Goal: Contribute content: Contribute content

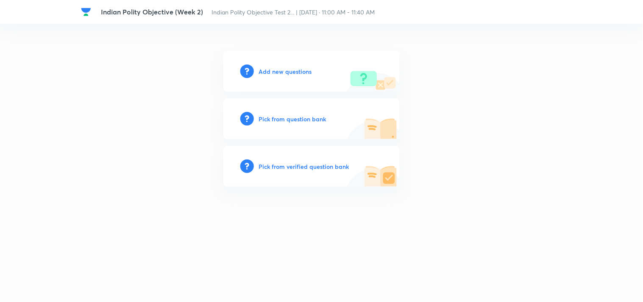
click at [280, 65] on div "Add new questions" at bounding box center [311, 71] width 176 height 41
click at [277, 71] on h6 "Add new questions" at bounding box center [285, 71] width 53 height 9
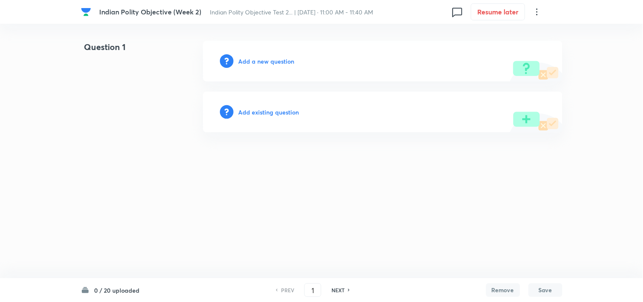
click at [265, 62] on h6 "Add a new question" at bounding box center [267, 61] width 56 height 9
click at [265, 62] on h6 "Choose a question type" at bounding box center [271, 61] width 65 height 9
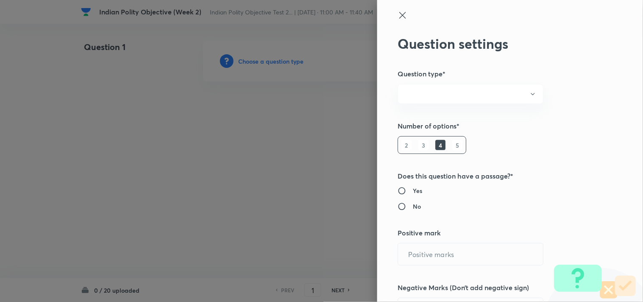
radio input "true"
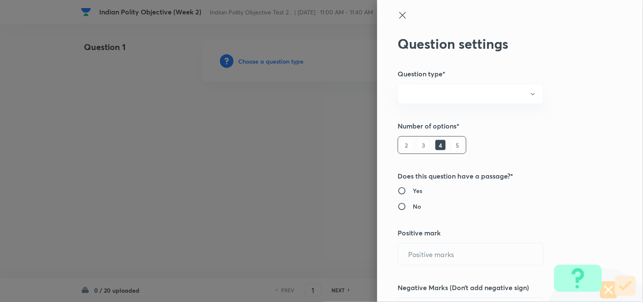
radio input "true"
type input "1"
type input "0"
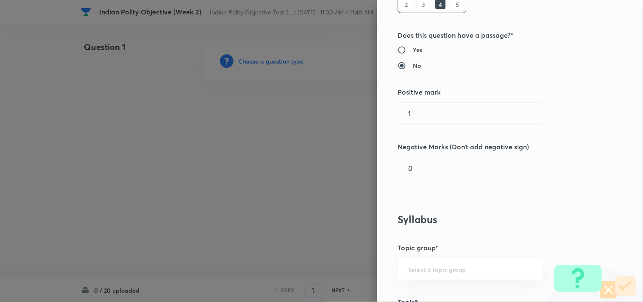
scroll to position [141, 0]
drag, startPoint x: 430, startPoint y: 112, endPoint x: 247, endPoint y: 94, distance: 184.1
click at [248, 92] on div "Question settings Question type* Single choice correct Number of options* 2 3 4…" at bounding box center [321, 151] width 643 height 302
type input "2"
type input "0.66"
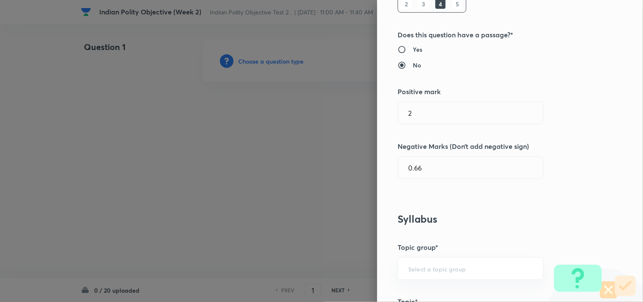
click at [447, 223] on h3 "Syllabus" at bounding box center [496, 219] width 197 height 12
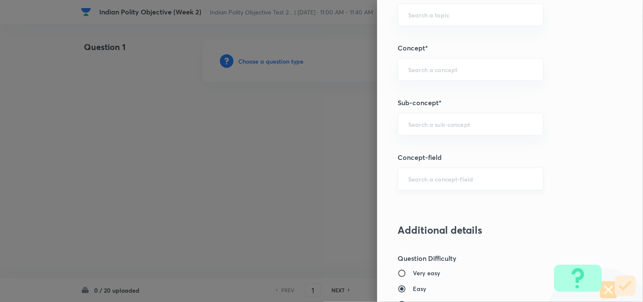
scroll to position [471, 0]
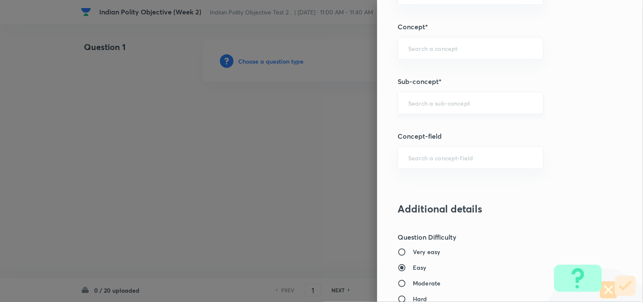
click at [448, 103] on input "text" at bounding box center [470, 103] width 125 height 8
type input "c"
type input "a"
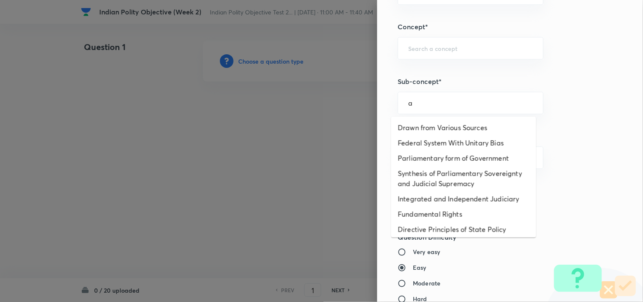
click at [441, 122] on li "Drawn from Various Sources" at bounding box center [463, 127] width 145 height 15
type input "Drawn from Various Sources"
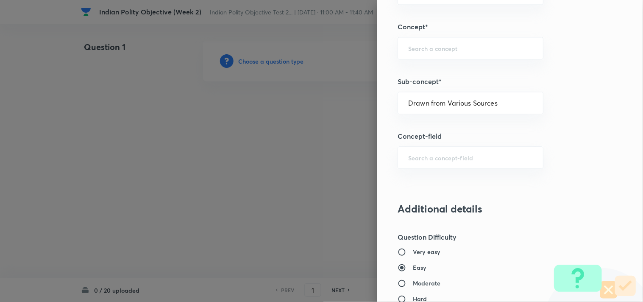
type input "Polity, Governance & IR"
type input "Indian Polity"
type input "Salient Features of Constitution"
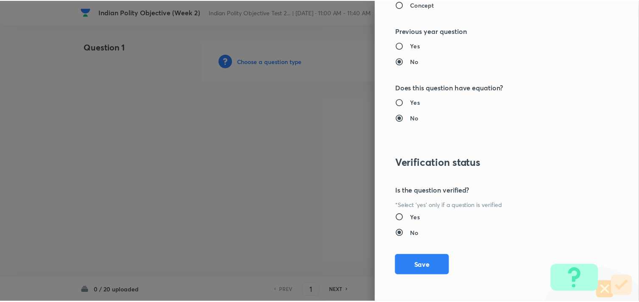
scroll to position [854, 0]
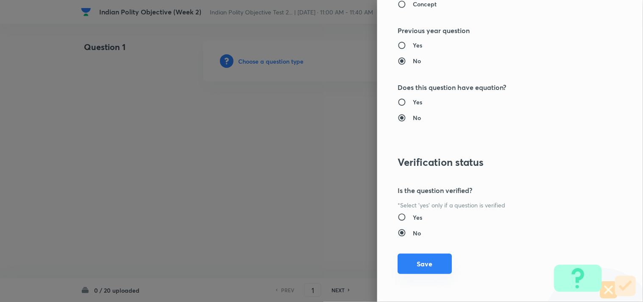
click at [422, 262] on button "Save" at bounding box center [425, 264] width 54 height 20
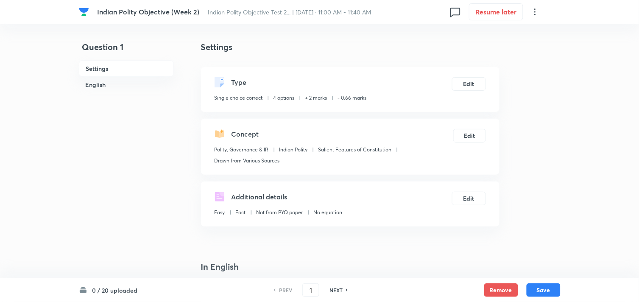
click at [119, 85] on h6 "English" at bounding box center [126, 85] width 95 height 16
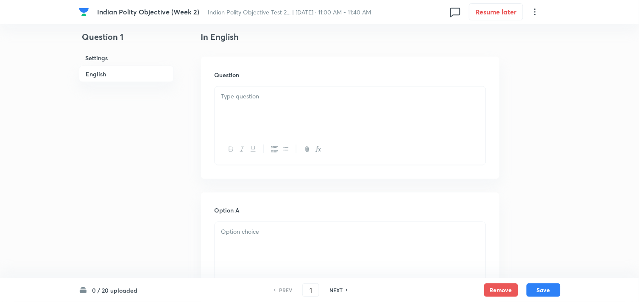
click at [153, 73] on h6 "English" at bounding box center [126, 74] width 95 height 17
click at [295, 109] on div at bounding box center [350, 110] width 271 height 47
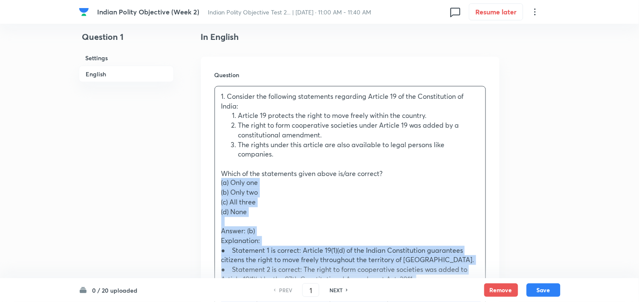
click at [211, 182] on div "Question 1. Consider the following statements regarding Article 19 of the Const…" at bounding box center [350, 210] width 299 height 307
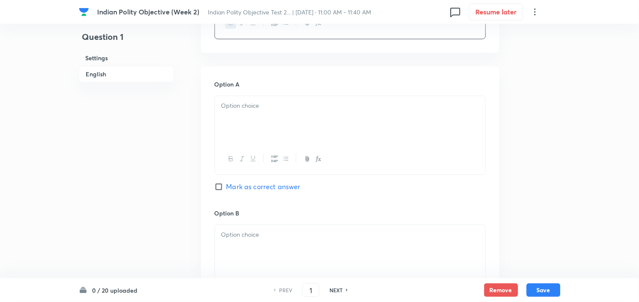
scroll to position [418, 0]
click at [269, 115] on div at bounding box center [350, 116] width 271 height 47
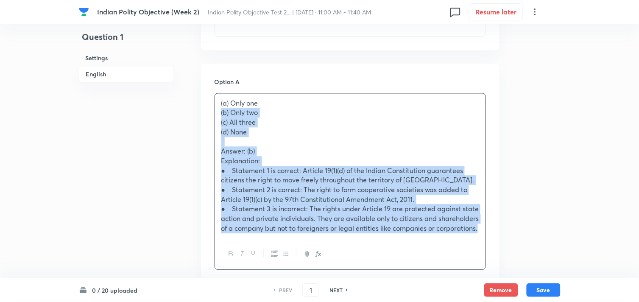
drag, startPoint x: 219, startPoint y: 113, endPoint x: 213, endPoint y: 113, distance: 6.4
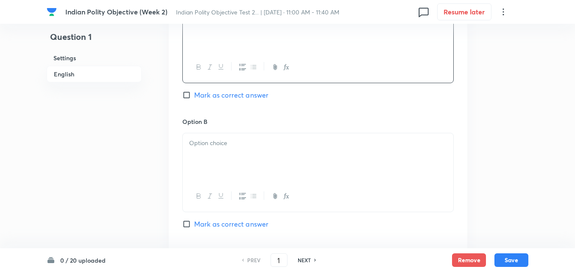
scroll to position [541, 0]
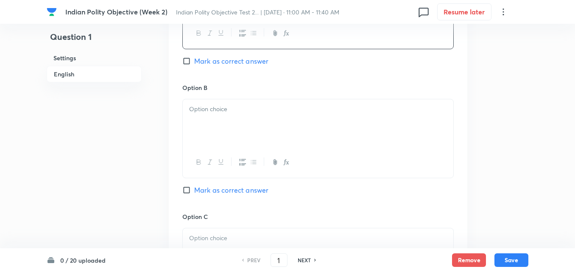
click at [226, 125] on div at bounding box center [318, 122] width 271 height 47
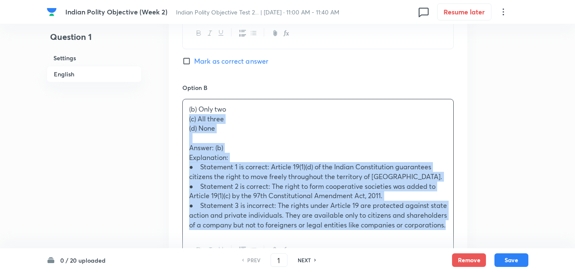
drag, startPoint x: 183, startPoint y: 119, endPoint x: 176, endPoint y: 118, distance: 6.9
click at [176, 118] on div "Option A Only one [PERSON_NAME] as correct answer Option B (b) Only two (c) All…" at bounding box center [318, 248] width 299 height 614
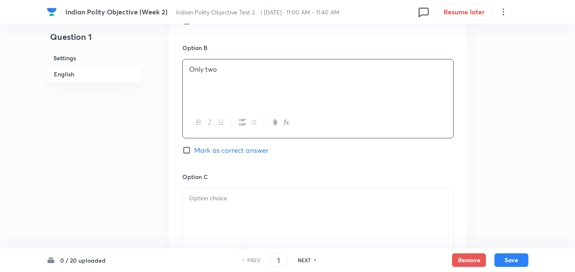
scroll to position [626, 0]
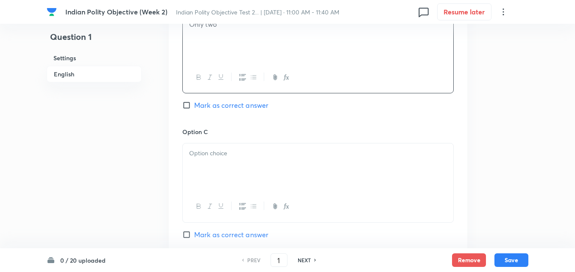
click at [231, 106] on span "Mark as correct answer" at bounding box center [231, 105] width 74 height 10
click at [194, 106] on input "Mark as correct answer" at bounding box center [188, 105] width 12 height 8
checkbox input "true"
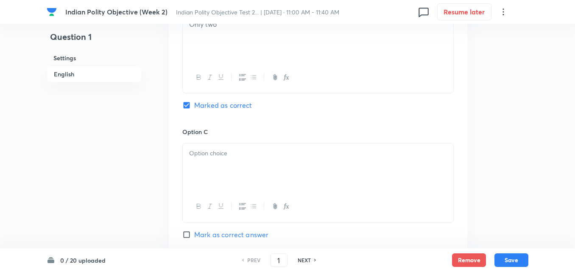
click at [212, 180] on div at bounding box center [318, 166] width 271 height 47
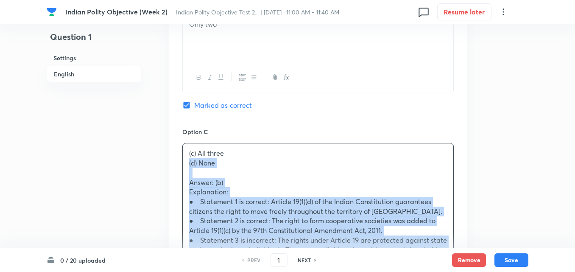
drag, startPoint x: 184, startPoint y: 167, endPoint x: 177, endPoint y: 165, distance: 7.6
click at [177, 165] on div "Option A Only one Mark as correct answer Option B Only two Marked as correct Op…" at bounding box center [318, 158] width 299 height 605
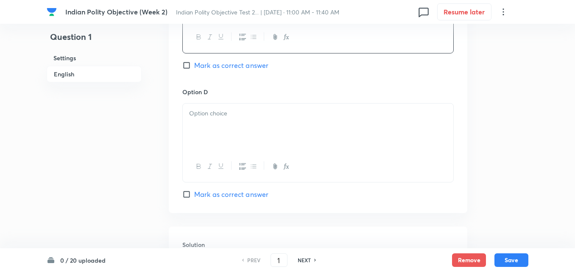
scroll to position [796, 0]
click at [227, 124] on div at bounding box center [318, 126] width 271 height 47
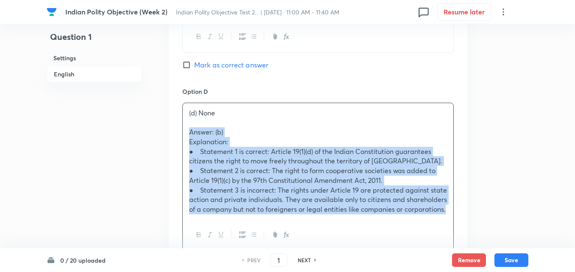
drag, startPoint x: 188, startPoint y: 128, endPoint x: 179, endPoint y: 129, distance: 9.4
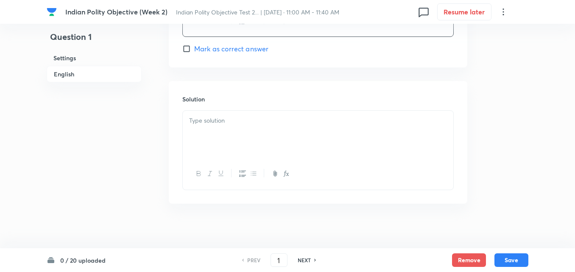
scroll to position [947, 0]
click at [210, 124] on div at bounding box center [318, 127] width 271 height 47
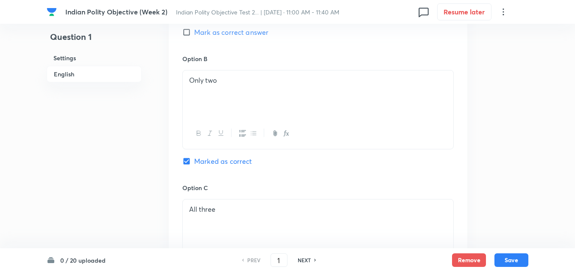
scroll to position [523, 0]
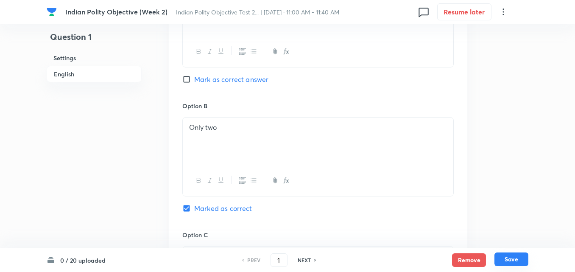
click at [513, 259] on button "Save" at bounding box center [511, 259] width 34 height 14
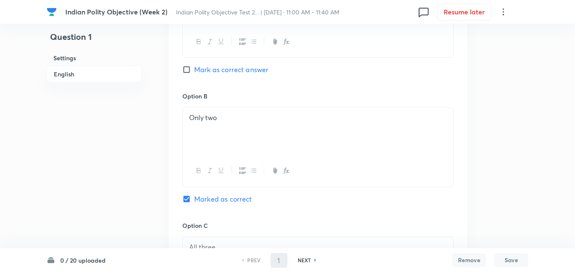
type input "2"
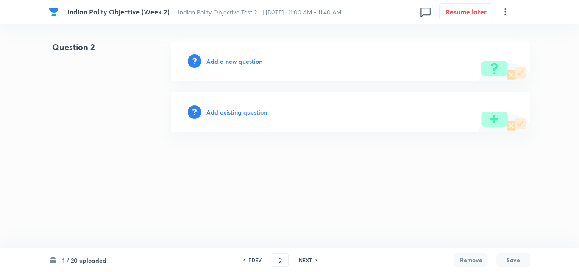
click at [249, 60] on h6 "Add a new question" at bounding box center [235, 61] width 56 height 9
click at [249, 60] on h6 "Choose a question type" at bounding box center [239, 61] width 65 height 9
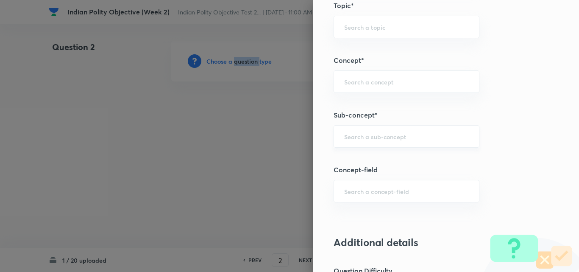
scroll to position [466, 0]
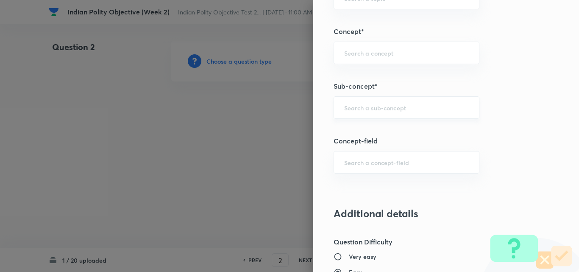
click at [424, 104] on input "text" at bounding box center [406, 107] width 125 height 8
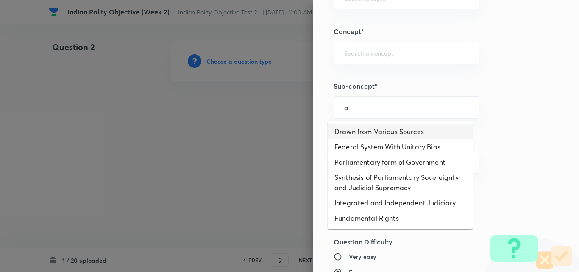
click at [395, 130] on li "Drawn from Various Sources" at bounding box center [400, 131] width 145 height 15
type input "Drawn from Various Sources"
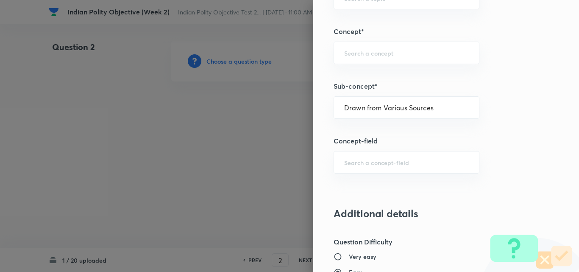
type input "Polity, Governance & IR"
type input "Indian Polity"
type input "Salient Features of Constitution"
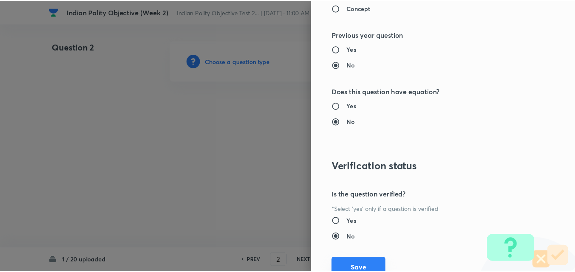
scroll to position [884, 0]
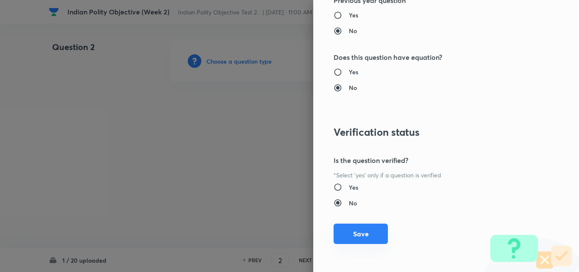
click at [352, 228] on button "Save" at bounding box center [361, 233] width 54 height 20
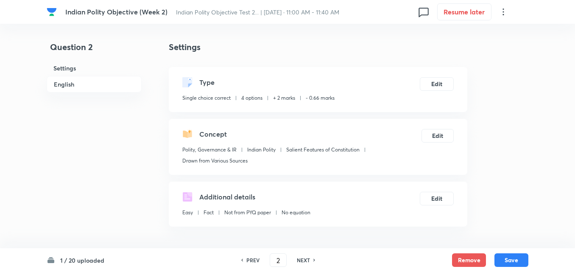
click at [71, 76] on h6 "English" at bounding box center [94, 84] width 95 height 17
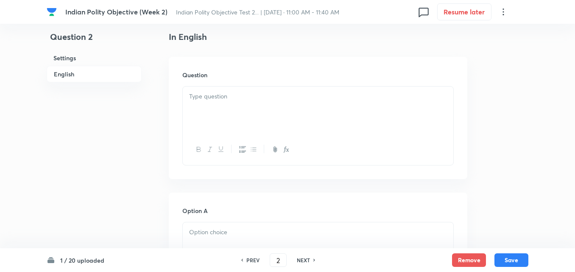
click at [71, 80] on h6 "English" at bounding box center [94, 74] width 95 height 17
click at [72, 70] on h6 "English" at bounding box center [94, 74] width 95 height 17
click at [247, 104] on div at bounding box center [318, 110] width 271 height 47
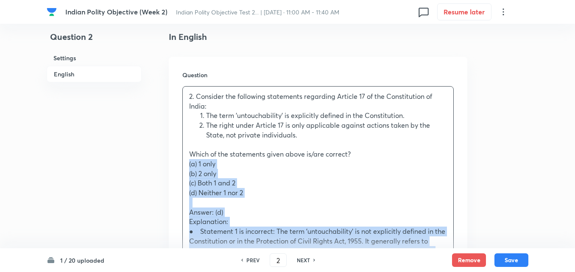
click at [182, 162] on div "Question 2. Consider the following statements regarding Article 17 of the Const…" at bounding box center [318, 210] width 299 height 307
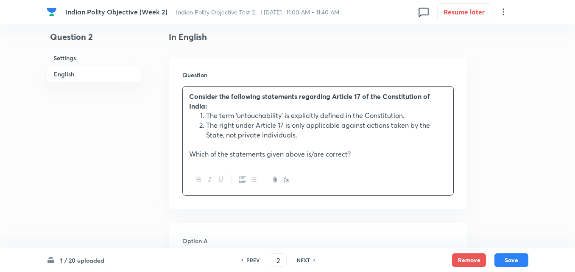
scroll to position [399, 0]
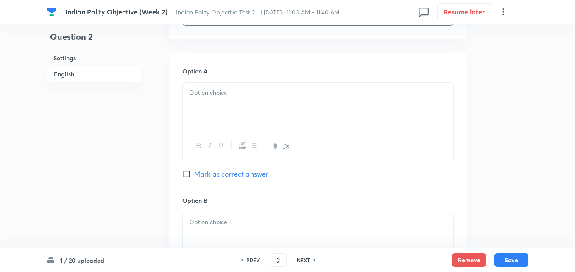
click at [243, 97] on p at bounding box center [318, 93] width 258 height 10
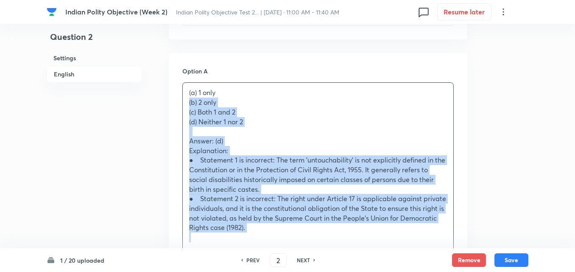
drag, startPoint x: 193, startPoint y: 107, endPoint x: 171, endPoint y: 102, distance: 22.6
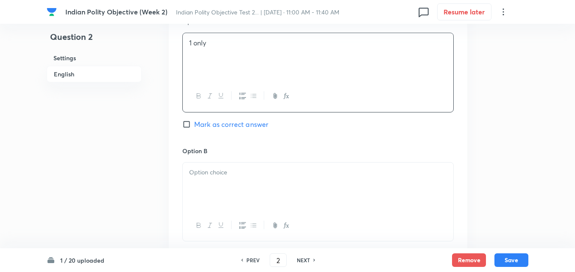
scroll to position [527, 0]
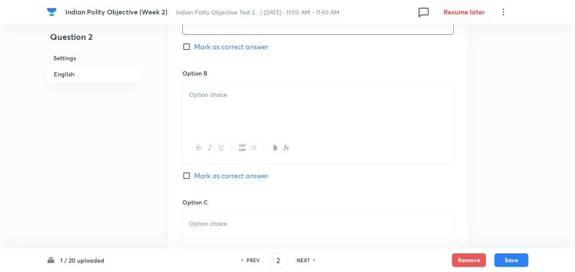
click at [233, 106] on div at bounding box center [318, 108] width 271 height 47
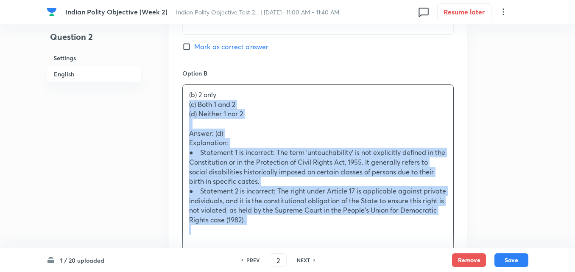
click at [178, 106] on div "Option A 1 only [PERSON_NAME] as correct answer Option B (b) 2 only (c) Both 1 …" at bounding box center [318, 243] width 299 height 634
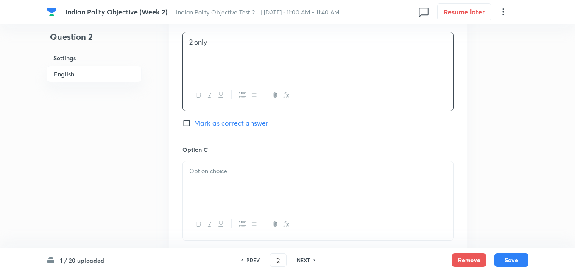
scroll to position [654, 0]
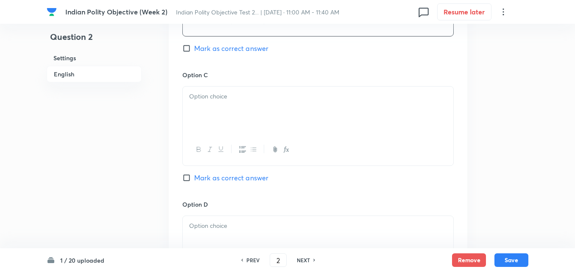
click at [217, 130] on div at bounding box center [318, 110] width 271 height 47
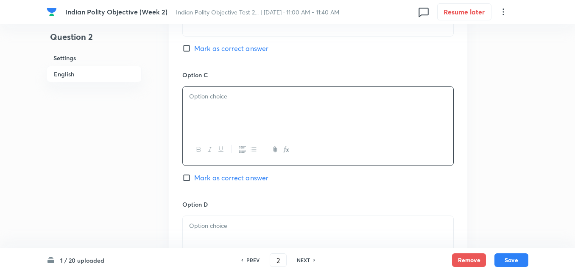
paste div
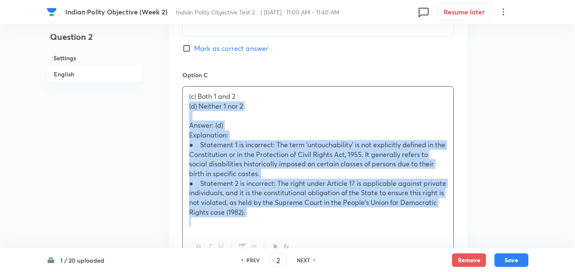
drag, startPoint x: 187, startPoint y: 114, endPoint x: 175, endPoint y: 108, distance: 13.9
click at [175, 108] on div "Option A 1 only Mark as correct answer Option B 2 only Mark as correct answer O…" at bounding box center [318, 111] width 299 height 624
click at [174, 108] on div "Option A 1 only Mark as correct answer Option B 2 only Mark as correct answer O…" at bounding box center [318, 111] width 299 height 624
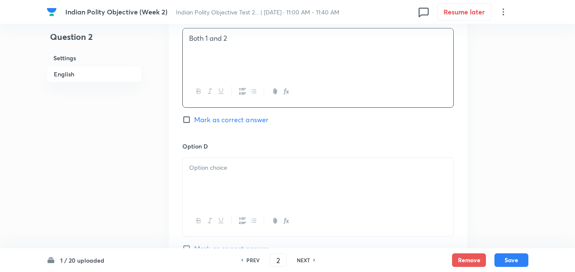
scroll to position [781, 0]
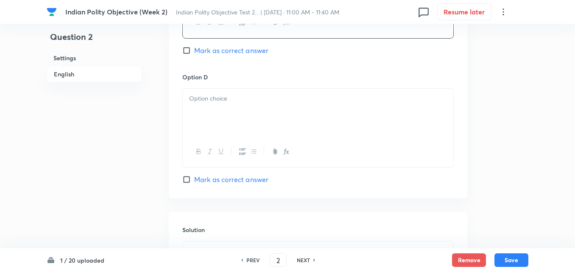
click at [215, 111] on div at bounding box center [318, 112] width 271 height 47
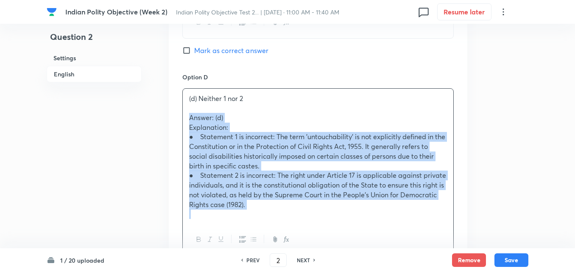
drag, startPoint x: 185, startPoint y: 113, endPoint x: 178, endPoint y: 117, distance: 8.0
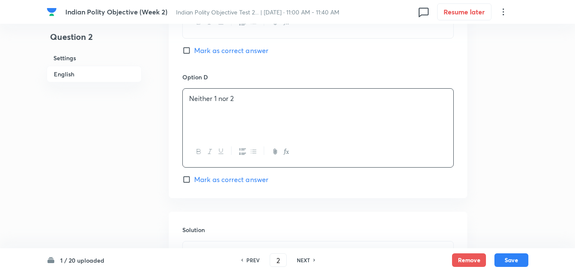
scroll to position [908, 0]
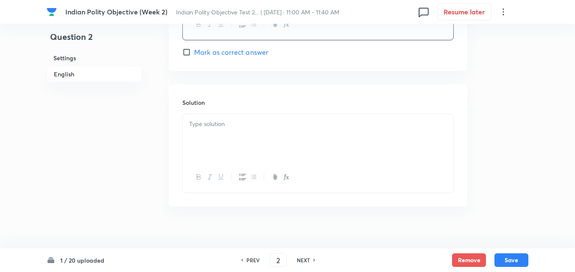
click at [237, 55] on span "Mark as correct answer" at bounding box center [231, 52] width 74 height 10
click at [194, 55] on input "Mark as correct answer" at bounding box center [188, 52] width 12 height 8
checkbox input "true"
click at [222, 137] on div at bounding box center [318, 137] width 271 height 47
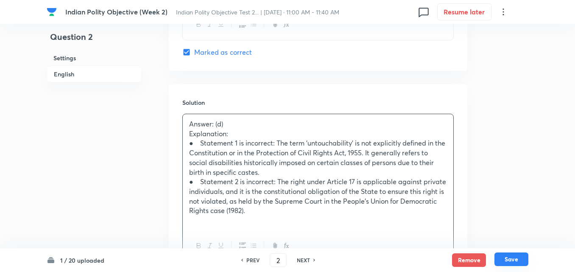
click at [512, 257] on button "Save" at bounding box center [511, 259] width 34 height 14
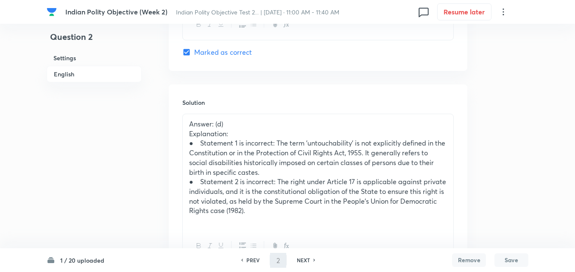
type input "3"
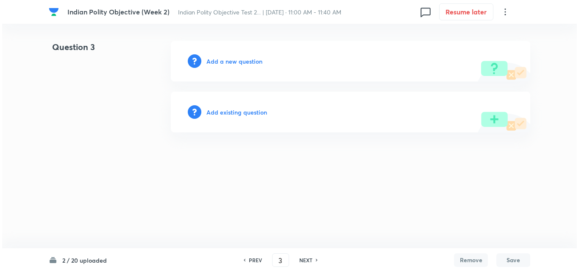
scroll to position [0, 0]
click at [236, 60] on h6 "Add a new question" at bounding box center [235, 61] width 56 height 9
click at [236, 60] on h6 "Choose a question type" at bounding box center [239, 61] width 65 height 9
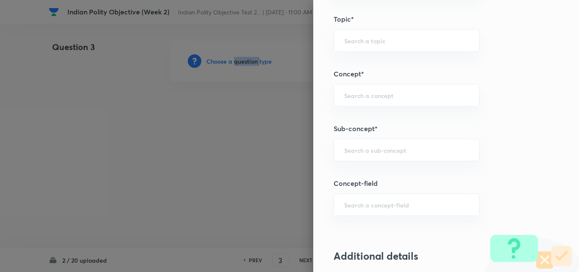
scroll to position [466, 0]
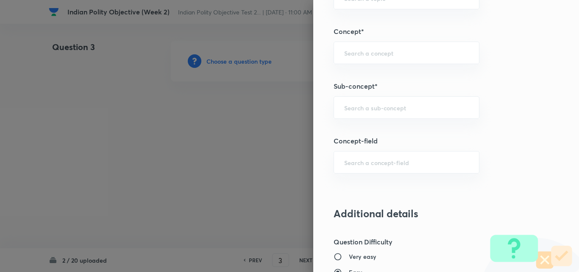
click at [398, 95] on div "Question settings Question type* Single choice correct Number of options* 2 3 4…" at bounding box center [446, 136] width 266 height 272
click at [383, 108] on input "text" at bounding box center [406, 107] width 125 height 8
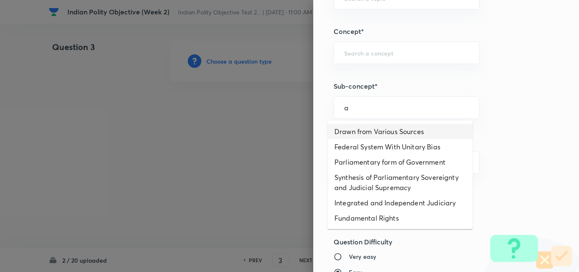
click at [375, 126] on li "Drawn from Various Sources" at bounding box center [400, 131] width 145 height 15
type input "Drawn from Various Sources"
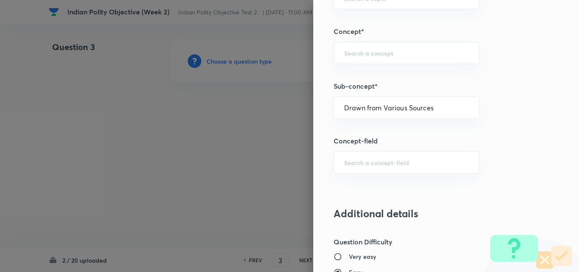
type input "Polity, Governance & IR"
type input "Indian Polity"
type input "Salient Features of Constitution"
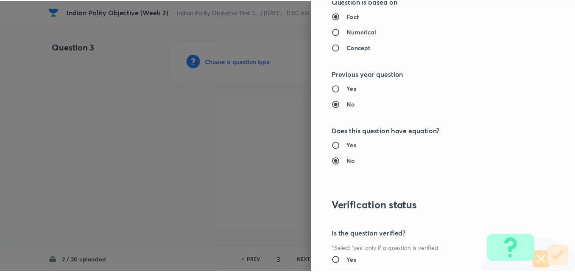
scroll to position [884, 0]
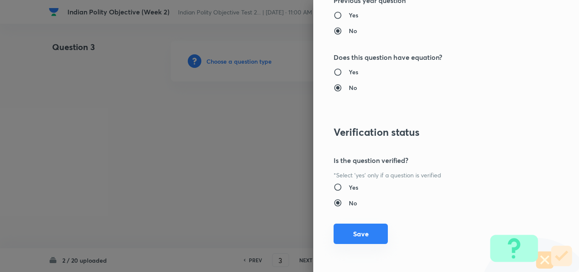
click at [360, 244] on div "Question settings Question type* Single choice correct Number of options* 2 3 4…" at bounding box center [446, 136] width 266 height 272
click at [360, 232] on button "Save" at bounding box center [361, 233] width 54 height 20
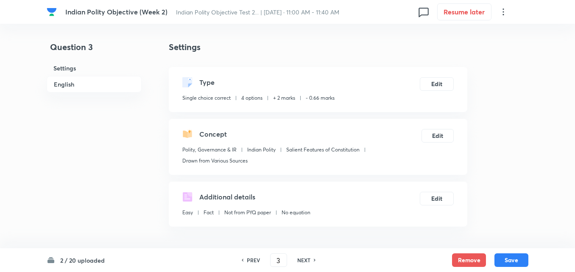
click at [84, 86] on h6 "English" at bounding box center [94, 84] width 95 height 17
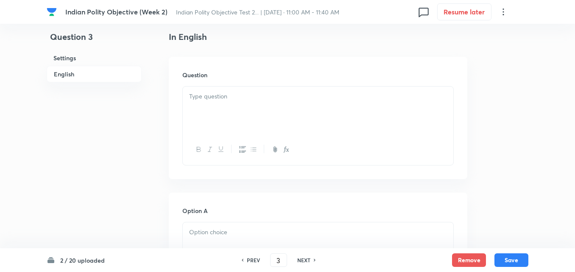
click at [245, 113] on div at bounding box center [318, 110] width 271 height 47
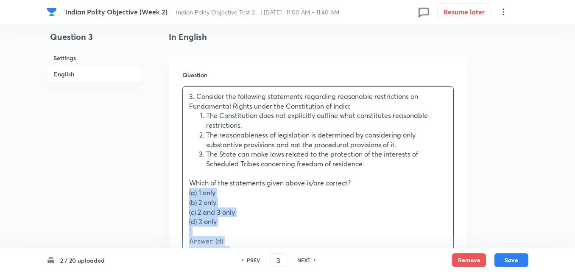
drag, startPoint x: 187, startPoint y: 193, endPoint x: 173, endPoint y: 193, distance: 14.4
click at [173, 193] on div "Question 3. Consider the following statements regarding reasonable restrictions…" at bounding box center [318, 220] width 299 height 326
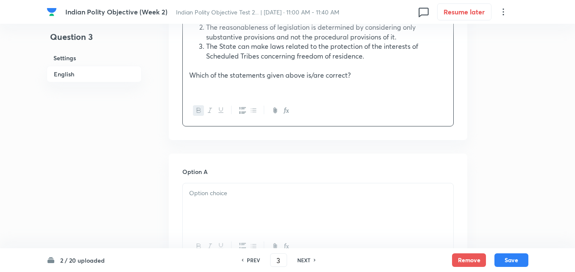
scroll to position [399, 0]
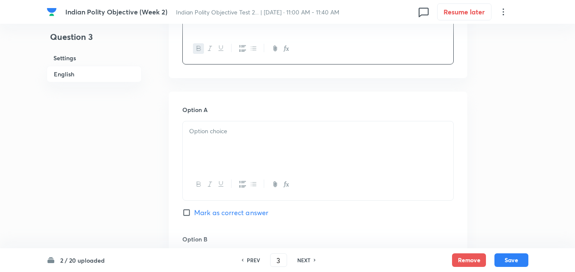
click at [221, 122] on div at bounding box center [318, 144] width 271 height 47
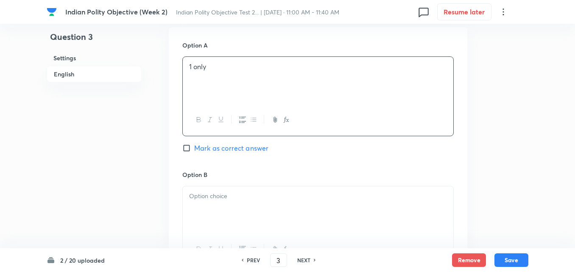
scroll to position [569, 0]
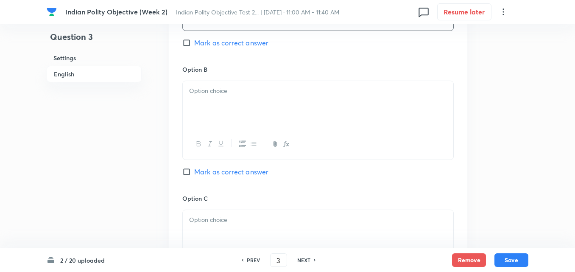
click at [226, 106] on div at bounding box center [318, 104] width 271 height 47
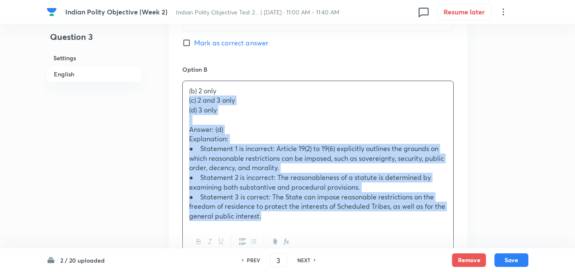
click at [174, 97] on div "Option A 1 only [PERSON_NAME] as correct answer Option B (b) 2 only (c) 2 and 3…" at bounding box center [318, 234] width 299 height 624
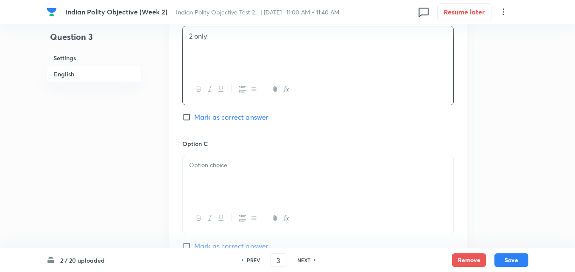
scroll to position [696, 0]
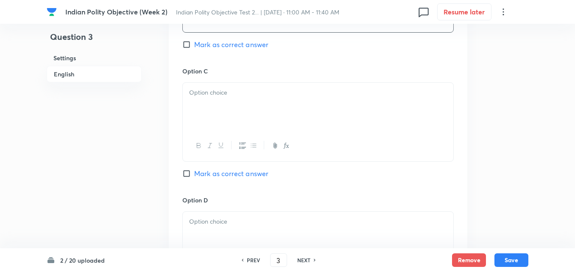
click at [223, 112] on div at bounding box center [318, 106] width 271 height 47
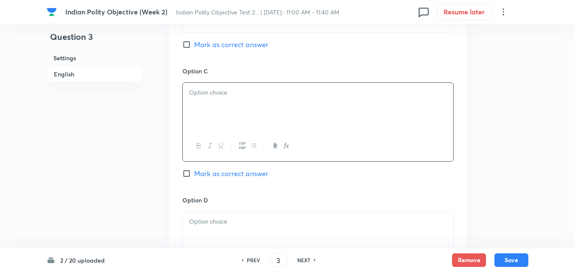
paste div
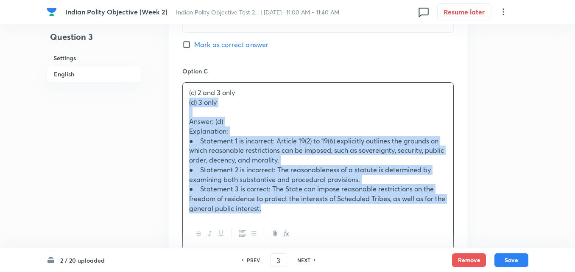
drag, startPoint x: 181, startPoint y: 107, endPoint x: 172, endPoint y: 105, distance: 10.0
click at [172, 105] on div "Option A 1 only [PERSON_NAME] as correct answer Option B 2 only Mark as correct…" at bounding box center [318, 102] width 299 height 614
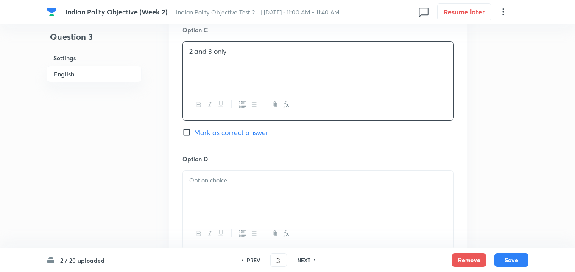
scroll to position [781, 0]
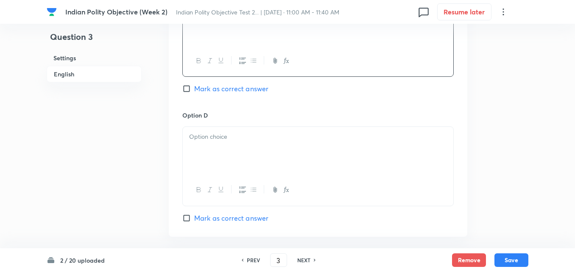
click at [212, 144] on div at bounding box center [318, 150] width 271 height 47
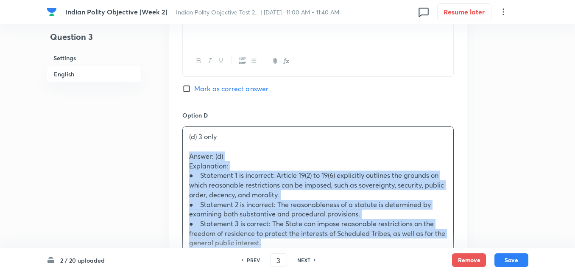
drag, startPoint x: 184, startPoint y: 154, endPoint x: 172, endPoint y: 155, distance: 11.9
click at [172, 155] on div "Option A 1 only [PERSON_NAME] as correct answer Option B 2 only [PERSON_NAME] a…" at bounding box center [318, 12] width 299 height 605
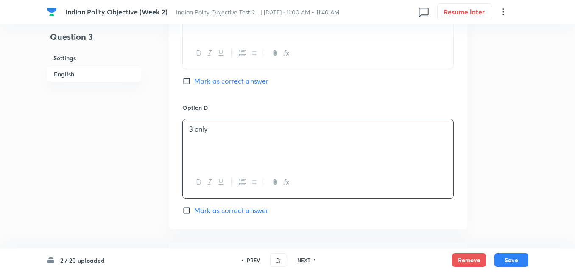
scroll to position [866, 0]
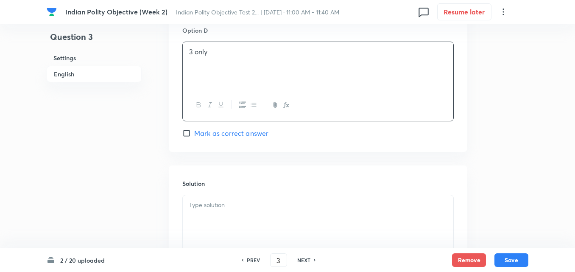
click at [225, 131] on span "Mark as correct answer" at bounding box center [231, 133] width 74 height 10
click at [194, 131] on input "Mark as correct answer" at bounding box center [188, 133] width 12 height 8
checkbox input "true"
click at [232, 215] on div at bounding box center [318, 218] width 271 height 47
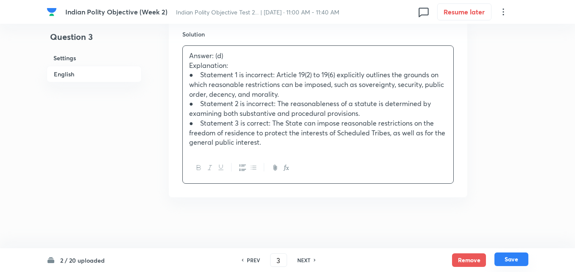
click at [518, 255] on button "Save" at bounding box center [511, 259] width 34 height 14
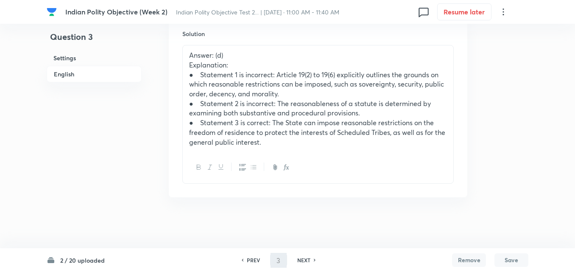
scroll to position [1006, 0]
type input "4"
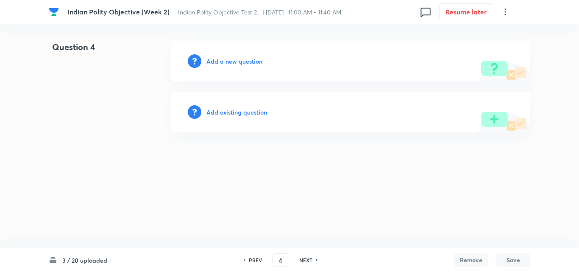
click at [243, 59] on h6 "Add a new question" at bounding box center [235, 61] width 56 height 9
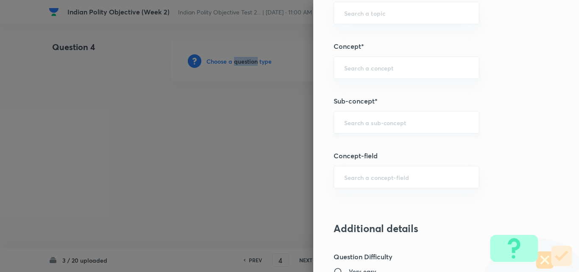
scroll to position [466, 0]
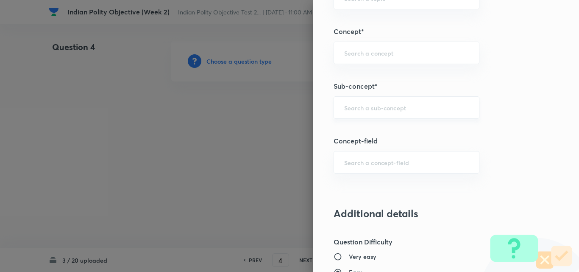
click at [388, 105] on input "text" at bounding box center [406, 107] width 125 height 8
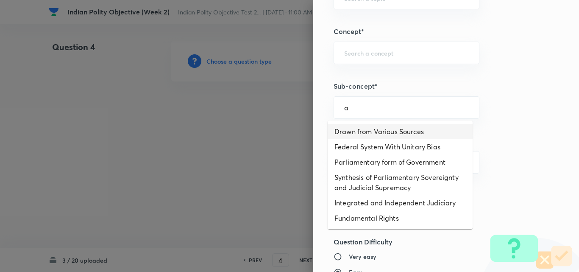
click at [384, 131] on li "Drawn from Various Sources" at bounding box center [400, 131] width 145 height 15
type input "Drawn from Various Sources"
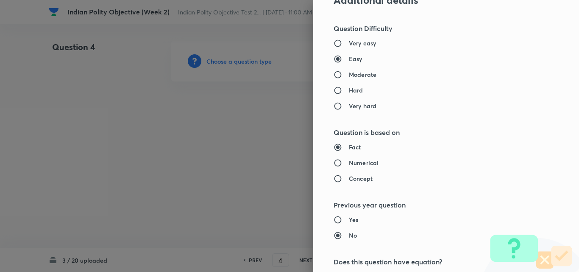
type input "Polity, Governance & IR"
type input "Indian Polity"
type input "Salient Features of Constitution"
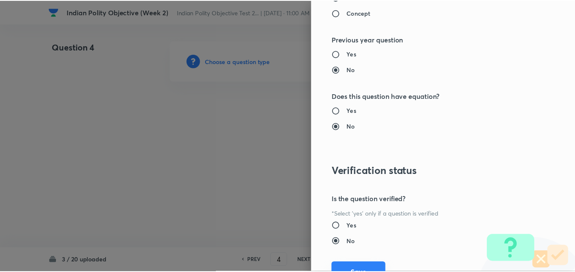
scroll to position [884, 0]
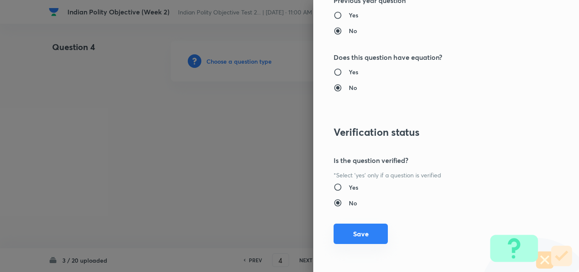
click at [363, 237] on button "Save" at bounding box center [361, 233] width 54 height 20
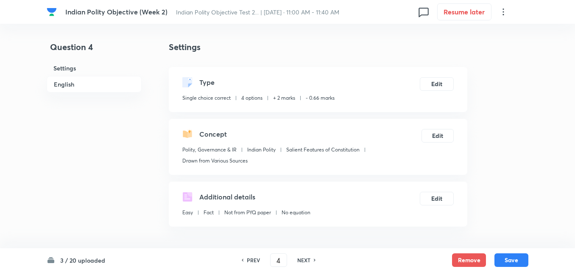
click at [88, 84] on h6 "English" at bounding box center [94, 84] width 95 height 17
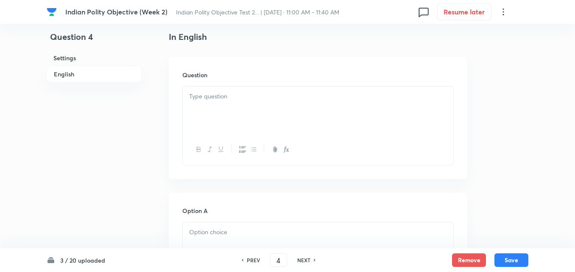
click at [239, 101] on div at bounding box center [318, 110] width 271 height 47
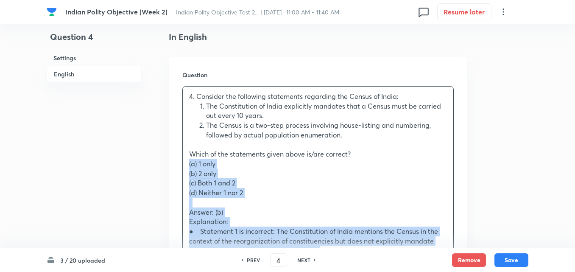
click at [173, 161] on div "Question 4. Consider the following statements regarding the Census of India: Th…" at bounding box center [318, 210] width 299 height 307
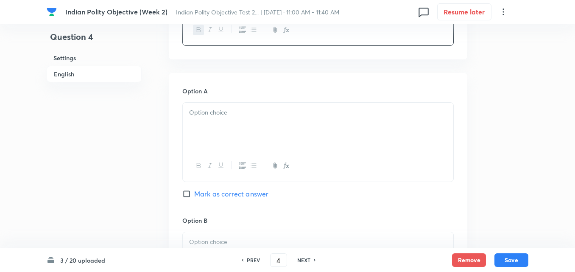
scroll to position [399, 0]
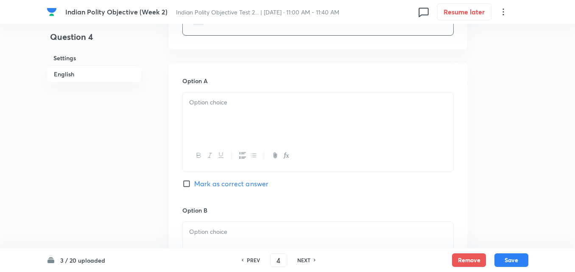
click at [235, 126] on div at bounding box center [318, 115] width 271 height 47
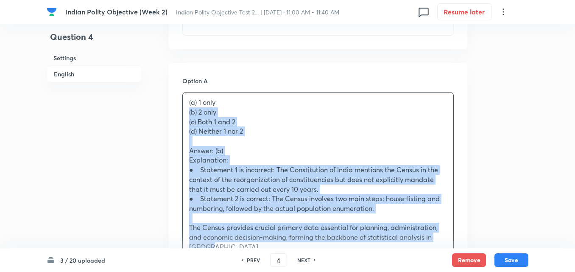
drag, startPoint x: 183, startPoint y: 116, endPoint x: 153, endPoint y: 115, distance: 30.1
click at [153, 115] on div "Question 4 Settings English Settings Type Single choice correct 4 options + 2 m…" at bounding box center [288, 258] width 482 height 1235
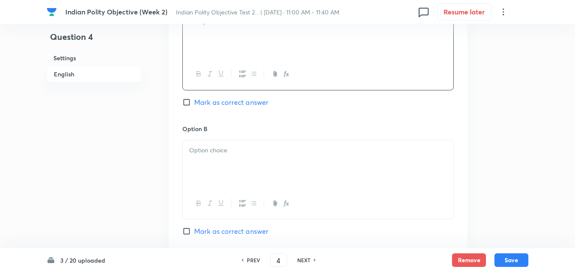
scroll to position [527, 0]
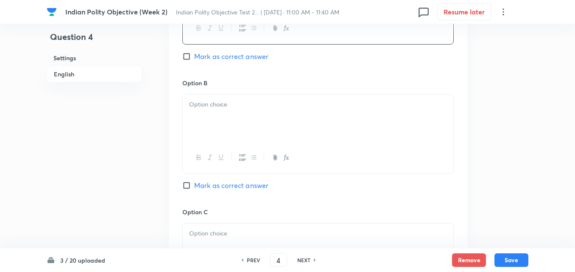
click at [207, 110] on div at bounding box center [318, 118] width 271 height 47
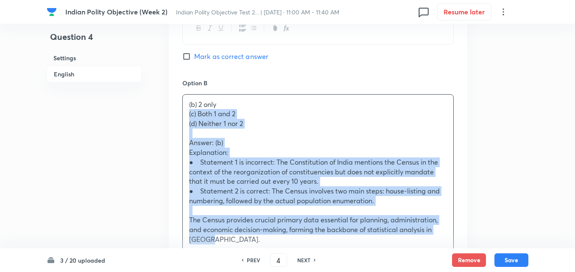
click at [182, 118] on div "Option A 1 only Mark as correct answer Option B (b) 2 only (c) Both 1 and 2 (d)…" at bounding box center [318, 253] width 299 height 634
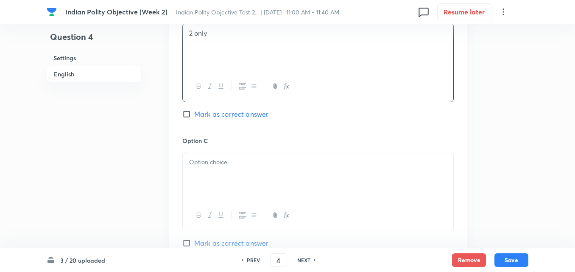
scroll to position [654, 0]
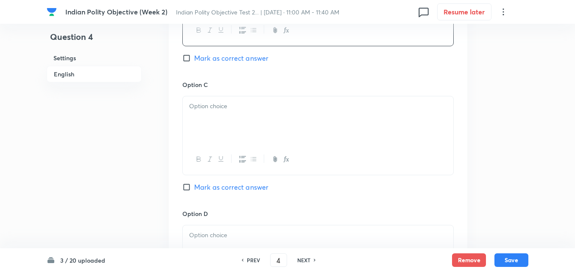
click at [236, 56] on span "Mark as correct answer" at bounding box center [231, 58] width 74 height 10
click at [194, 56] on input "Mark as correct answer" at bounding box center [188, 58] width 12 height 8
checkbox input "true"
click at [220, 116] on div at bounding box center [318, 119] width 271 height 47
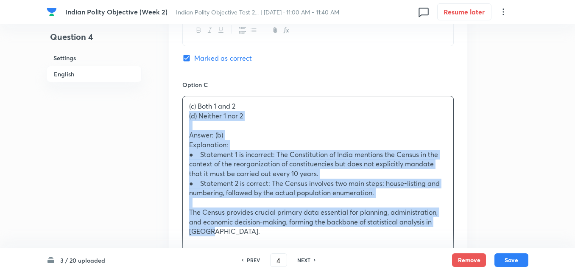
drag, startPoint x: 182, startPoint y: 113, endPoint x: 175, endPoint y: 114, distance: 7.7
click at [175, 114] on div "Option A 1 only Mark as correct answer Option B 2 only Marked as correct Option…" at bounding box center [318, 120] width 299 height 624
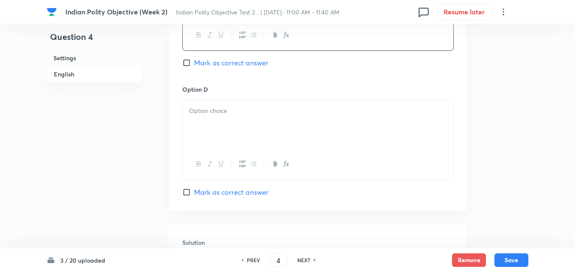
scroll to position [781, 0]
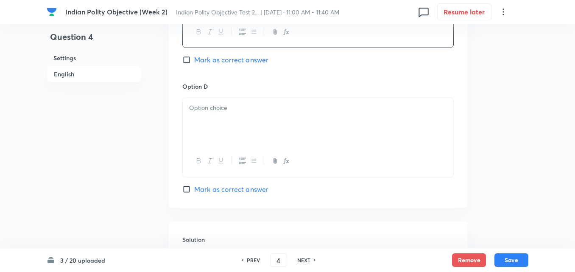
click at [221, 106] on p at bounding box center [318, 108] width 258 height 10
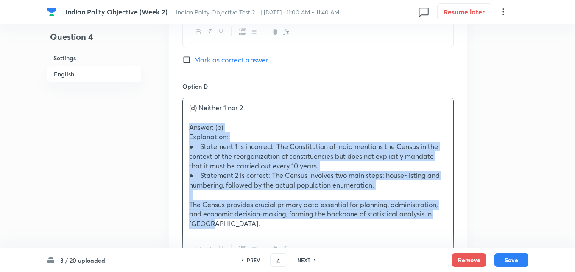
drag, startPoint x: 177, startPoint y: 128, endPoint x: 173, endPoint y: 129, distance: 4.3
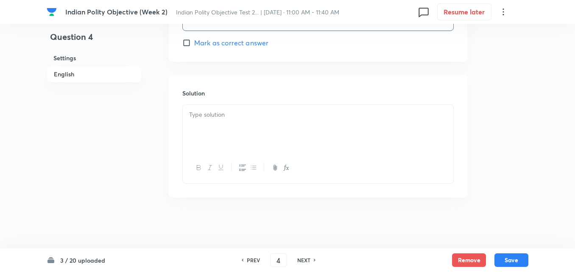
click at [235, 130] on div at bounding box center [318, 128] width 271 height 47
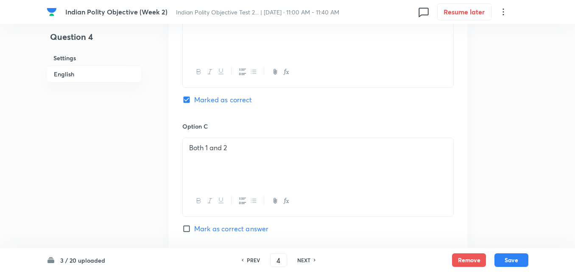
scroll to position [546, 0]
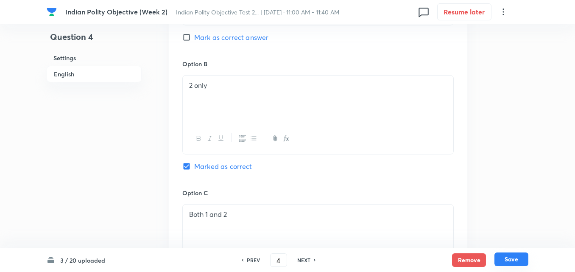
click at [510, 257] on button "Save" at bounding box center [511, 259] width 34 height 14
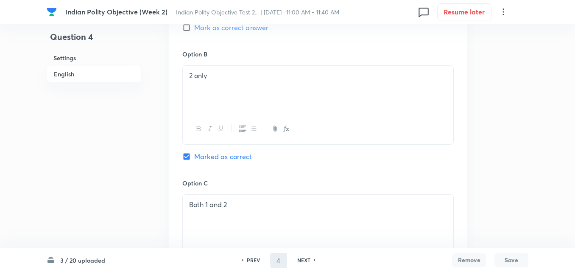
type input "5"
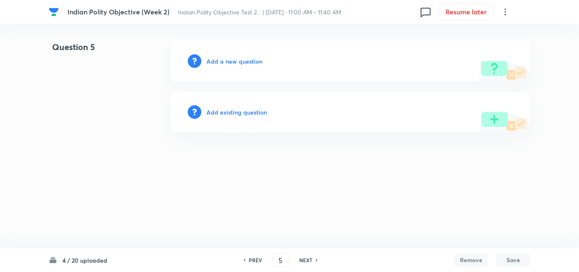
click at [246, 64] on h6 "Add a new question" at bounding box center [235, 61] width 56 height 9
click at [246, 64] on h6 "Choose a question type" at bounding box center [239, 61] width 65 height 9
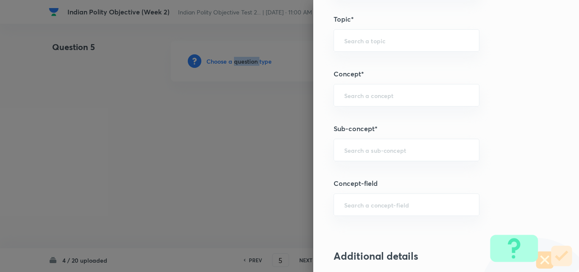
scroll to position [466, 0]
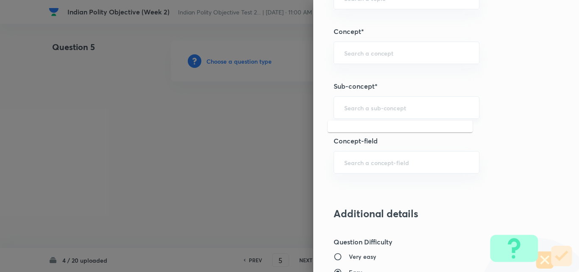
click at [385, 108] on input "text" at bounding box center [406, 107] width 125 height 8
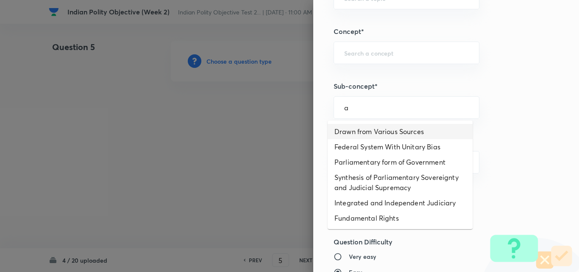
click at [385, 128] on li "Drawn from Various Sources" at bounding box center [400, 131] width 145 height 15
type input "Drawn from Various Sources"
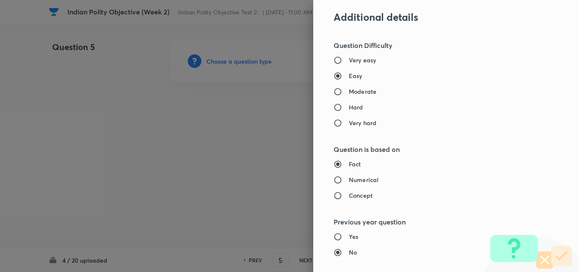
type input "Polity, Governance & IR"
type input "Indian Polity"
type input "Salient Features of Constitution"
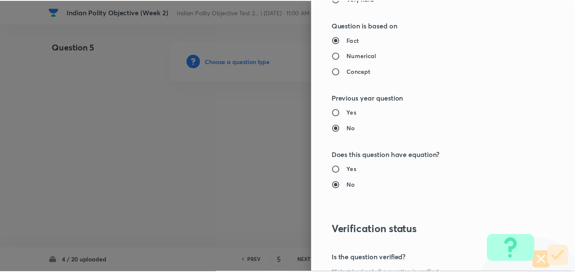
scroll to position [884, 0]
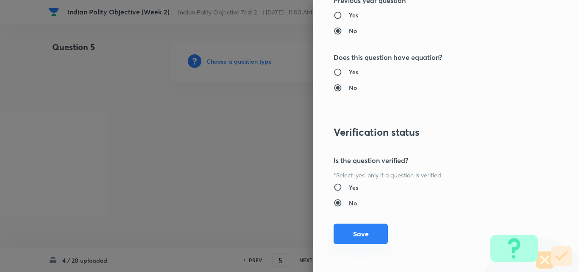
click at [357, 237] on button "Save" at bounding box center [361, 233] width 54 height 20
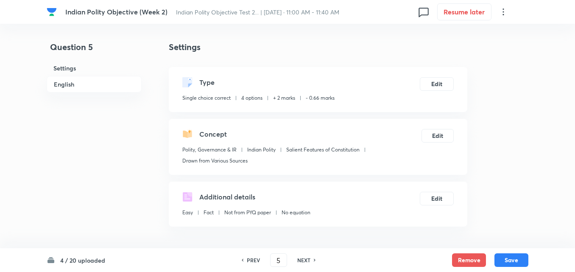
click at [78, 83] on h6 "English" at bounding box center [94, 84] width 95 height 17
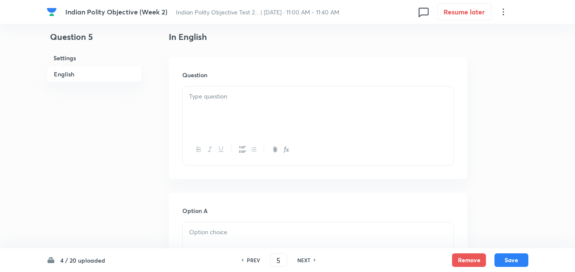
click at [243, 107] on div at bounding box center [318, 110] width 271 height 47
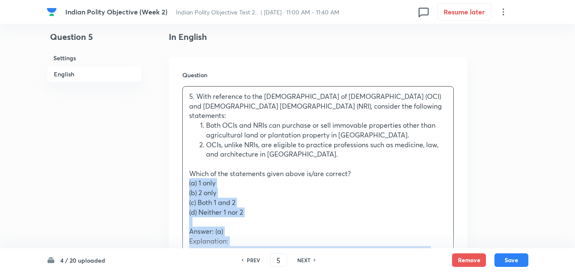
drag, startPoint x: 193, startPoint y: 169, endPoint x: 181, endPoint y: 173, distance: 13.3
click at [181, 173] on div "Question 5. With reference to the [DEMOGRAPHIC_DATA] of [DEMOGRAPHIC_DATA] (OCI…" at bounding box center [318, 210] width 299 height 307
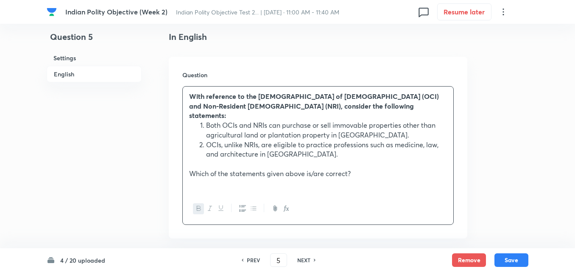
scroll to position [399, 0]
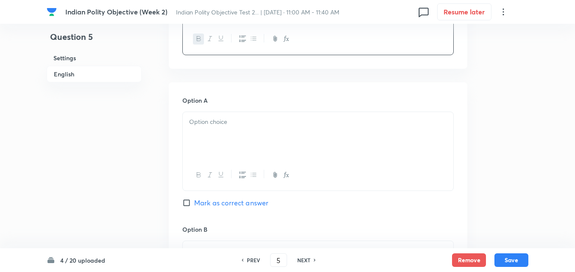
click at [220, 128] on div at bounding box center [318, 135] width 271 height 47
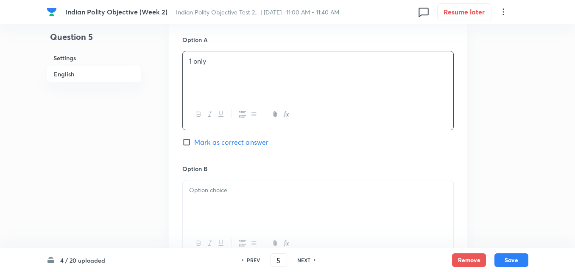
scroll to position [527, 0]
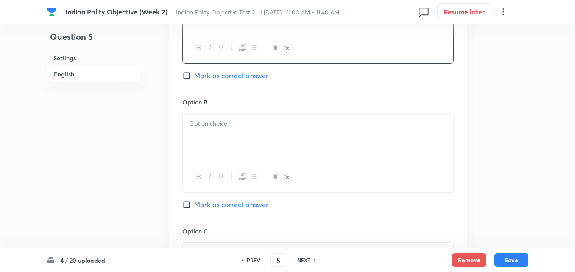
click at [217, 139] on div at bounding box center [318, 137] width 271 height 47
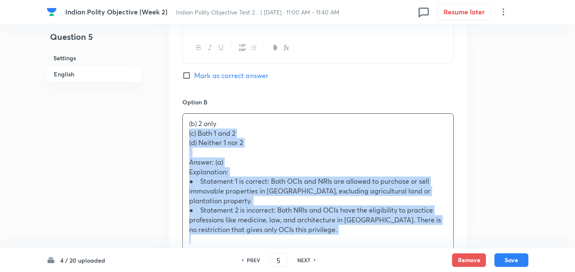
drag, startPoint x: 181, startPoint y: 126, endPoint x: 169, endPoint y: 119, distance: 14.0
click at [169, 119] on div "Option A 1 only Mark as correct answer Option B (b) 2 only (c) Both 1 and 2 (d)…" at bounding box center [318, 262] width 299 height 614
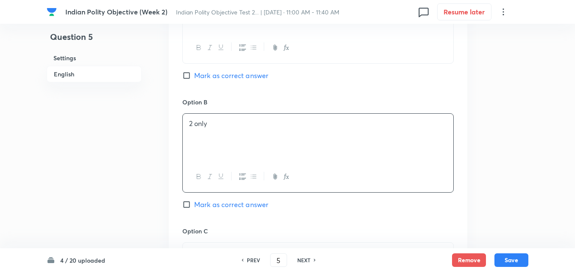
click at [240, 56] on div "Option A 1 only [PERSON_NAME] as correct answer" at bounding box center [317, 33] width 271 height 129
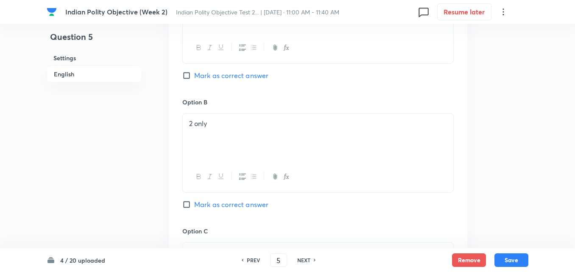
click at [239, 70] on span "Mark as correct answer" at bounding box center [231, 75] width 74 height 10
click at [194, 71] on input "Mark as correct answer" at bounding box center [188, 75] width 12 height 8
checkbox input "true"
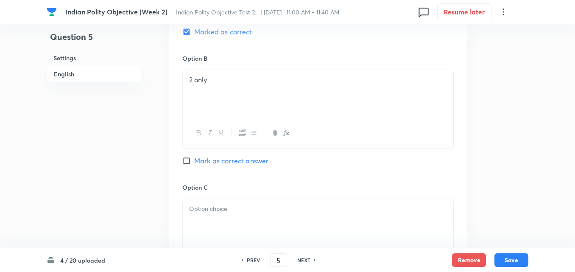
scroll to position [654, 0]
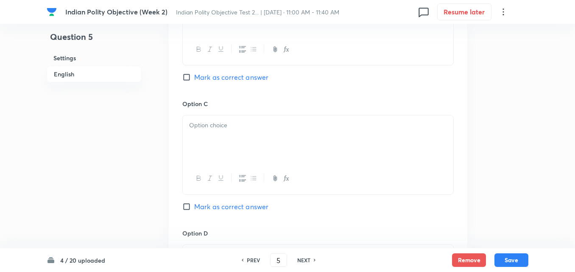
click at [233, 142] on div at bounding box center [318, 138] width 271 height 47
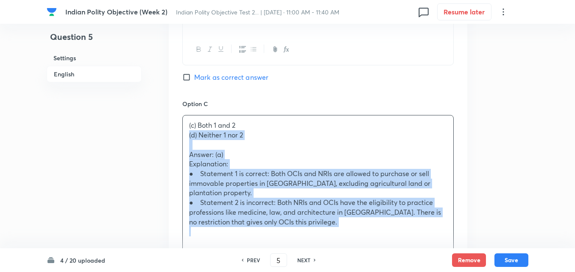
click at [176, 128] on div "Option A 1 only Marked as correct Option B 2 only Mark as correct answer Option…" at bounding box center [318, 130] width 299 height 605
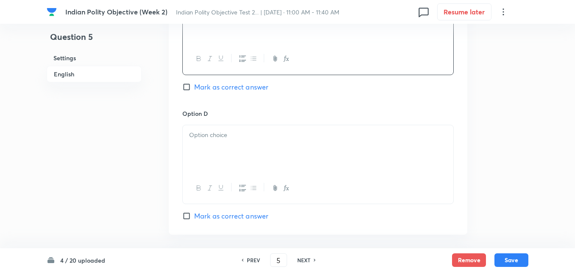
scroll to position [781, 0]
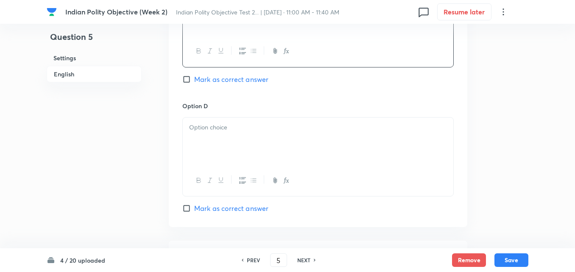
click at [213, 136] on div at bounding box center [318, 140] width 271 height 47
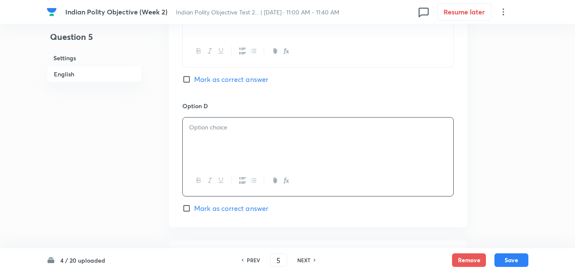
paste div
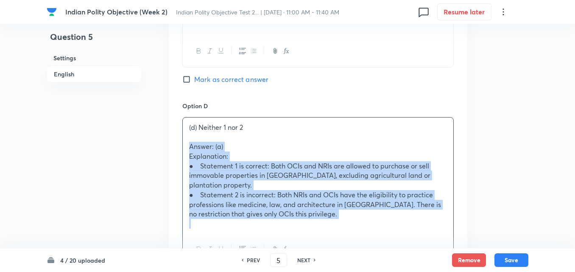
click at [184, 142] on div "(d) Neither 1 nor 2 Answer: (a) Explanation: ● Statement 1 is correct: Both OCI…" at bounding box center [318, 175] width 271 height 116
click at [190, 151] on p "Explanation:" at bounding box center [318, 156] width 258 height 10
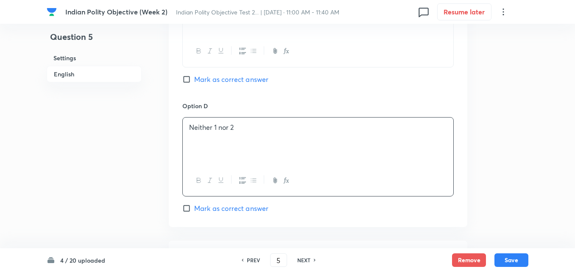
scroll to position [908, 0]
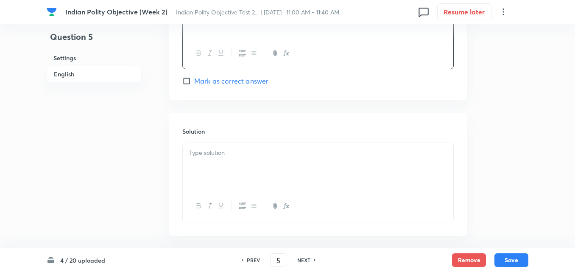
click at [204, 155] on div at bounding box center [318, 166] width 271 height 47
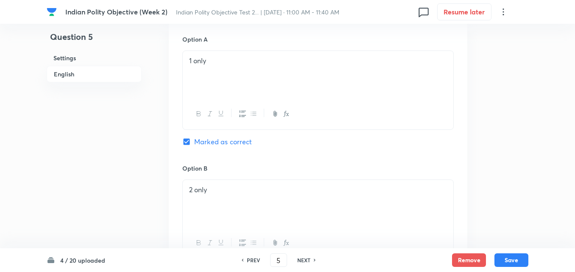
scroll to position [442, 0]
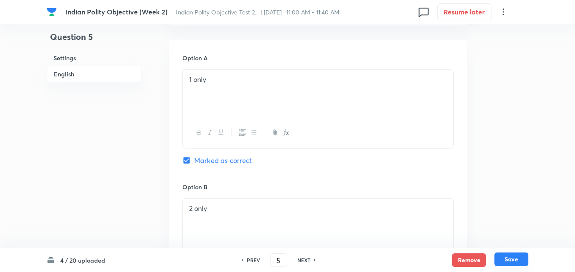
click at [511, 262] on button "Save" at bounding box center [511, 259] width 34 height 14
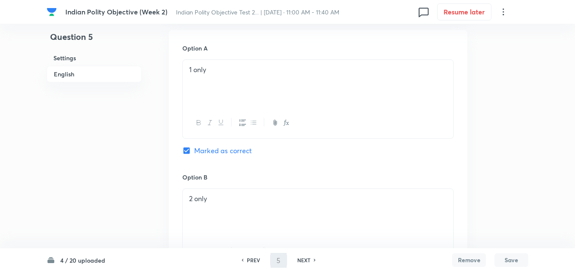
type input "6"
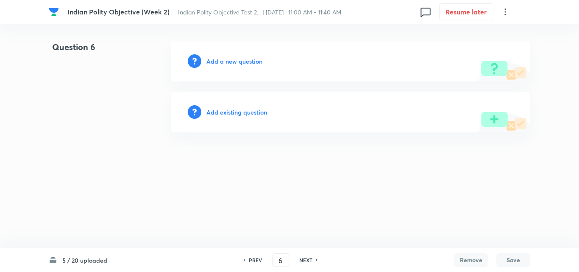
click at [238, 63] on h6 "Add a new question" at bounding box center [235, 61] width 56 height 9
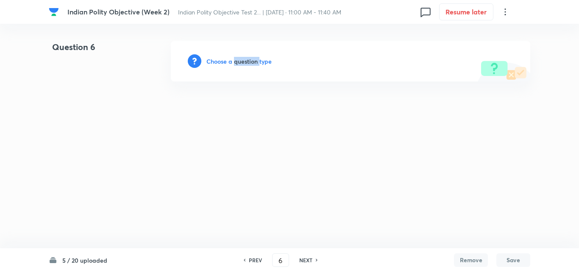
click at [238, 63] on h6 "Choose a question type" at bounding box center [239, 61] width 65 height 9
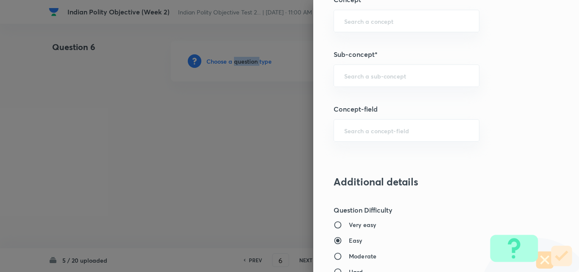
scroll to position [509, 0]
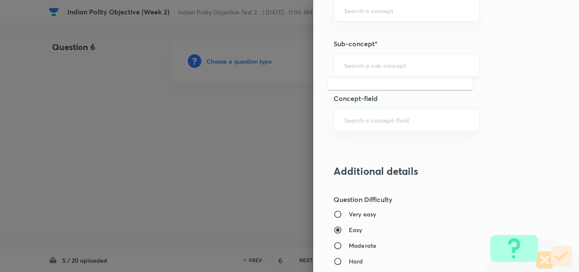
click at [397, 69] on input "text" at bounding box center [406, 65] width 125 height 8
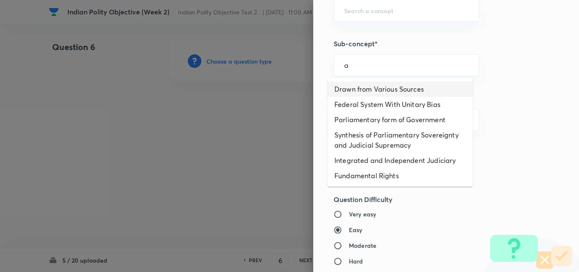
click at [390, 86] on li "Drawn from Various Sources" at bounding box center [400, 88] width 145 height 15
type input "Drawn from Various Sources"
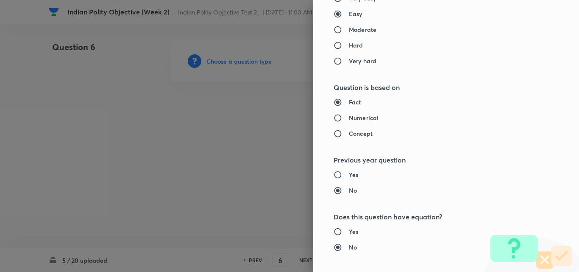
type input "Polity, Governance & IR"
type input "Indian Polity"
type input "Salient Features of Constitution"
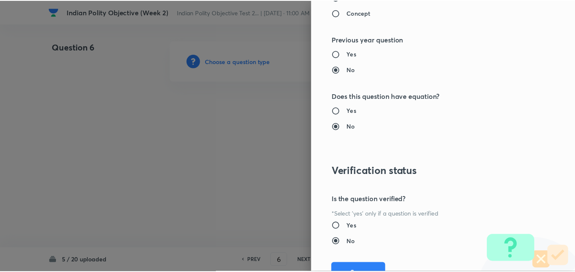
scroll to position [884, 0]
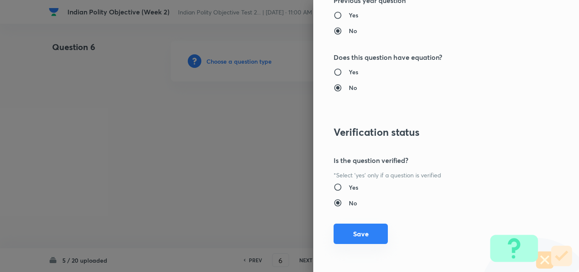
click at [364, 241] on button "Save" at bounding box center [361, 233] width 54 height 20
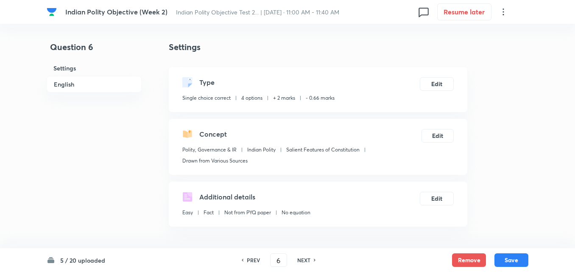
click at [69, 81] on h6 "English" at bounding box center [94, 84] width 95 height 17
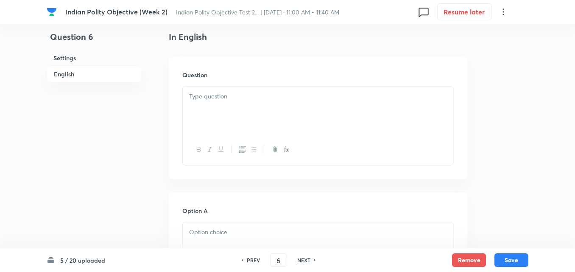
click at [226, 103] on div at bounding box center [318, 110] width 271 height 47
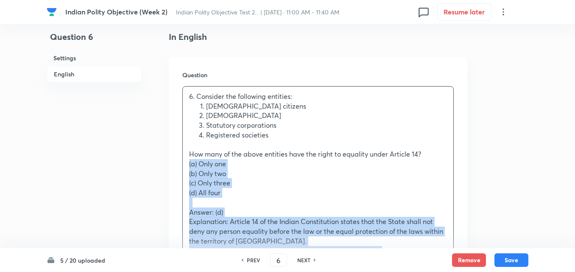
drag, startPoint x: 187, startPoint y: 173, endPoint x: 170, endPoint y: 167, distance: 17.0
click at [170, 167] on div "Question 6. Consider the following entities: [DEMOGRAPHIC_DATA] citizens Foreig…" at bounding box center [318, 200] width 299 height 287
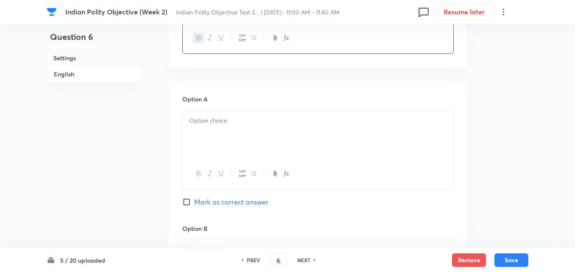
scroll to position [399, 0]
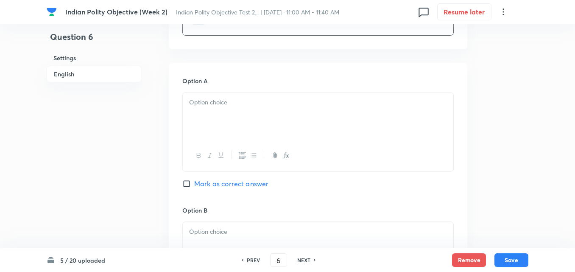
click at [222, 125] on div at bounding box center [318, 115] width 271 height 47
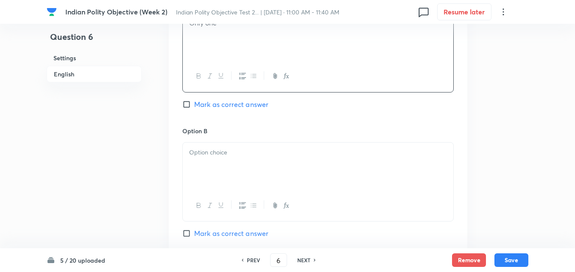
scroll to position [527, 0]
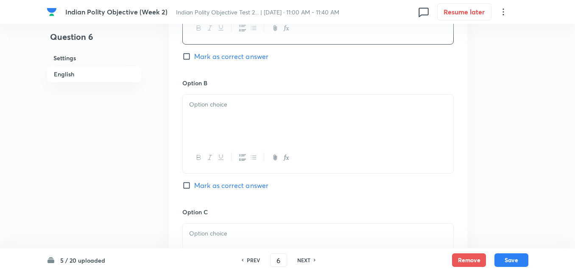
click at [217, 133] on div at bounding box center [318, 118] width 271 height 47
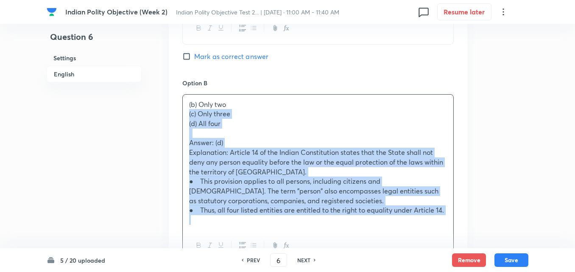
drag, startPoint x: 192, startPoint y: 117, endPoint x: 177, endPoint y: 115, distance: 14.5
click at [177, 115] on div "Option A Only one [PERSON_NAME] as correct answer Option B (b) Only two (c) Onl…" at bounding box center [318, 243] width 299 height 614
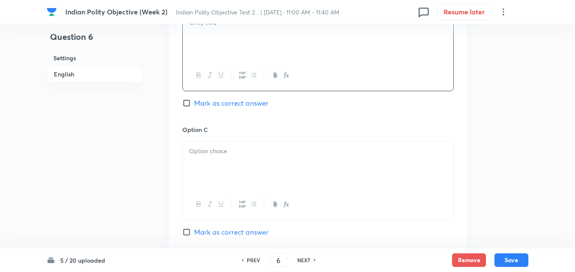
scroll to position [654, 0]
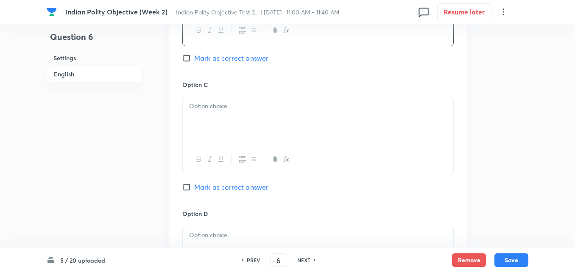
click at [243, 114] on div at bounding box center [318, 119] width 271 height 47
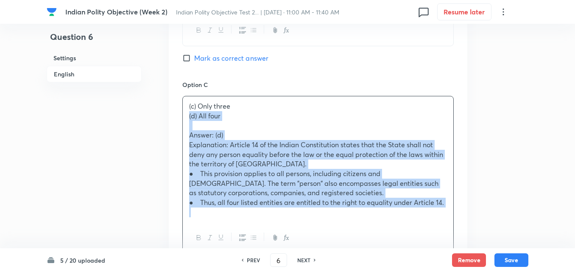
click at [177, 114] on div "Option A Only one [PERSON_NAME] as correct answer Option B Only two Mark as cor…" at bounding box center [318, 110] width 299 height 605
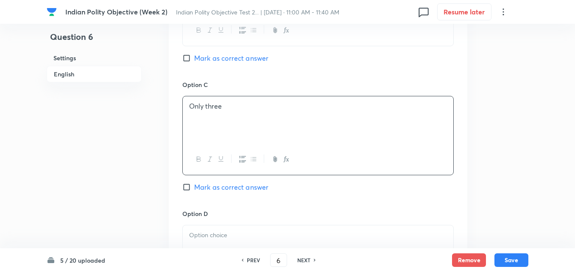
scroll to position [781, 0]
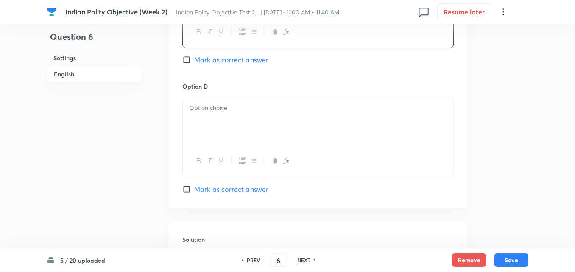
click at [233, 108] on p at bounding box center [318, 108] width 258 height 10
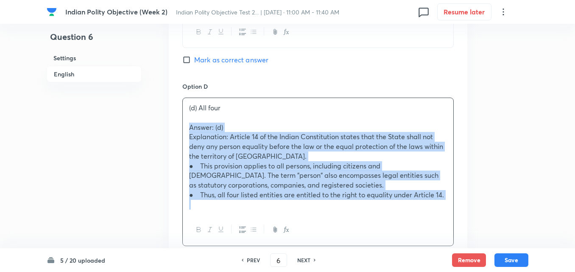
drag, startPoint x: 188, startPoint y: 124, endPoint x: 180, endPoint y: 125, distance: 8.2
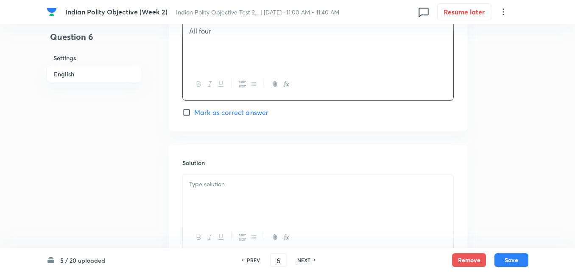
scroll to position [908, 0]
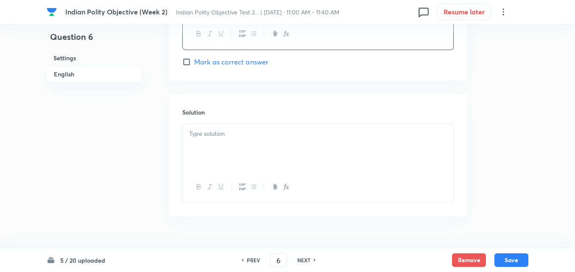
click at [230, 64] on span "Mark as correct answer" at bounding box center [231, 62] width 74 height 10
click at [194, 64] on input "Mark as correct answer" at bounding box center [188, 62] width 12 height 8
checkbox input "true"
click at [224, 141] on div at bounding box center [318, 147] width 271 height 47
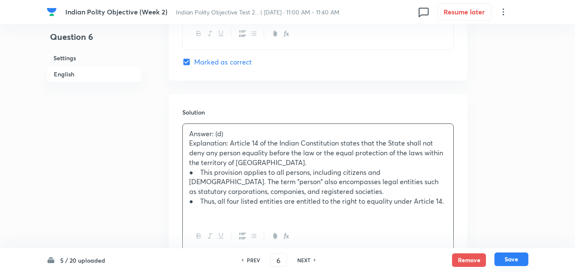
click at [516, 260] on button "Save" at bounding box center [511, 259] width 34 height 14
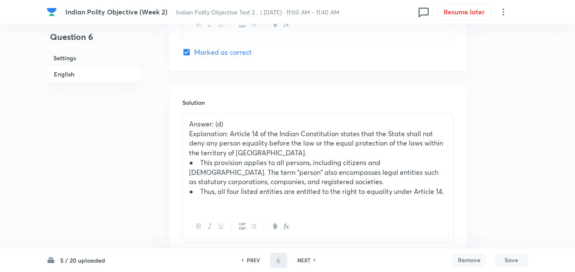
type input "7"
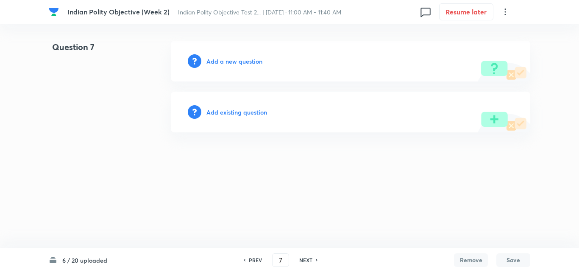
click at [219, 59] on h6 "Add a new question" at bounding box center [235, 61] width 56 height 9
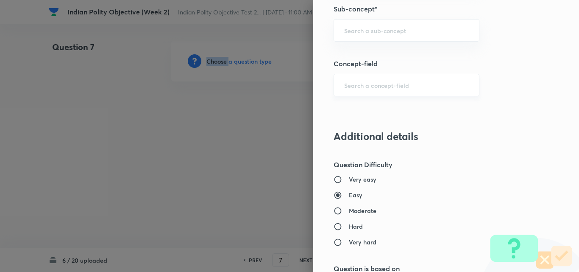
scroll to position [545, 0]
click at [377, 31] on input "text" at bounding box center [406, 29] width 125 height 8
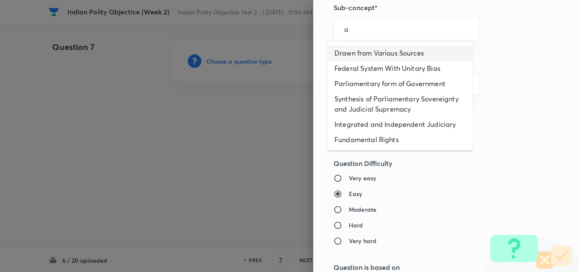
click at [377, 50] on li "Drawn from Various Sources" at bounding box center [400, 52] width 145 height 15
type input "Drawn from Various Sources"
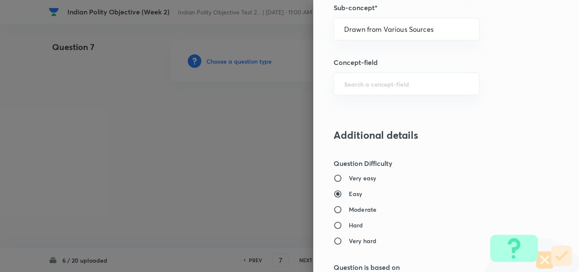
type input "Polity, Governance & IR"
type input "Indian Polity"
type input "Salient Features of Constitution"
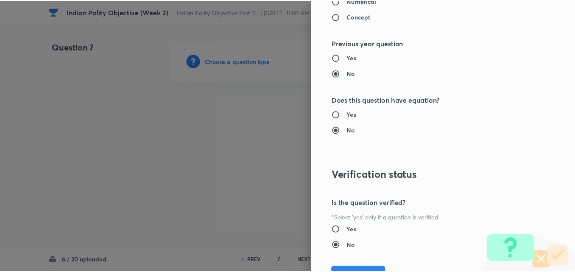
scroll to position [884, 0]
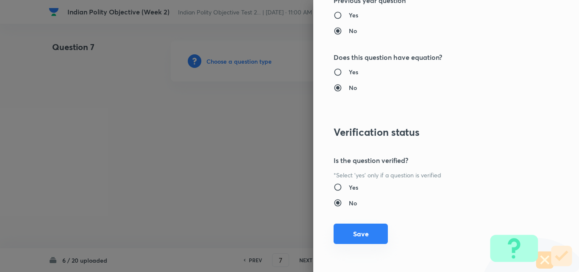
click at [359, 238] on button "Save" at bounding box center [361, 233] width 54 height 20
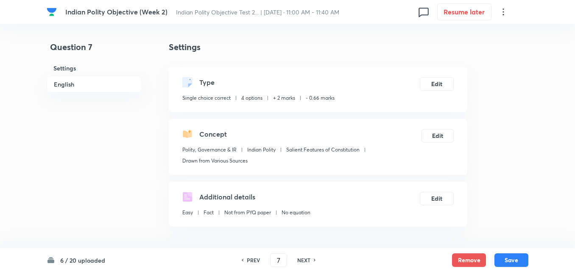
click at [96, 84] on h6 "English" at bounding box center [94, 84] width 95 height 17
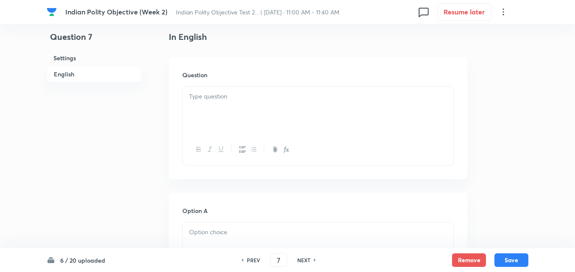
click at [86, 63] on h6 "Settings" at bounding box center [94, 58] width 95 height 16
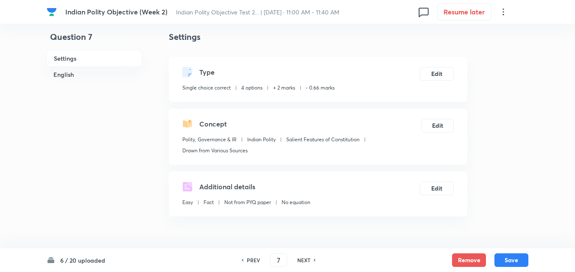
click at [77, 75] on h6 "English" at bounding box center [94, 75] width 95 height 16
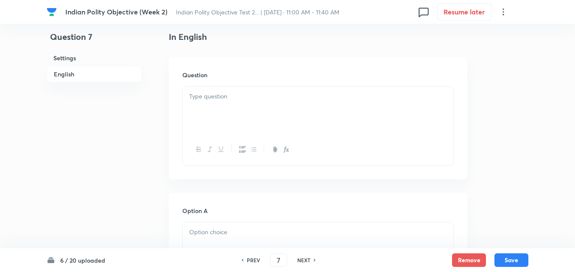
click at [231, 103] on div at bounding box center [318, 110] width 271 height 47
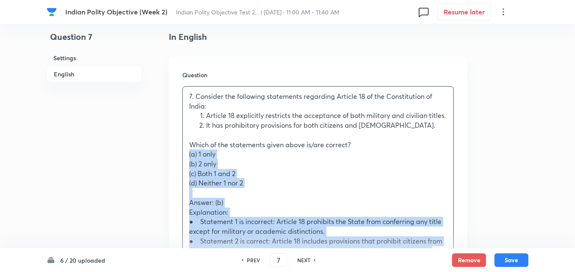
drag, startPoint x: 186, startPoint y: 155, endPoint x: 176, endPoint y: 155, distance: 9.8
click at [176, 155] on div "Question 7. Consider the following statements regarding Article 18 of the Const…" at bounding box center [318, 191] width 299 height 268
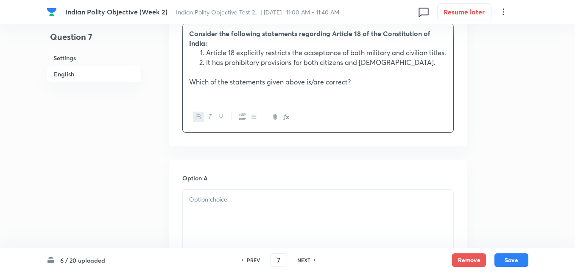
scroll to position [357, 0]
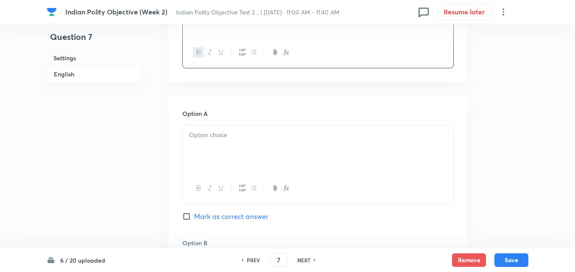
click at [220, 158] on div at bounding box center [318, 148] width 271 height 47
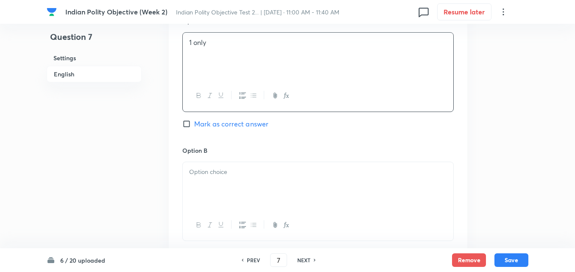
scroll to position [484, 0]
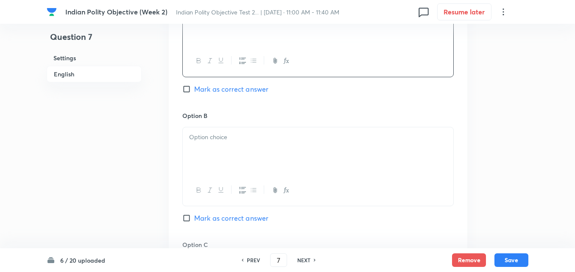
click at [213, 158] on div at bounding box center [318, 150] width 271 height 47
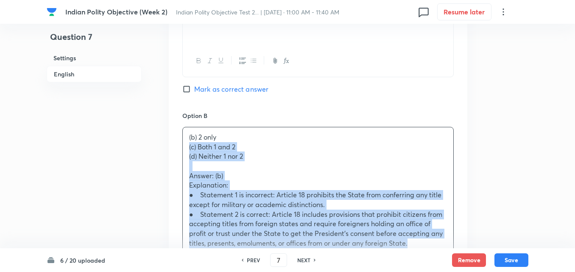
click at [177, 149] on div "Option A 1 only [PERSON_NAME] as correct answer Option B (b) 2 only (c) Both 1 …" at bounding box center [318, 270] width 299 height 605
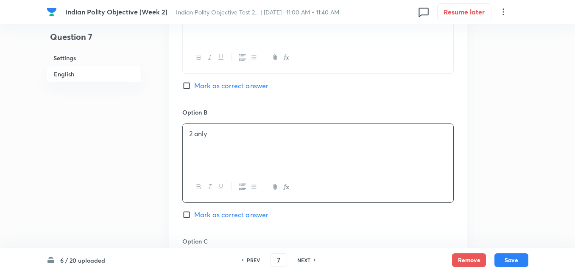
scroll to position [611, 0]
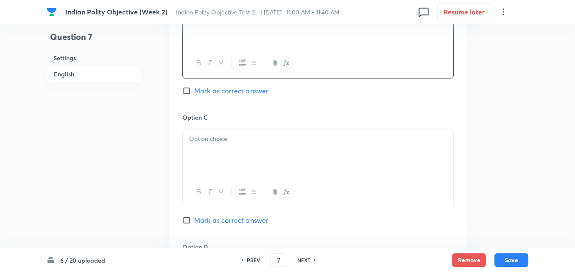
click at [232, 91] on span "Mark as correct answer" at bounding box center [231, 91] width 74 height 10
click at [194, 91] on input "Mark as correct answer" at bounding box center [188, 91] width 12 height 8
checkbox input "true"
click at [227, 156] on div at bounding box center [318, 152] width 271 height 47
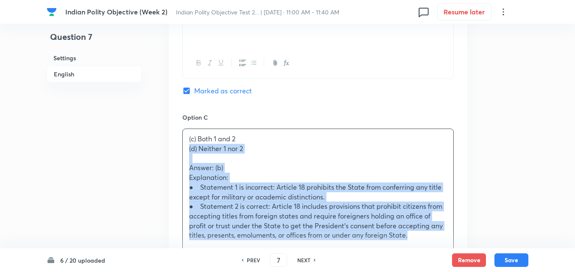
click at [168, 145] on div "Question 7 Settings English Settings Type Single choice correct 4 options + 2 m…" at bounding box center [288, 17] width 482 height 1177
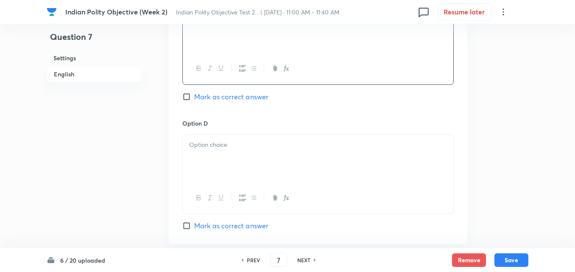
scroll to position [739, 0]
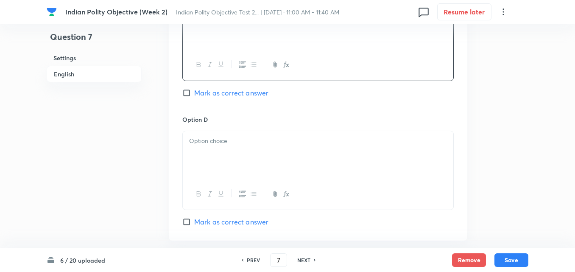
click at [226, 148] on div at bounding box center [318, 154] width 271 height 47
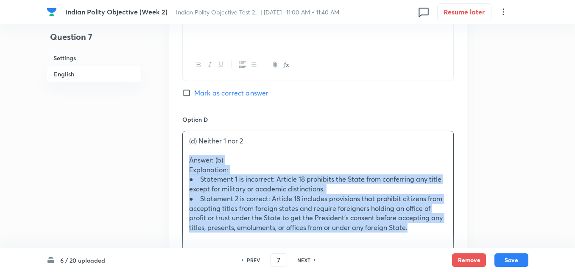
click at [175, 156] on div "Option A 1 only Mark as correct answer Option B 2 only Marked as correct Option…" at bounding box center [318, 7] width 299 height 586
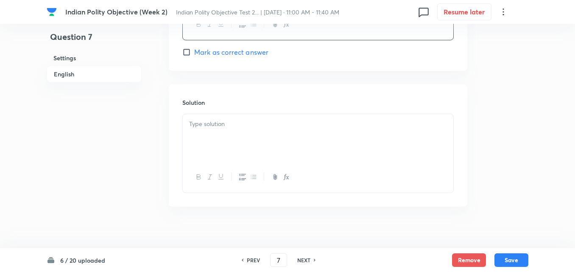
click at [205, 156] on div at bounding box center [318, 137] width 271 height 47
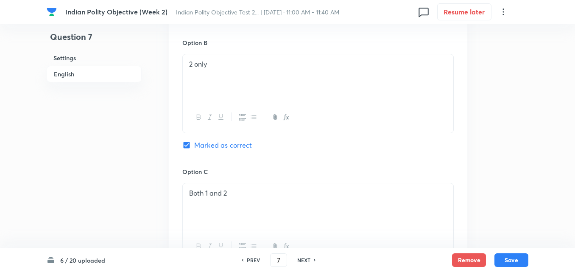
scroll to position [484, 0]
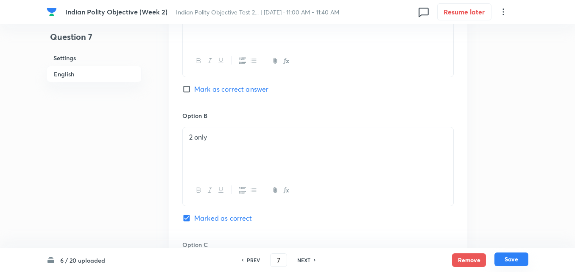
click at [517, 257] on button "Save" at bounding box center [511, 259] width 34 height 14
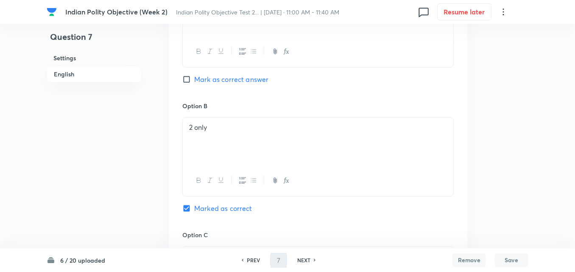
type input "8"
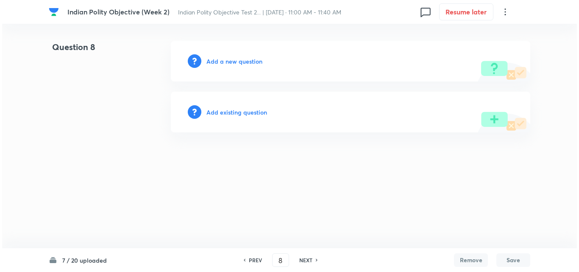
scroll to position [0, 0]
click at [247, 64] on h6 "Add a new question" at bounding box center [235, 61] width 56 height 9
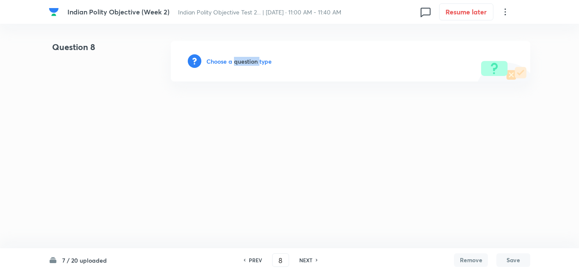
click at [247, 64] on h6 "Choose a question type" at bounding box center [239, 61] width 65 height 9
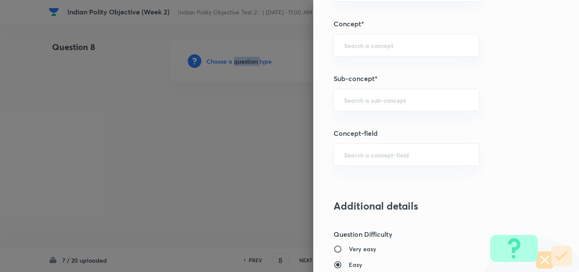
scroll to position [509, 0]
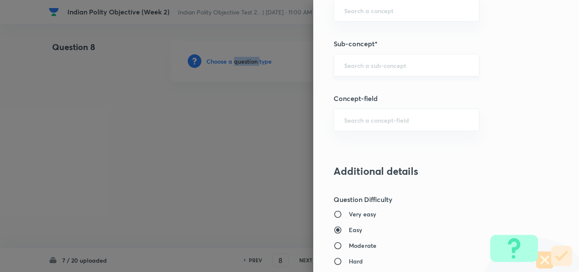
click at [395, 72] on div "​" at bounding box center [407, 65] width 146 height 22
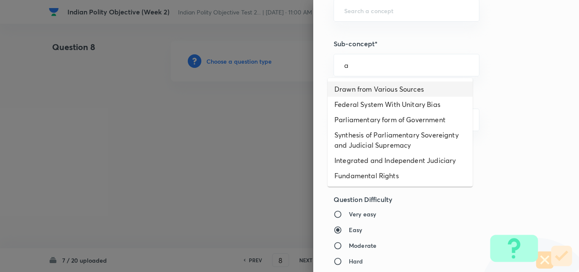
click at [391, 88] on li "Drawn from Various Sources" at bounding box center [400, 88] width 145 height 15
type input "Drawn from Various Sources"
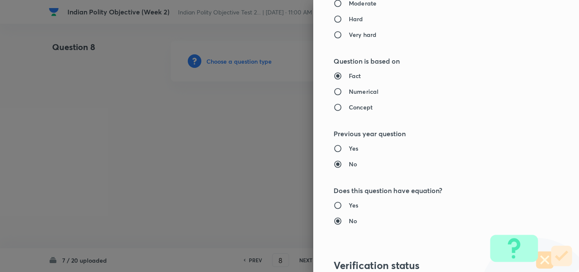
type input "Polity, Governance & IR"
type input "Indian Polity"
type input "Salient Features of Constitution"
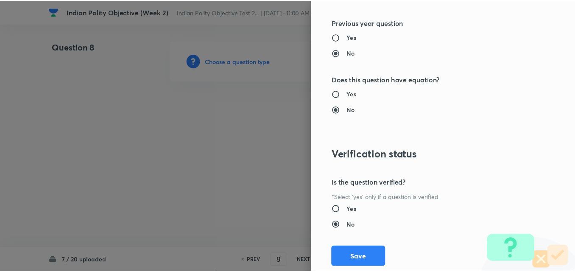
scroll to position [884, 0]
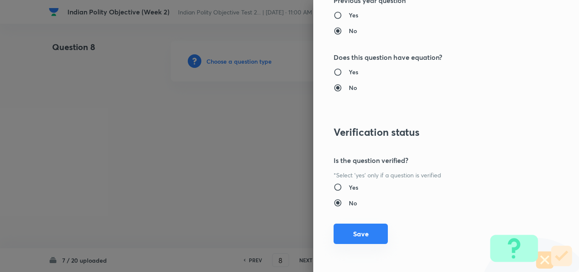
click at [362, 229] on button "Save" at bounding box center [361, 233] width 54 height 20
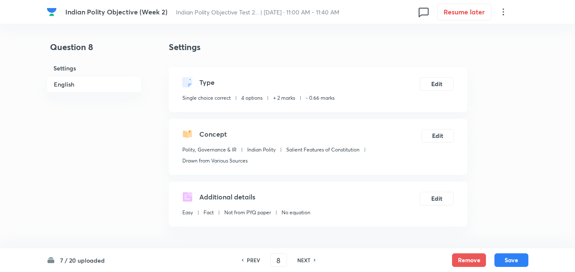
click at [77, 84] on h6 "English" at bounding box center [94, 84] width 95 height 17
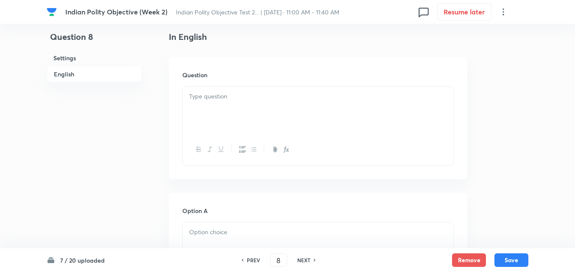
click at [226, 105] on div at bounding box center [318, 110] width 271 height 47
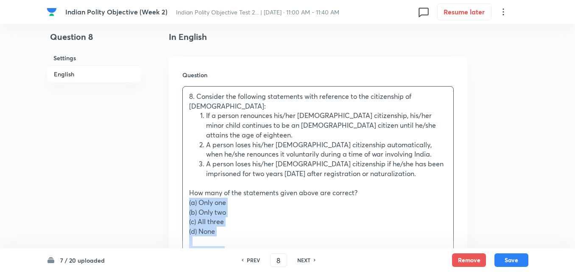
drag, startPoint x: 190, startPoint y: 184, endPoint x: 176, endPoint y: 182, distance: 14.1
click at [176, 182] on div "Question 8. Consider the following statements with reference to the citizenship…" at bounding box center [318, 234] width 299 height 355
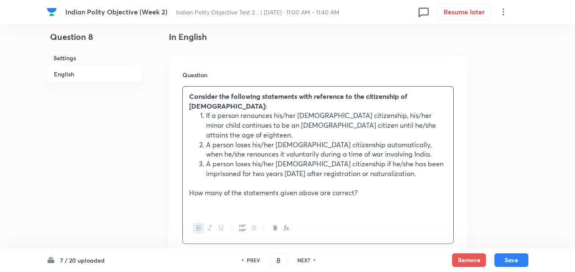
scroll to position [484, 0]
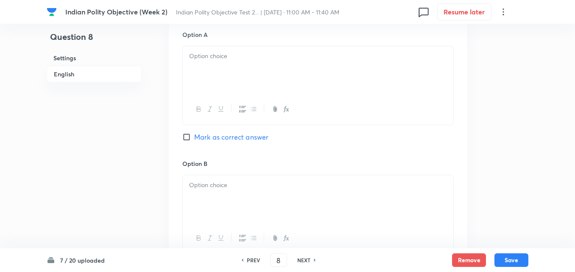
click at [215, 179] on div at bounding box center [318, 198] width 271 height 47
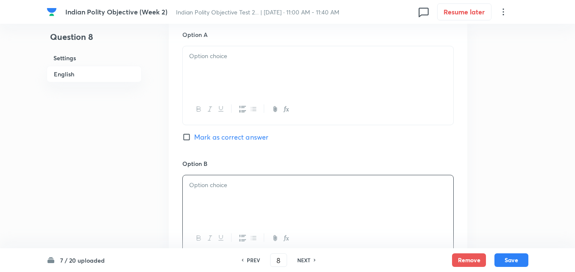
click at [215, 179] on div at bounding box center [318, 198] width 271 height 47
paste div
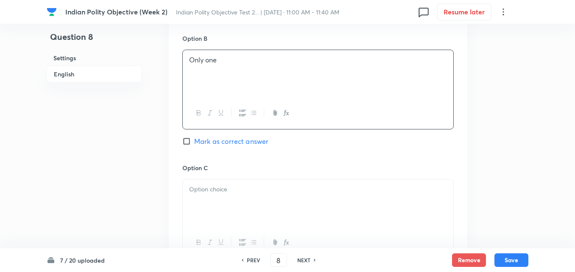
scroll to position [611, 0]
click at [205, 182] on p at bounding box center [318, 187] width 258 height 10
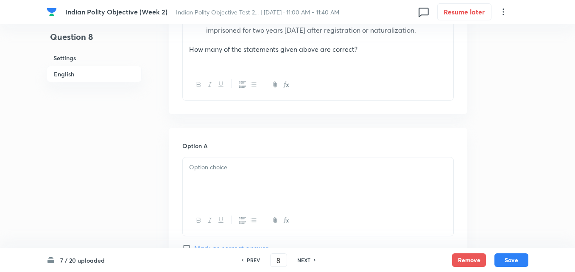
scroll to position [442, 0]
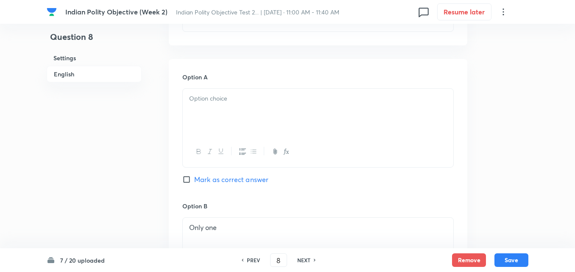
click at [240, 223] on p "Only one" at bounding box center [318, 228] width 258 height 10
click at [241, 103] on div at bounding box center [318, 112] width 271 height 47
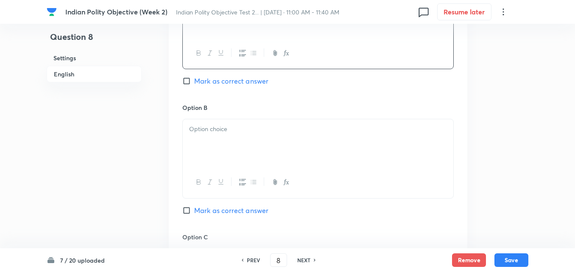
scroll to position [569, 0]
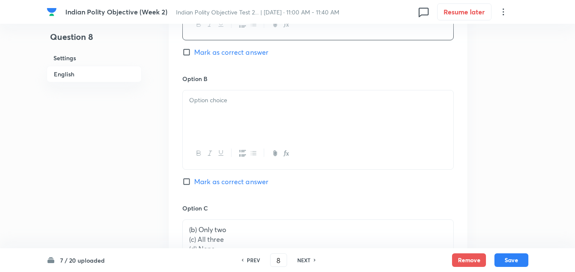
click at [237, 235] on p "(c) All three" at bounding box center [318, 240] width 258 height 10
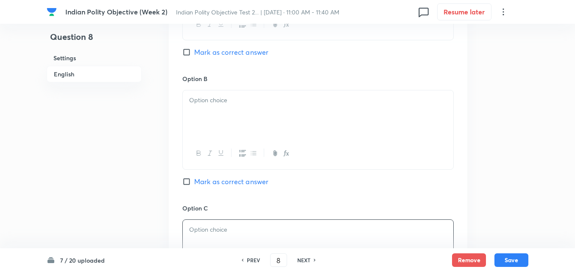
click at [235, 93] on div at bounding box center [318, 113] width 271 height 47
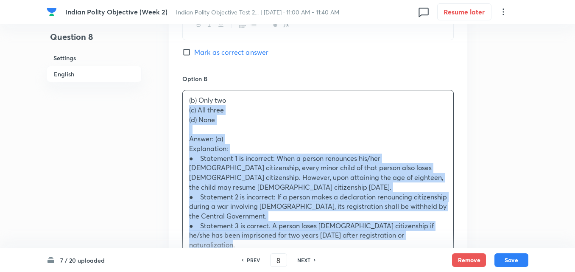
drag, startPoint x: 192, startPoint y: 96, endPoint x: 172, endPoint y: 90, distance: 20.8
click at [173, 90] on div "Option A Only one [PERSON_NAME] as correct answer Option B (b) Only two (c) All…" at bounding box center [318, 253] width 299 height 643
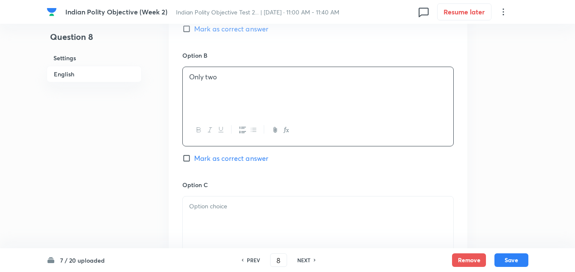
scroll to position [654, 0]
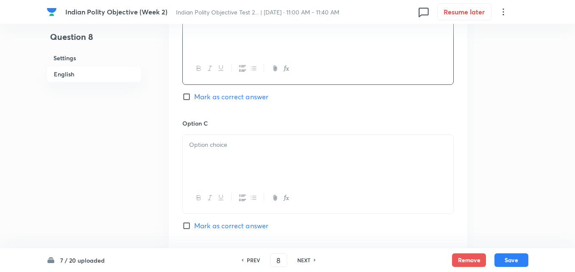
click at [209, 146] on div at bounding box center [318, 158] width 271 height 47
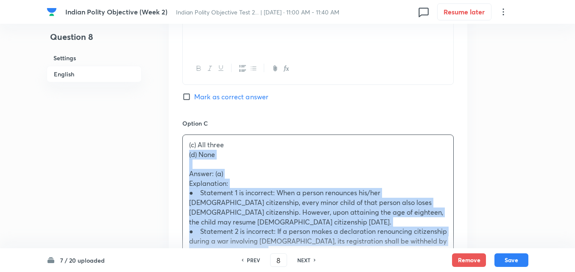
drag, startPoint x: 187, startPoint y: 138, endPoint x: 173, endPoint y: 138, distance: 13.1
click at [173, 138] on div "Option A Only one [PERSON_NAME] as correct answer Option B Only two Mark as cor…" at bounding box center [318, 164] width 299 height 634
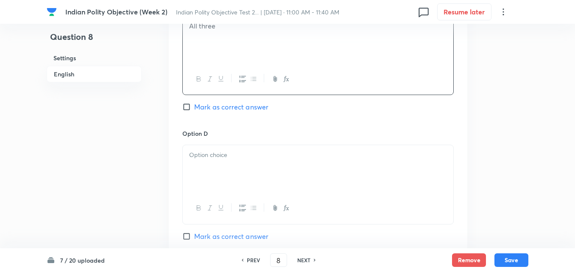
scroll to position [781, 0]
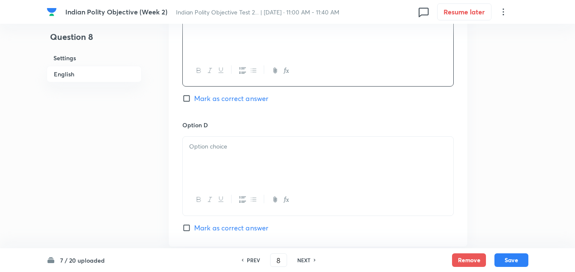
click at [213, 140] on div at bounding box center [318, 160] width 271 height 47
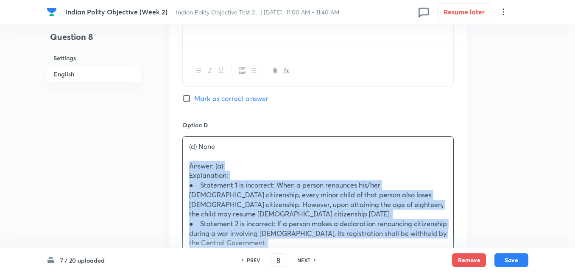
drag, startPoint x: 195, startPoint y: 143, endPoint x: 175, endPoint y: 148, distance: 20.8
click at [175, 148] on div "Option A Only one [PERSON_NAME] as correct answer Option B Only two Mark as cor…" at bounding box center [318, 32] width 299 height 624
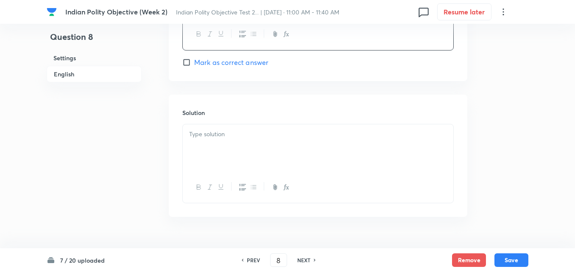
scroll to position [947, 0]
click at [215, 181] on button "button" at bounding box center [220, 186] width 11 height 11
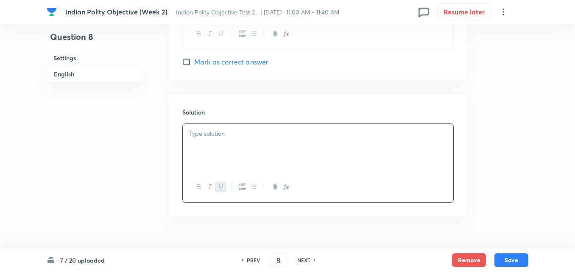
click at [219, 135] on div "﻿" at bounding box center [318, 147] width 271 height 47
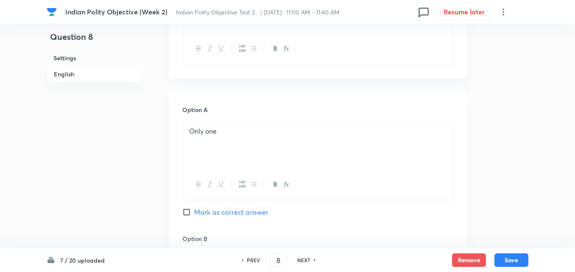
scroll to position [396, 0]
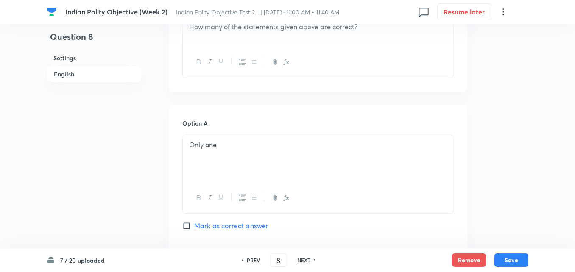
click at [255, 191] on div at bounding box center [318, 197] width 271 height 31
click at [253, 221] on span "Mark as correct answer" at bounding box center [231, 226] width 74 height 10
click at [194, 221] on input "Mark as correct answer" at bounding box center [188, 225] width 12 height 8
checkbox input "true"
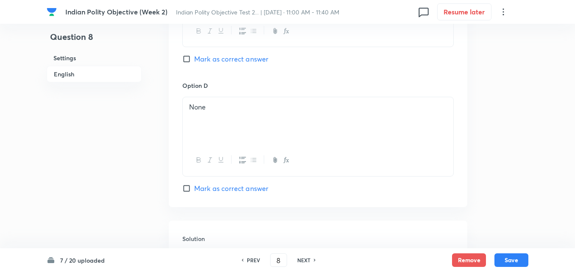
scroll to position [862, 0]
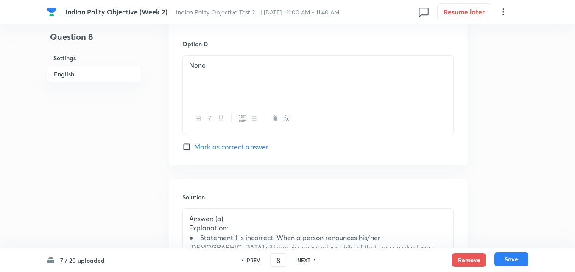
click at [520, 261] on button "Save" at bounding box center [511, 259] width 34 height 14
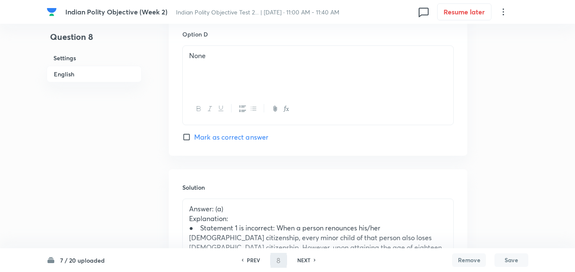
type input "9"
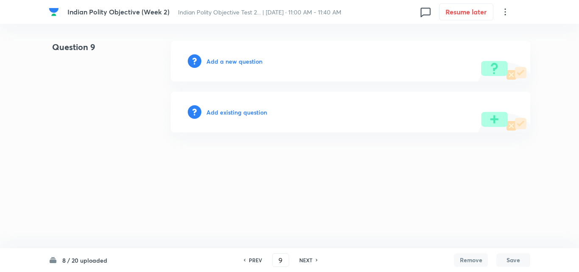
click at [231, 62] on h6 "Add a new question" at bounding box center [235, 61] width 56 height 9
click at [231, 62] on h6 "Choose a question type" at bounding box center [239, 61] width 65 height 9
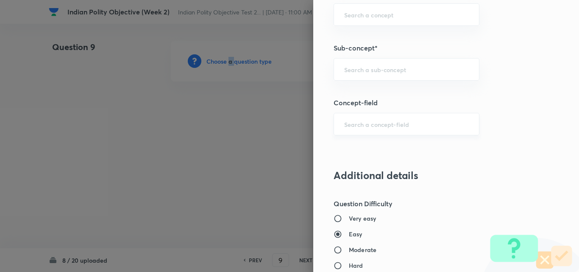
scroll to position [509, 0]
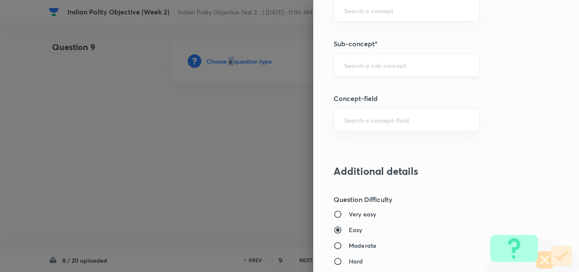
click at [391, 70] on div "​" at bounding box center [407, 65] width 146 height 22
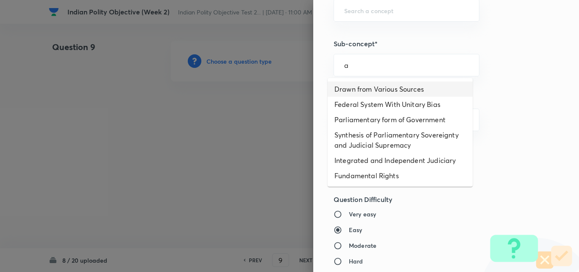
click at [385, 88] on li "Drawn from Various Sources" at bounding box center [400, 88] width 145 height 15
type input "Drawn from Various Sources"
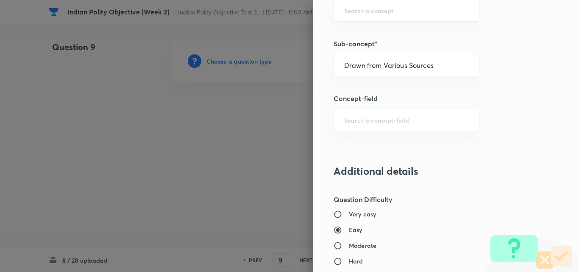
type input "Polity, Governance & IR"
type input "Indian Polity"
type input "Salient Features of Constitution"
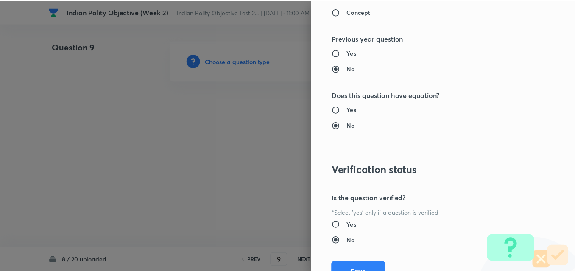
scroll to position [884, 0]
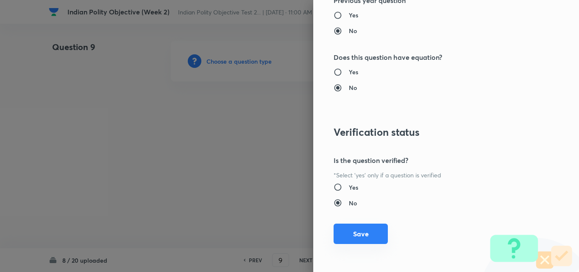
click at [366, 232] on button "Save" at bounding box center [361, 233] width 54 height 20
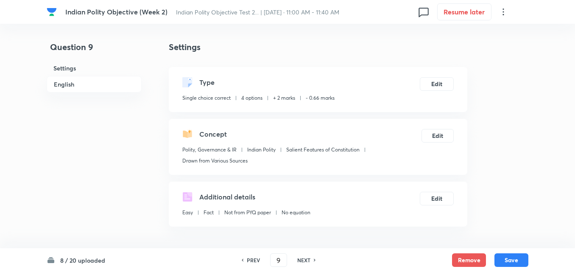
click at [78, 82] on h6 "English" at bounding box center [94, 84] width 95 height 17
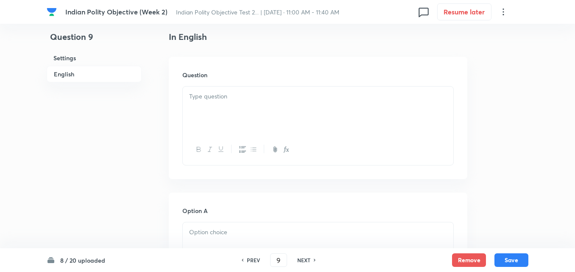
click at [211, 137] on div at bounding box center [318, 149] width 271 height 31
click at [220, 120] on div at bounding box center [318, 110] width 271 height 47
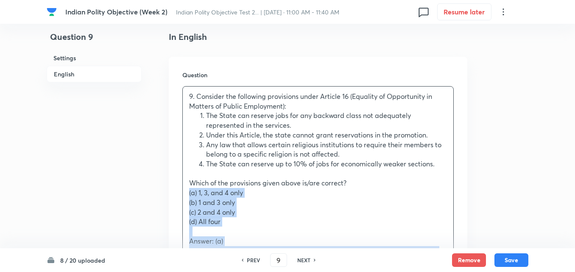
click at [173, 191] on div "Question 9. Consider the following provisions under Article 16 (Equality of Opp…" at bounding box center [318, 224] width 299 height 335
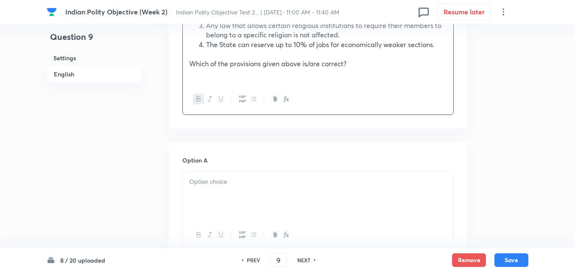
scroll to position [399, 0]
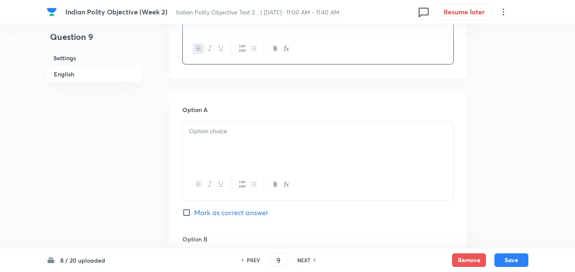
click at [207, 140] on div at bounding box center [318, 144] width 271 height 47
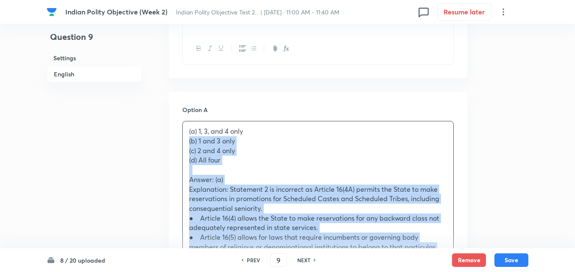
drag, startPoint x: 185, startPoint y: 142, endPoint x: 172, endPoint y: 138, distance: 13.9
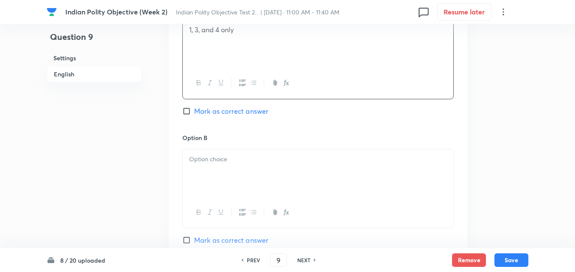
scroll to position [527, 0]
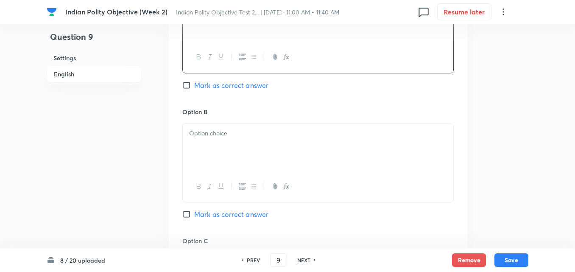
click at [204, 138] on p at bounding box center [318, 133] width 258 height 10
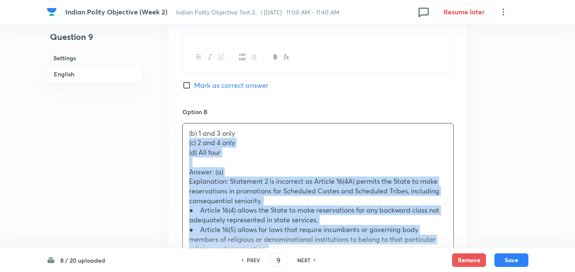
drag, startPoint x: 187, startPoint y: 146, endPoint x: 179, endPoint y: 146, distance: 7.6
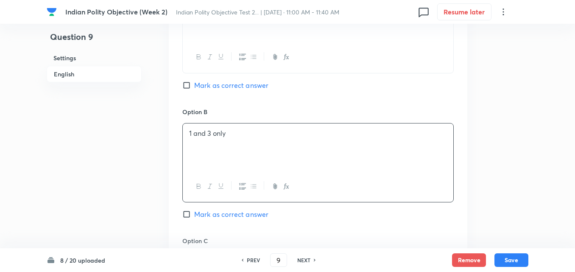
click at [237, 85] on span "Mark as correct answer" at bounding box center [231, 85] width 74 height 10
click at [194, 85] on input "Mark as correct answer" at bounding box center [188, 85] width 12 height 8
checkbox input "true"
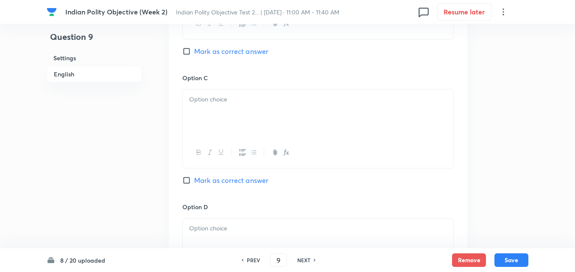
scroll to position [696, 0]
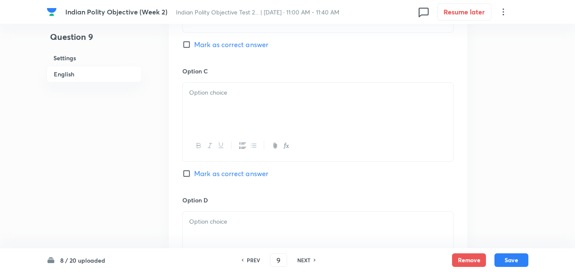
click at [223, 115] on div at bounding box center [318, 106] width 271 height 47
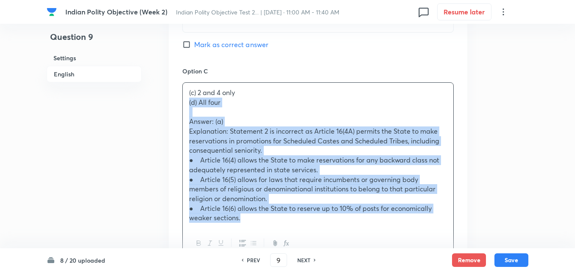
drag, startPoint x: 174, startPoint y: 104, endPoint x: 168, endPoint y: 104, distance: 5.9
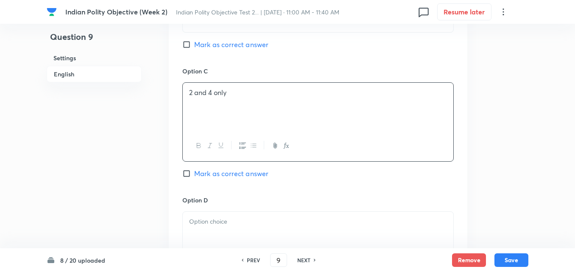
scroll to position [781, 0]
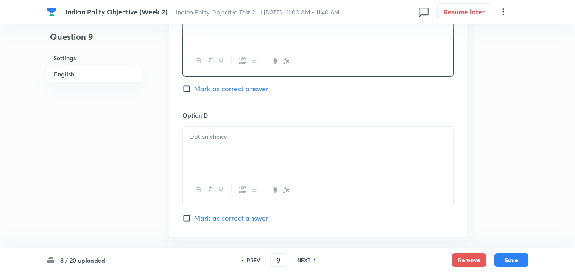
click at [212, 147] on div at bounding box center [318, 150] width 271 height 47
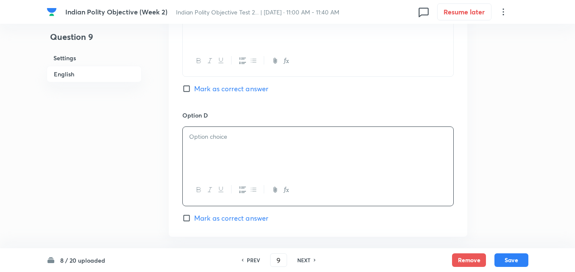
paste div
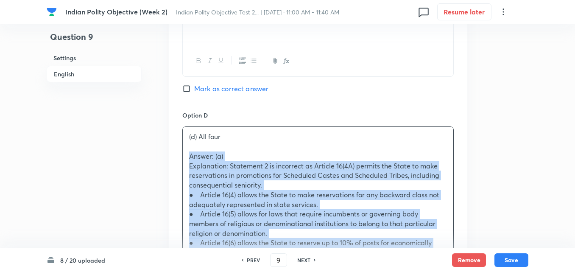
drag, startPoint x: 191, startPoint y: 153, endPoint x: 169, endPoint y: 156, distance: 22.4
click at [169, 156] on div "Option A 1, 3, and 4 only Marked as correct Option B 1 and 3 only Mark as corre…" at bounding box center [318, 17] width 299 height 614
click at [185, 159] on div "(d) All four Answer: (a) Explanation: Statement 2 is incorrect as Article 16(4A…" at bounding box center [318, 194] width 271 height 135
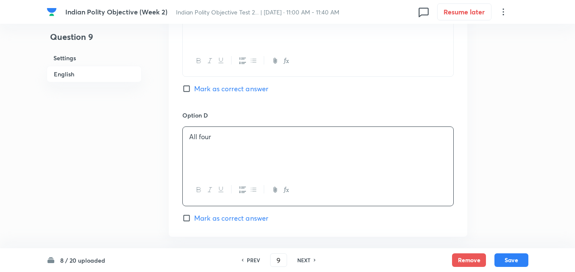
scroll to position [951, 0]
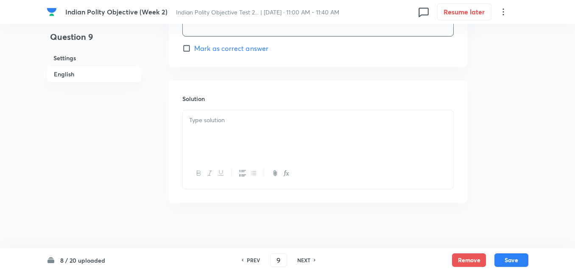
click at [222, 165] on div at bounding box center [318, 173] width 271 height 31
click at [222, 129] on div at bounding box center [318, 133] width 271 height 47
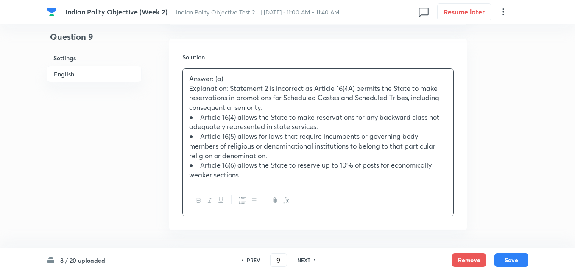
scroll to position [1025, 0]
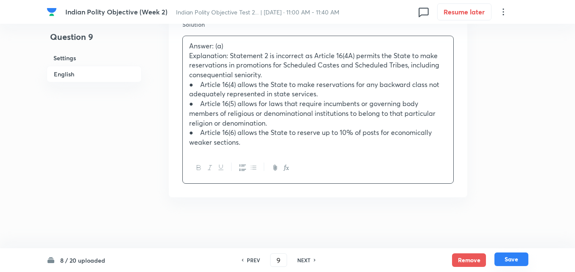
click at [514, 259] on button "Save" at bounding box center [511, 259] width 34 height 14
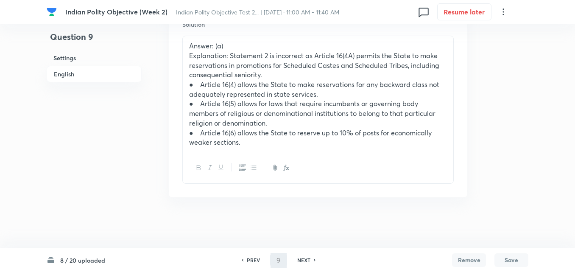
type input "10"
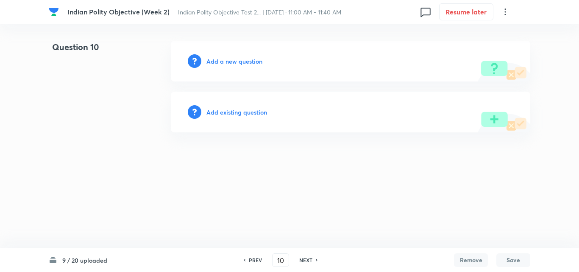
click at [225, 60] on h6 "Add a new question" at bounding box center [235, 61] width 56 height 9
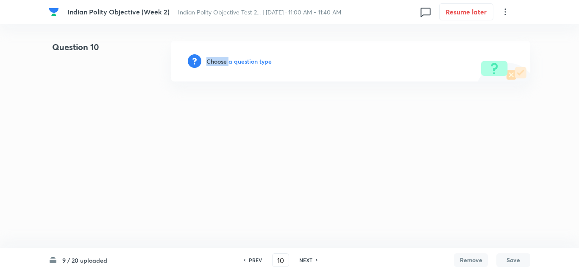
click at [225, 60] on h6 "Choose a question type" at bounding box center [239, 61] width 65 height 9
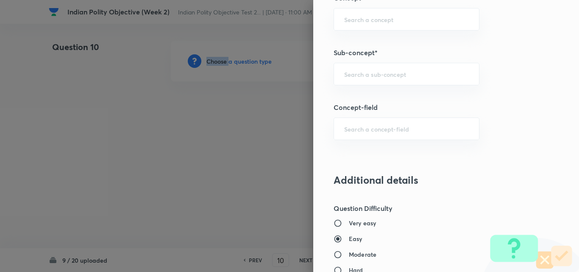
scroll to position [509, 0]
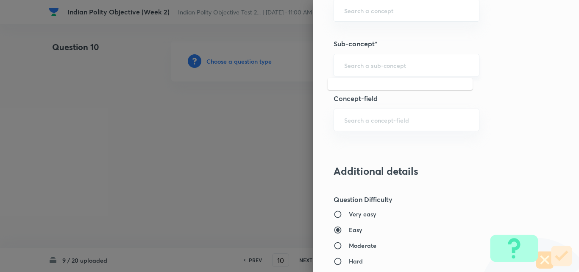
click at [390, 65] on input "text" at bounding box center [406, 65] width 125 height 8
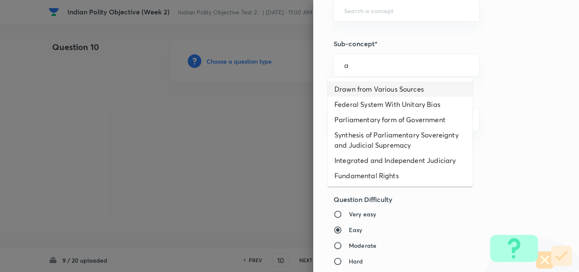
click at [388, 93] on li "Drawn from Various Sources" at bounding box center [400, 88] width 145 height 15
type input "Drawn from Various Sources"
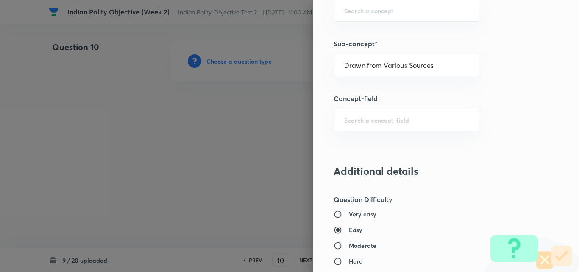
type input "Polity, Governance & IR"
type input "Indian Polity"
type input "Salient Features of Constitution"
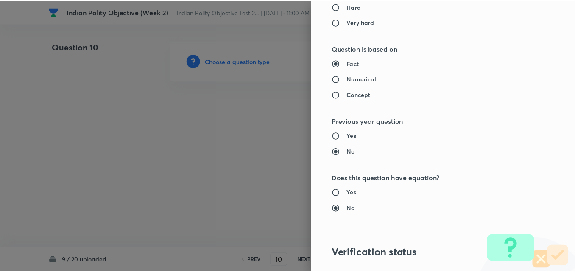
scroll to position [884, 0]
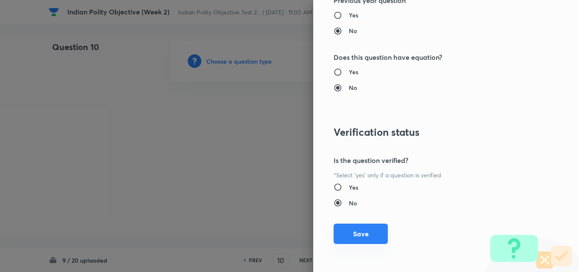
click at [360, 231] on button "Save" at bounding box center [361, 233] width 54 height 20
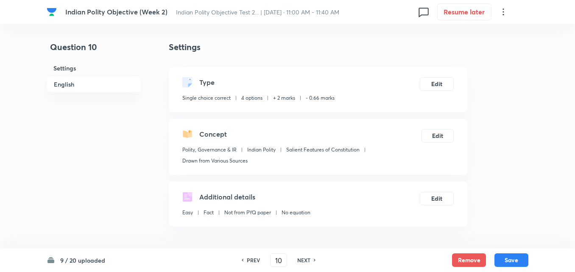
click at [82, 91] on h6 "English" at bounding box center [94, 84] width 95 height 17
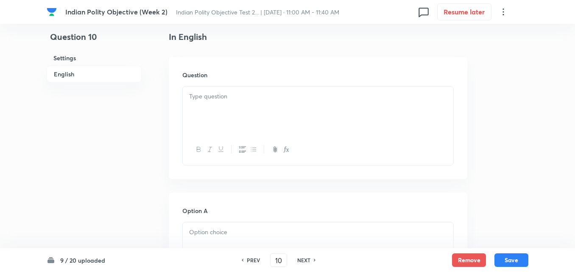
click at [96, 76] on h6 "English" at bounding box center [94, 74] width 95 height 17
click at [75, 74] on h6 "English" at bounding box center [94, 74] width 95 height 17
click at [232, 97] on p at bounding box center [318, 97] width 258 height 10
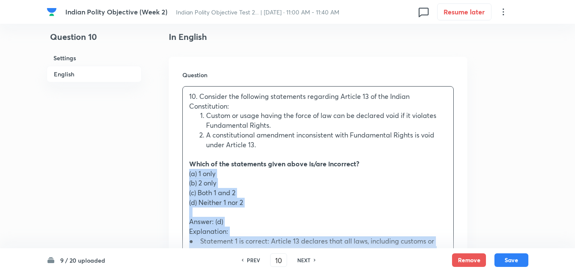
drag, startPoint x: 190, startPoint y: 175, endPoint x: 167, endPoint y: 175, distance: 22.5
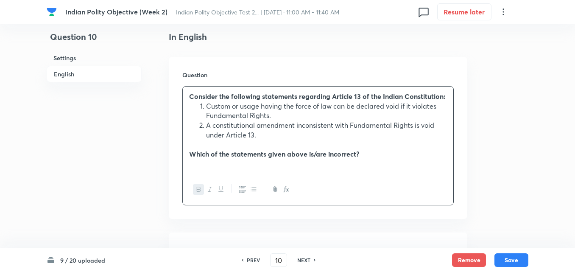
scroll to position [442, 0]
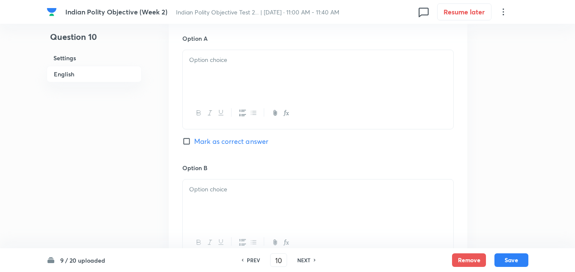
click at [235, 73] on div at bounding box center [318, 73] width 271 height 47
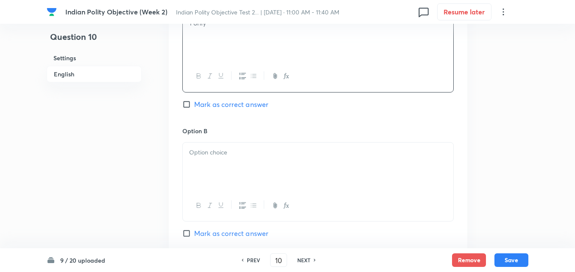
scroll to position [527, 0]
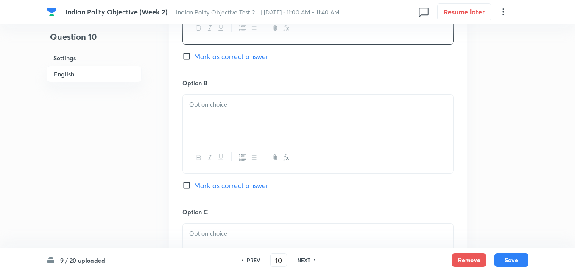
click at [193, 109] on p at bounding box center [318, 105] width 258 height 10
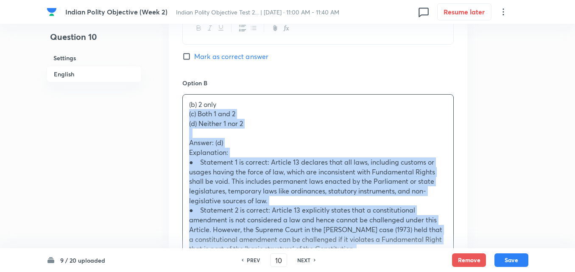
click at [182, 115] on div "Option A 1 only Mark as correct answer Option B (b) 2 only (c) Both 1 and 2 (d)…" at bounding box center [318, 262] width 299 height 653
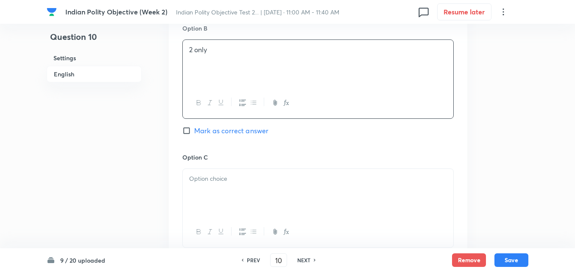
scroll to position [654, 0]
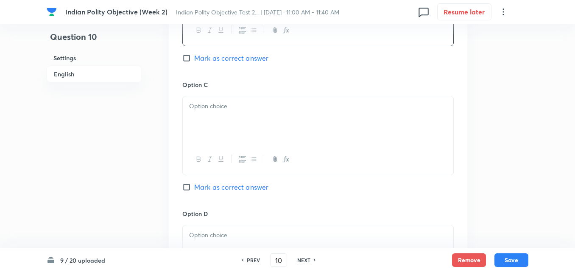
click at [226, 99] on div at bounding box center [318, 119] width 271 height 47
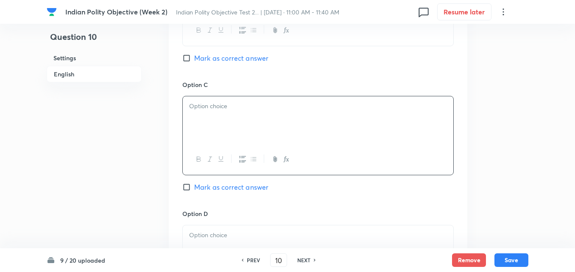
paste div
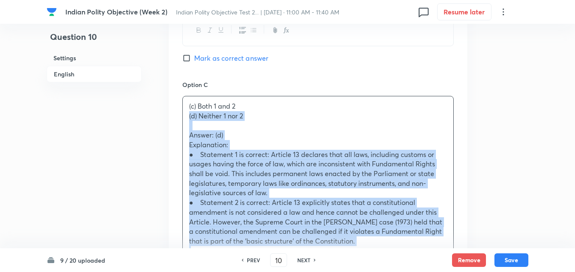
drag, startPoint x: 174, startPoint y: 114, endPoint x: 169, endPoint y: 114, distance: 4.7
click at [169, 114] on div "Option A 1 only Mark as correct answer Option B 2 only Mark as correct answer O…" at bounding box center [318, 129] width 299 height 643
click at [136, 104] on div "Question 10 Settings English" at bounding box center [94, 4] width 95 height 1235
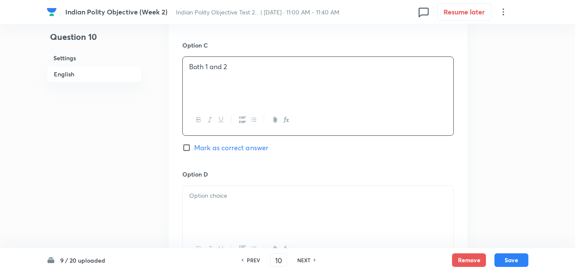
scroll to position [781, 0]
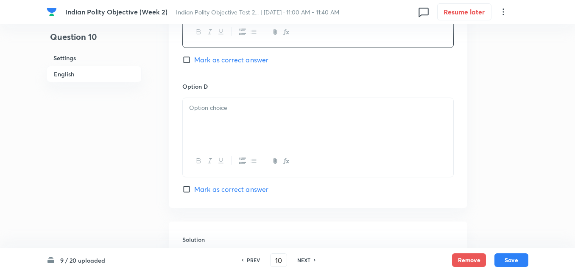
click at [221, 139] on div at bounding box center [318, 121] width 271 height 47
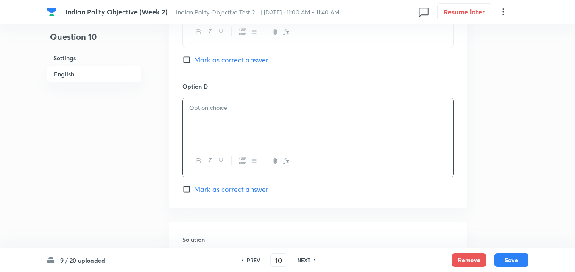
paste div
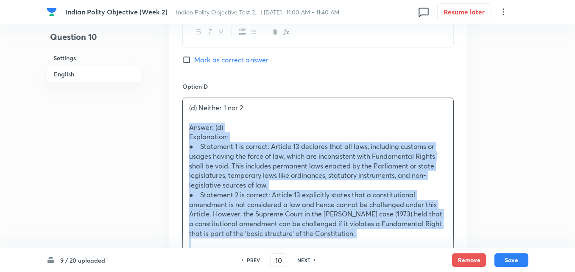
click at [184, 129] on div "(d) Neither 1 nor 2 Answer: (d) Explanation: ● Statement 1 is correct: Article …" at bounding box center [318, 175] width 271 height 155
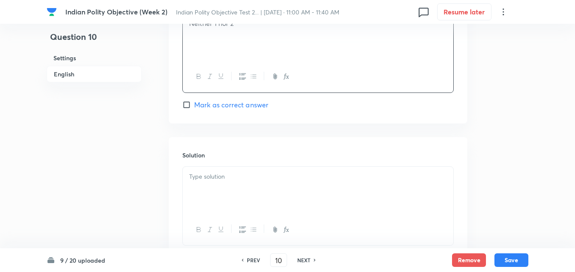
scroll to position [866, 0]
click at [232, 105] on span "Mark as correct answer" at bounding box center [231, 104] width 74 height 10
click at [194, 105] on input "Mark as correct answer" at bounding box center [188, 104] width 12 height 8
checkbox input "true"
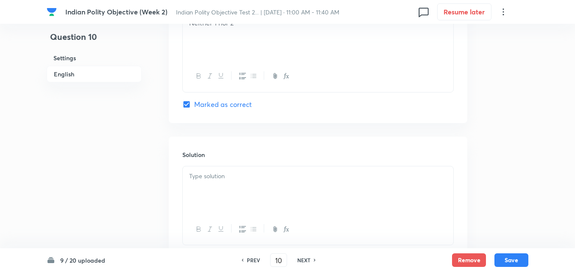
click at [221, 175] on p at bounding box center [318, 176] width 258 height 10
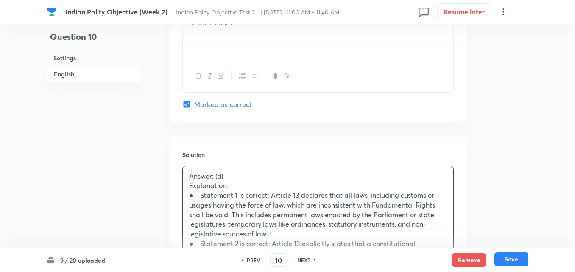
click at [514, 259] on button "Save" at bounding box center [511, 259] width 34 height 14
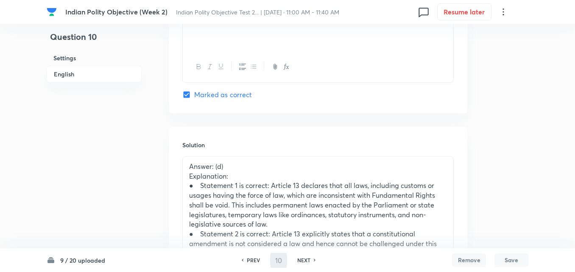
type input "11"
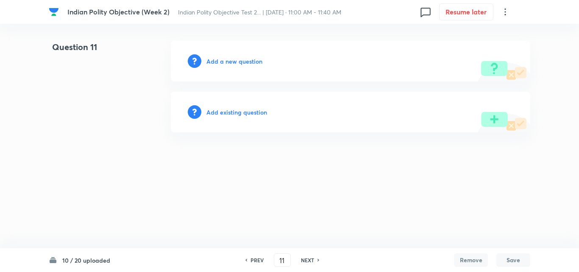
click at [237, 62] on h6 "Add a new question" at bounding box center [235, 61] width 56 height 9
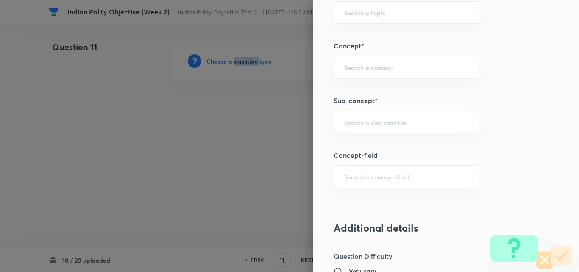
scroll to position [466, 0]
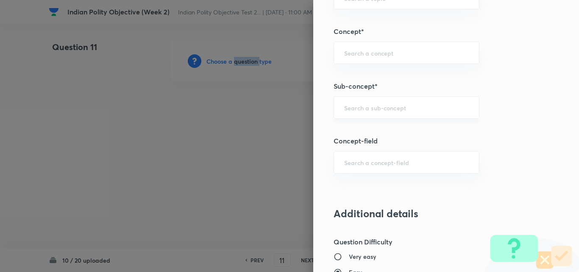
click at [406, 102] on div "​" at bounding box center [407, 107] width 146 height 22
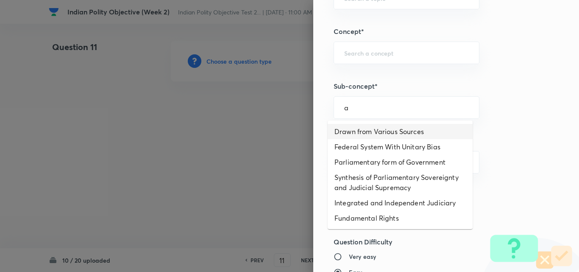
click at [394, 128] on li "Drawn from Various Sources" at bounding box center [400, 131] width 145 height 15
type input "Drawn from Various Sources"
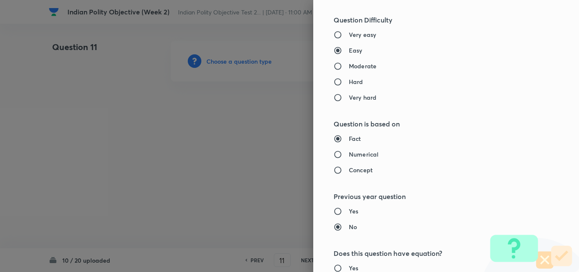
type input "Polity, Governance & IR"
type input "Indian Polity"
type input "Salient Features of Constitution"
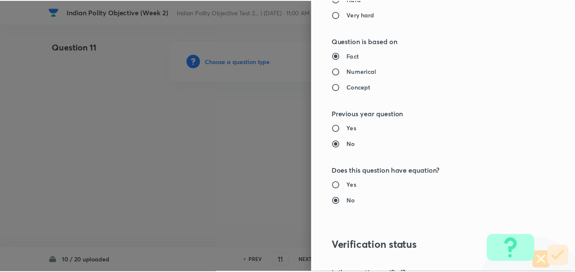
scroll to position [884, 0]
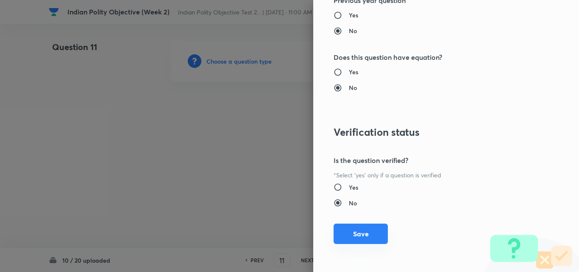
click at [362, 236] on button "Save" at bounding box center [361, 233] width 54 height 20
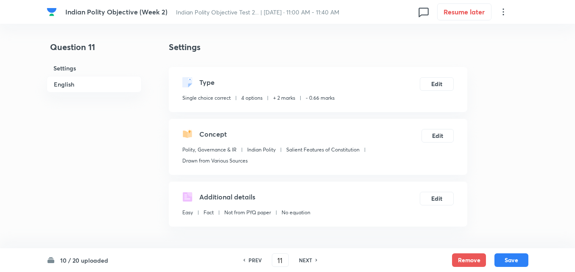
click at [83, 84] on h6 "English" at bounding box center [94, 84] width 95 height 17
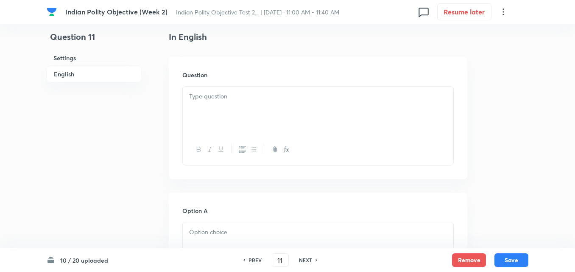
click at [266, 104] on div at bounding box center [318, 110] width 271 height 47
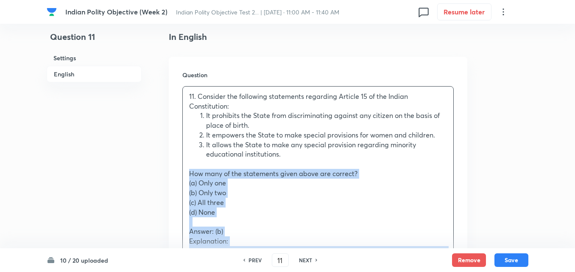
drag, startPoint x: 168, startPoint y: 176, endPoint x: 161, endPoint y: 174, distance: 7.0
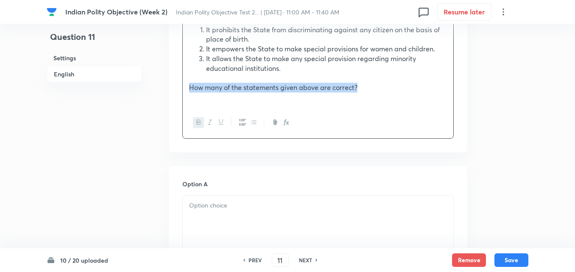
scroll to position [399, 0]
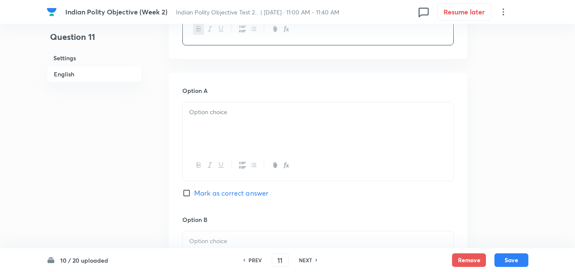
click at [227, 132] on div at bounding box center [318, 125] width 271 height 47
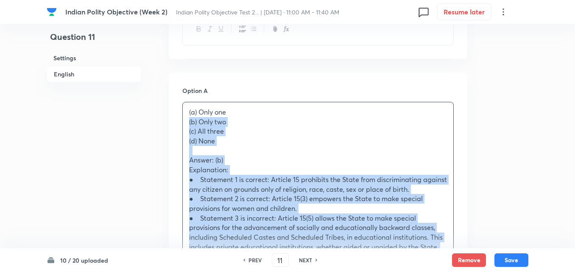
click at [168, 126] on div "Question 11 Settings English Settings Type Single choice correct 4 options + 2 …" at bounding box center [288, 263] width 482 height 1244
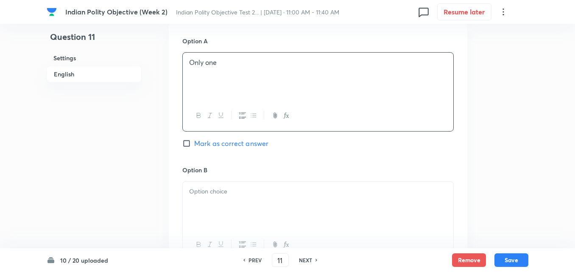
scroll to position [569, 0]
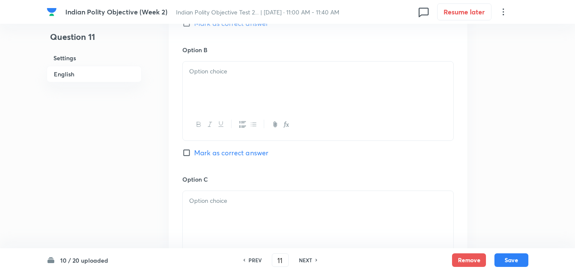
click at [209, 90] on div at bounding box center [318, 84] width 271 height 47
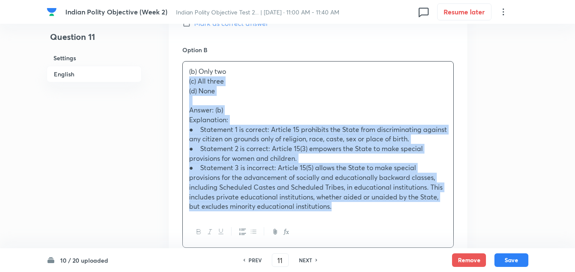
drag, startPoint x: 183, startPoint y: 81, endPoint x: 178, endPoint y: 81, distance: 5.5
click at [178, 81] on div "Option A Only one [PERSON_NAME] as correct answer Option B (b) Only two (c) All…" at bounding box center [318, 220] width 299 height 634
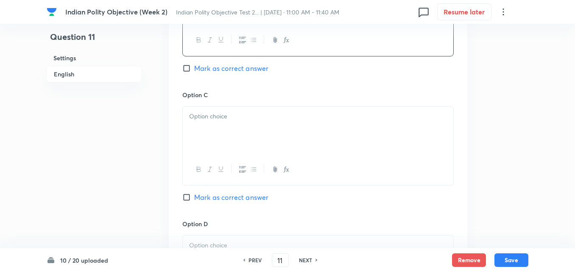
scroll to position [654, 0]
click at [223, 127] on div at bounding box center [318, 129] width 271 height 47
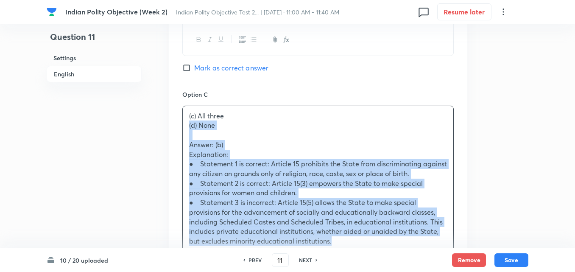
drag, startPoint x: 185, startPoint y: 130, endPoint x: 170, endPoint y: 129, distance: 14.9
click at [170, 129] on div "Option A Only one [PERSON_NAME] as correct answer Option B Only two Mark as cor…" at bounding box center [318, 130] width 299 height 624
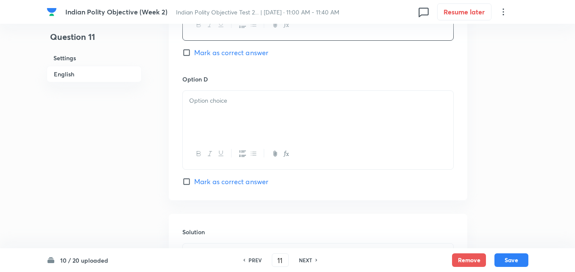
scroll to position [824, 0]
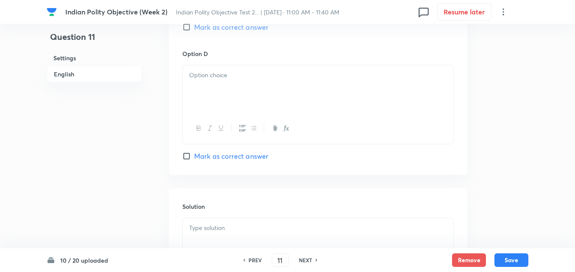
click at [223, 88] on div at bounding box center [318, 88] width 271 height 47
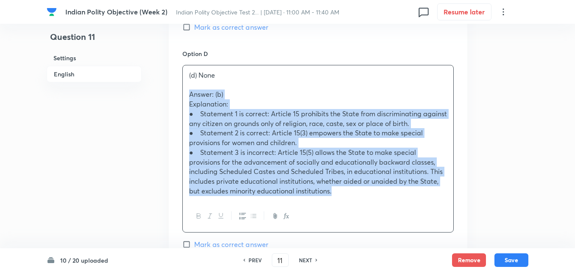
drag, startPoint x: 176, startPoint y: 95, endPoint x: 169, endPoint y: 95, distance: 7.2
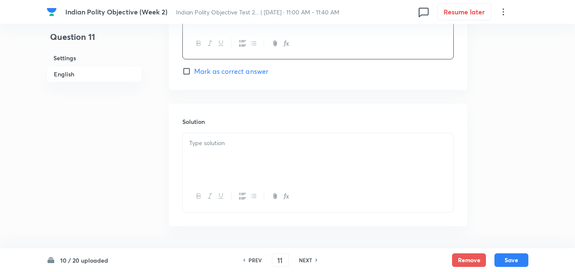
click at [232, 167] on div at bounding box center [318, 156] width 271 height 47
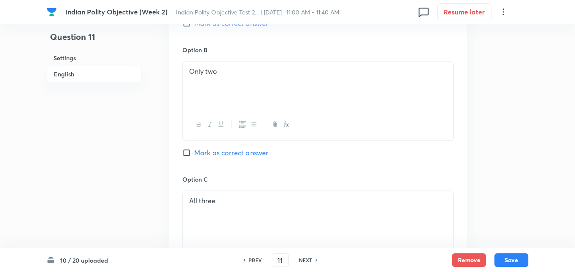
click at [231, 155] on span "Mark as correct answer" at bounding box center [231, 153] width 74 height 10
click at [194, 155] on input "Mark as correct answer" at bounding box center [188, 152] width 12 height 8
checkbox input "true"
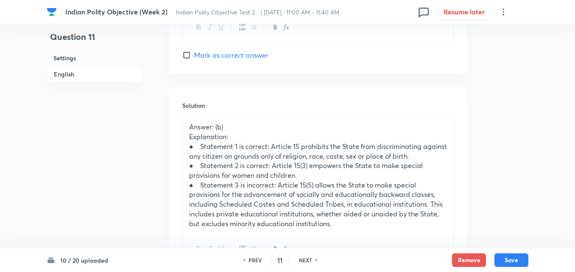
scroll to position [1006, 0]
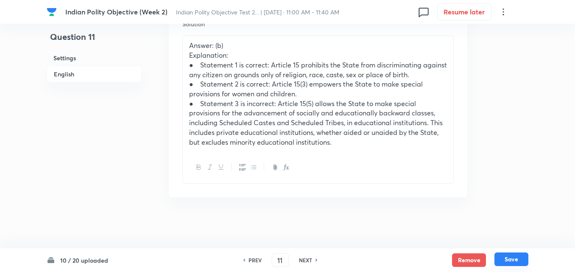
click at [512, 262] on button "Save" at bounding box center [511, 259] width 34 height 14
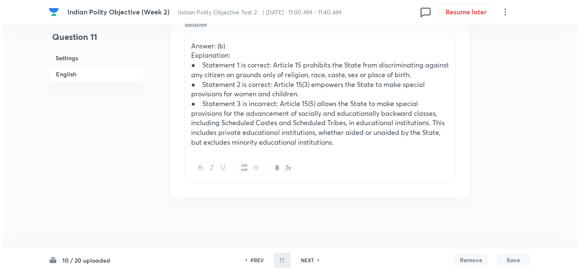
scroll to position [0, 0]
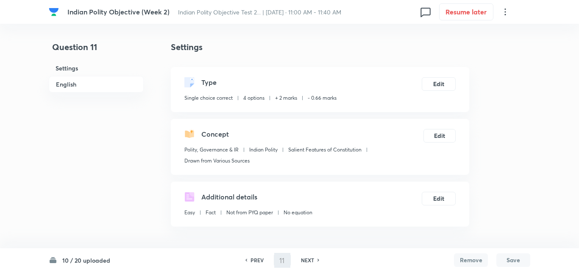
type input "12"
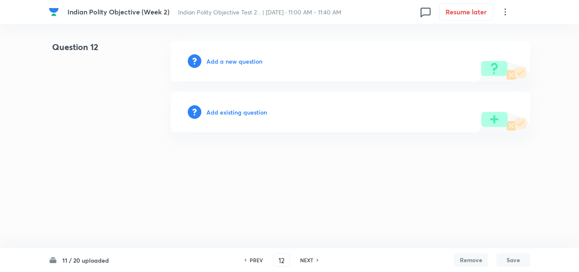
click at [223, 63] on h6 "Add a new question" at bounding box center [235, 61] width 56 height 9
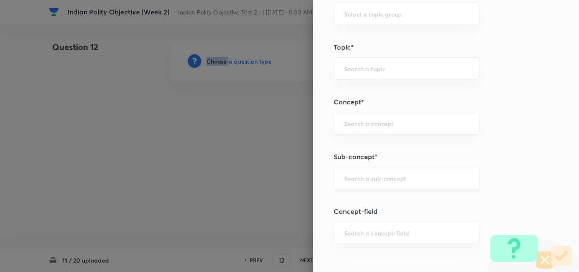
scroll to position [466, 0]
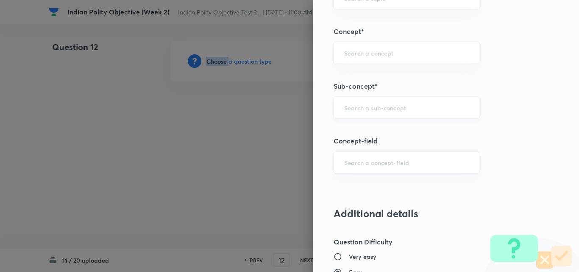
click at [410, 98] on div "​" at bounding box center [407, 107] width 146 height 22
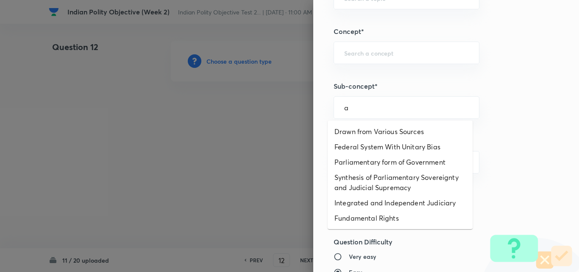
click at [395, 129] on li "Drawn from Various Sources" at bounding box center [400, 131] width 145 height 15
type input "Drawn from Various Sources"
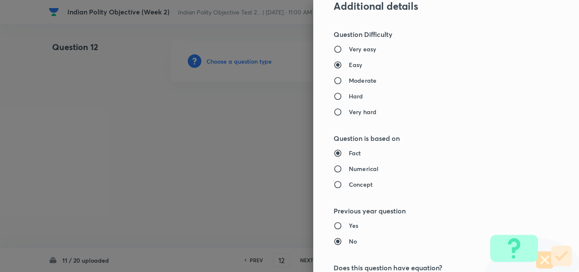
type input "Polity, Governance & IR"
type input "Indian Polity"
type input "Salient Features of Constitution"
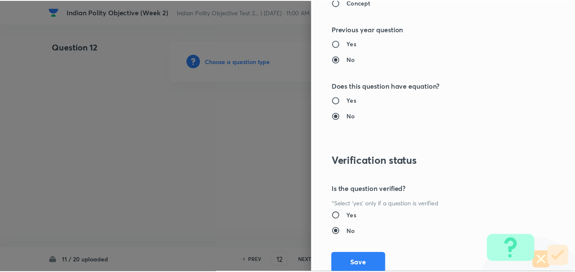
scroll to position [884, 0]
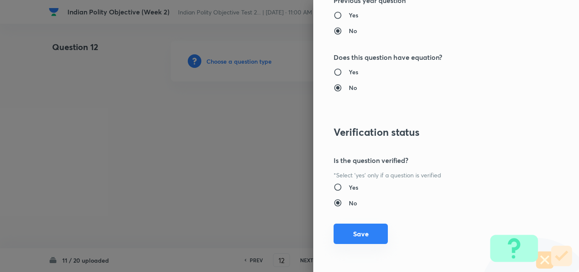
click at [356, 231] on button "Save" at bounding box center [361, 233] width 54 height 20
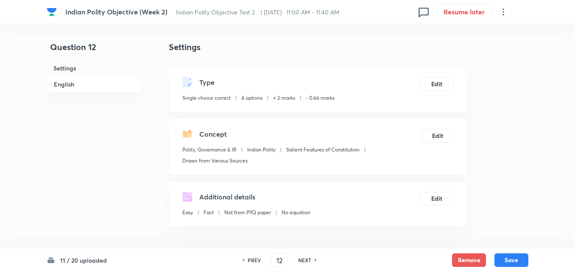
click at [96, 84] on h6 "English" at bounding box center [94, 84] width 95 height 17
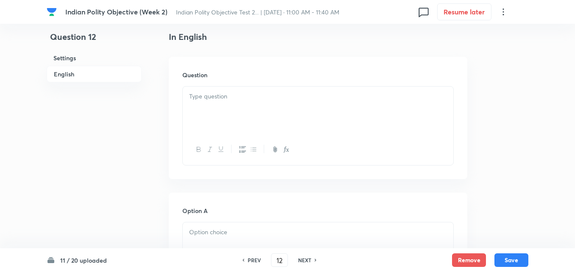
click at [240, 98] on p at bounding box center [318, 97] width 258 height 10
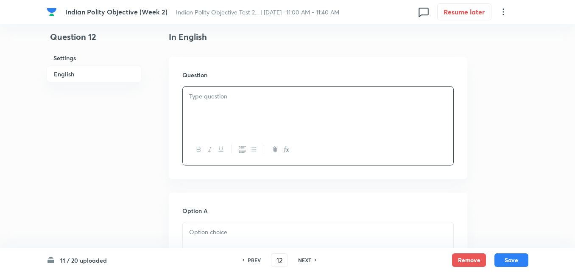
paste div
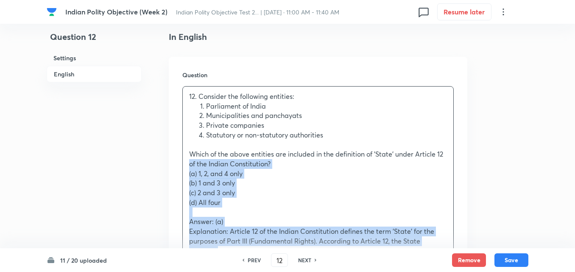
drag, startPoint x: 186, startPoint y: 163, endPoint x: 175, endPoint y: 163, distance: 11.0
click at [175, 163] on div "Question 12. Consider the following entities: Parliament of India Municipalitie…" at bounding box center [318, 229] width 299 height 345
drag, startPoint x: 192, startPoint y: 171, endPoint x: 176, endPoint y: 176, distance: 17.0
click at [176, 176] on div "Question 12. Consider the following entities: Parliament of India Municipalitie…" at bounding box center [318, 229] width 299 height 345
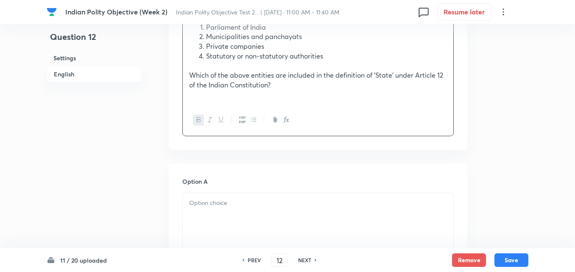
scroll to position [399, 0]
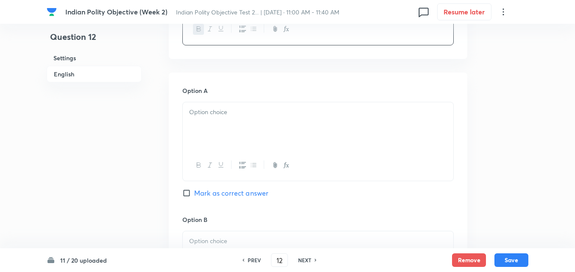
click at [215, 125] on div at bounding box center [318, 125] width 271 height 47
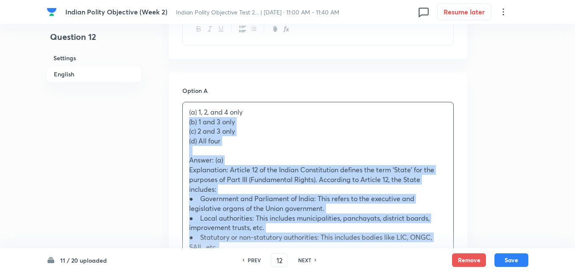
drag, startPoint x: 179, startPoint y: 123, endPoint x: 169, endPoint y: 123, distance: 9.8
drag, startPoint x: 170, startPoint y: 120, endPoint x: 165, endPoint y: 120, distance: 4.3
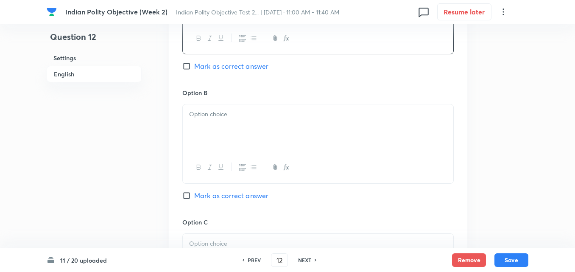
scroll to position [527, 0]
click at [215, 133] on div at bounding box center [318, 127] width 271 height 47
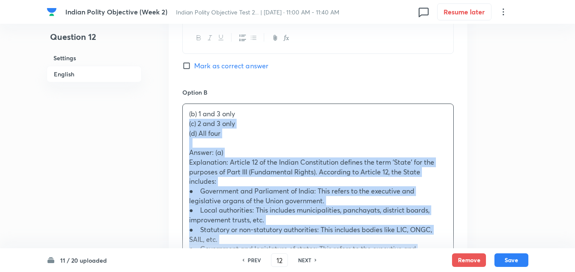
click at [172, 126] on div "Option A 1, 2, and 4 only [PERSON_NAME] as correct answer Option B (b) 1 and 3 …" at bounding box center [318, 276] width 299 height 663
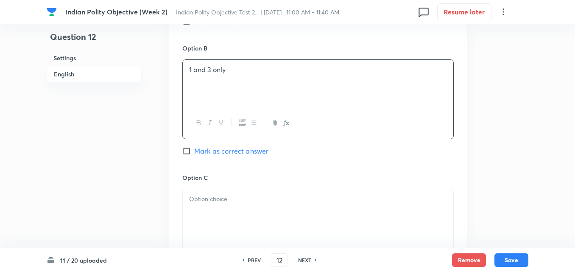
scroll to position [611, 0]
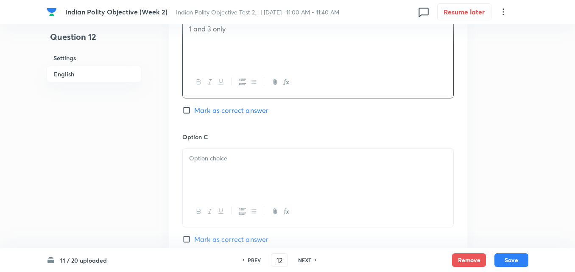
click at [219, 161] on p at bounding box center [318, 159] width 258 height 10
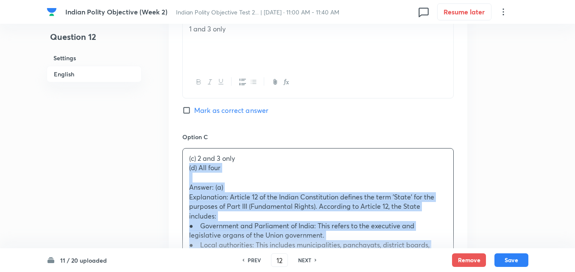
drag, startPoint x: 186, startPoint y: 168, endPoint x: 175, endPoint y: 170, distance: 11.2
click at [177, 169] on div "Option A 1, 2, and 4 only Mark as correct answer Option B 1 and 3 only [PERSON_…" at bounding box center [318, 186] width 299 height 653
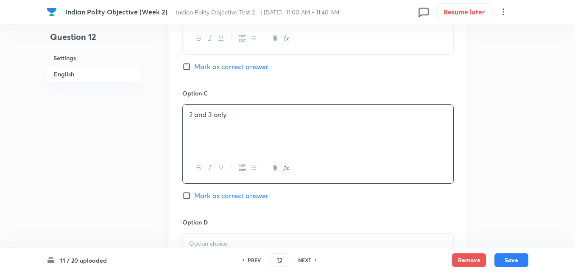
scroll to position [739, 0]
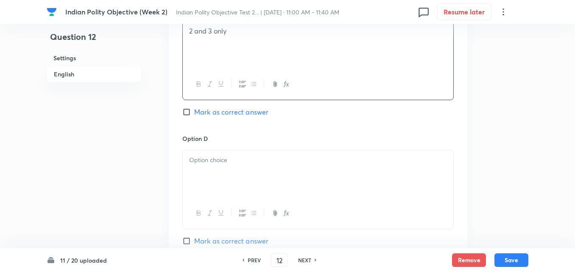
click at [222, 162] on p at bounding box center [318, 160] width 258 height 10
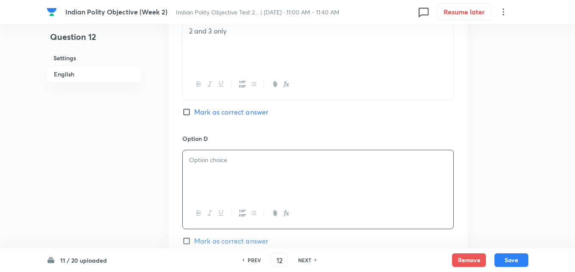
paste div
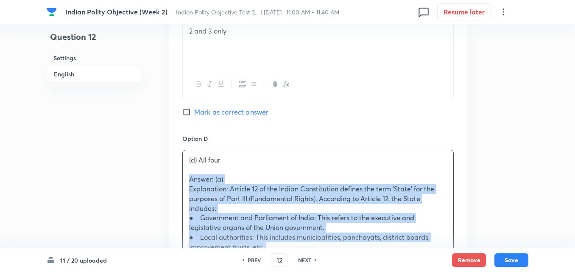
click at [180, 180] on div "Option A 1, 2, and 4 only Mark as correct answer Option B 1 and 3 only [PERSON_…" at bounding box center [318, 54] width 299 height 643
click at [177, 179] on div "Option A 1, 2, and 4 only Mark as correct answer Option B 1 and 3 only [PERSON_…" at bounding box center [318, 54] width 299 height 643
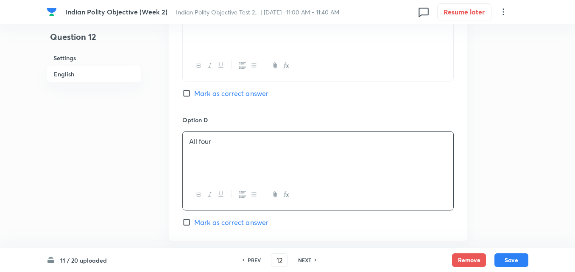
scroll to position [908, 0]
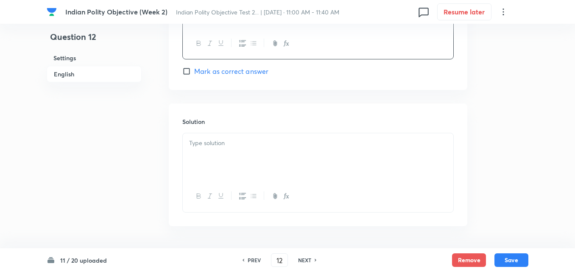
click at [212, 161] on div at bounding box center [318, 156] width 271 height 47
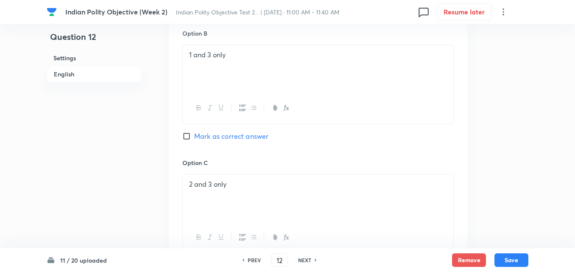
scroll to position [527, 0]
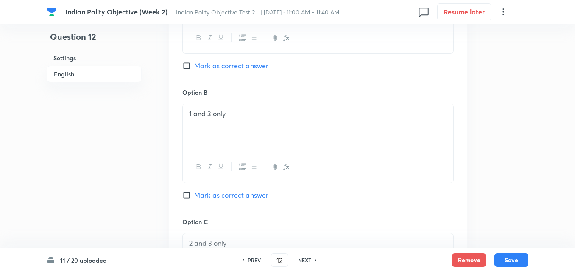
click at [217, 67] on span "Mark as correct answer" at bounding box center [231, 66] width 74 height 10
click at [194, 67] on input "Mark as correct answer" at bounding box center [188, 65] width 12 height 8
checkbox input "true"
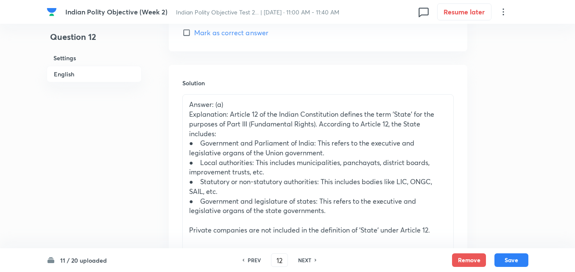
scroll to position [993, 0]
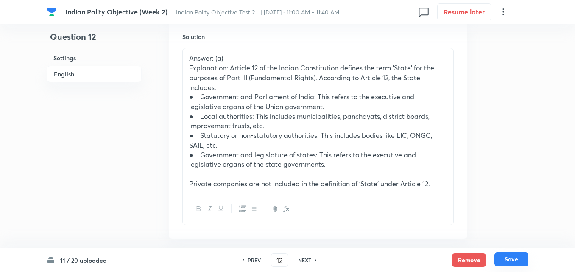
click at [517, 260] on button "Save" at bounding box center [511, 259] width 34 height 14
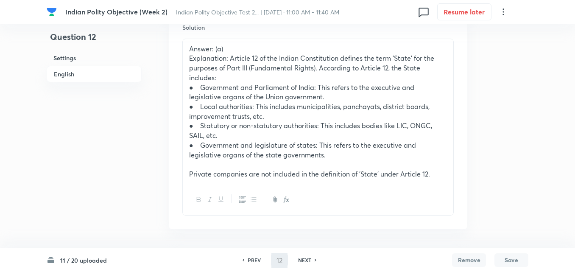
type input "13"
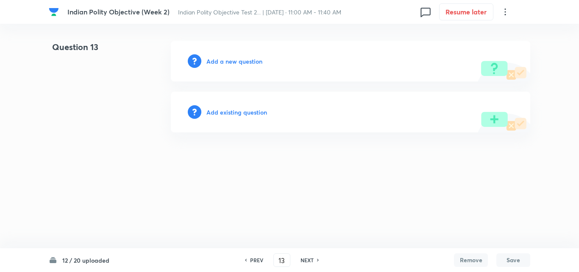
click at [247, 62] on h6 "Add a new question" at bounding box center [235, 61] width 56 height 9
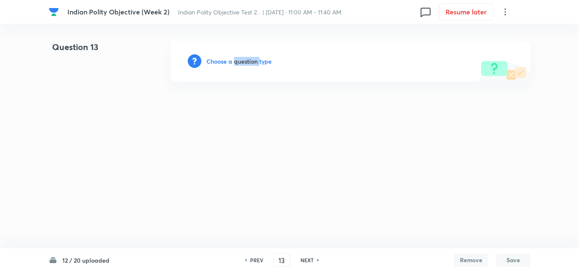
click at [247, 62] on h6 "Choose a question type" at bounding box center [239, 61] width 65 height 9
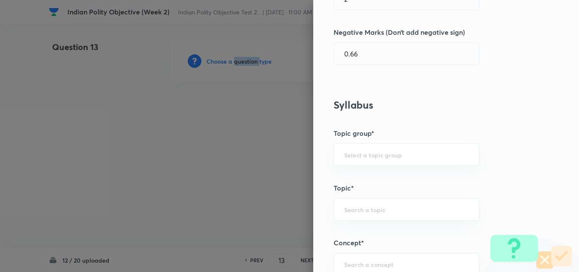
scroll to position [466, 0]
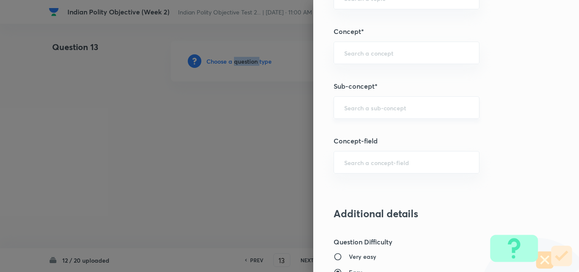
click at [388, 103] on div "​" at bounding box center [407, 107] width 146 height 22
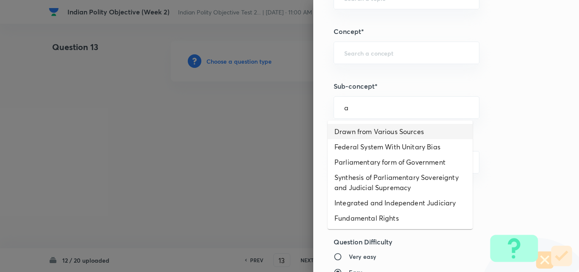
click at [383, 131] on li "Drawn from Various Sources" at bounding box center [400, 131] width 145 height 15
type input "Drawn from Various Sources"
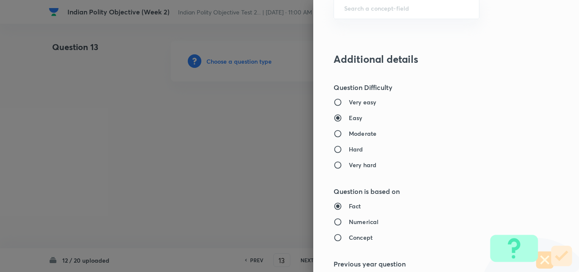
type input "Polity, Governance & IR"
type input "Indian Polity"
type input "Salient Features of Constitution"
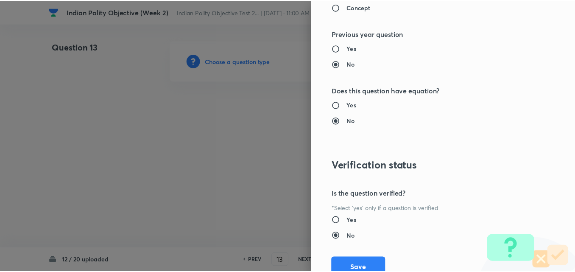
scroll to position [884, 0]
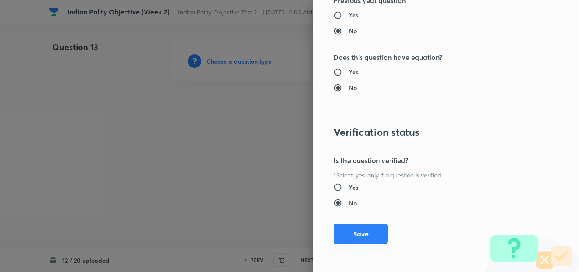
click at [357, 237] on button "Save" at bounding box center [361, 233] width 54 height 20
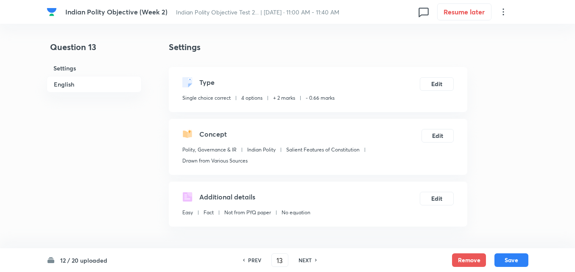
click at [88, 89] on h6 "English" at bounding box center [94, 84] width 95 height 17
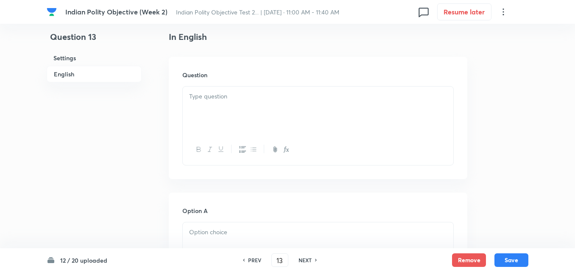
click at [231, 105] on div at bounding box center [318, 110] width 271 height 47
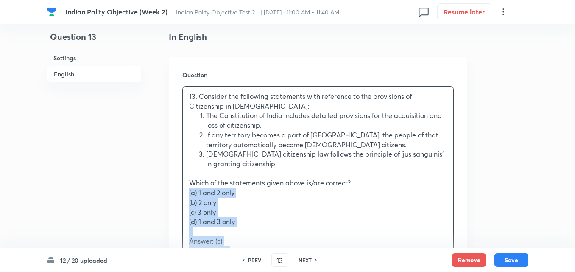
drag, startPoint x: 177, startPoint y: 190, endPoint x: 171, endPoint y: 190, distance: 6.4
click at [171, 190] on div "Question 13. Consider the following statements with reference to the provisions…" at bounding box center [318, 244] width 299 height 374
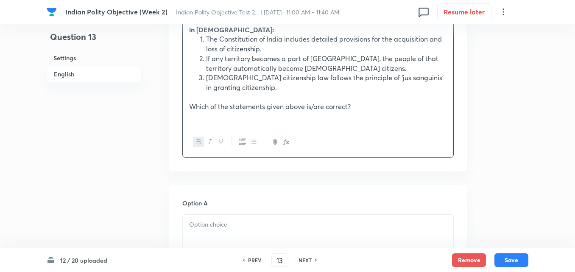
scroll to position [399, 0]
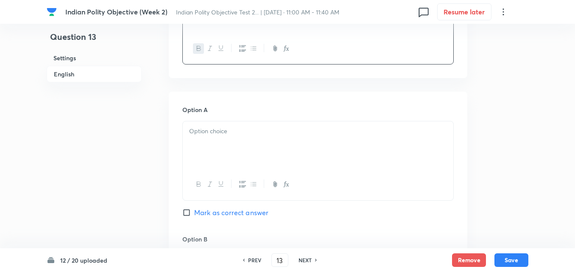
click at [237, 146] on div at bounding box center [318, 144] width 271 height 47
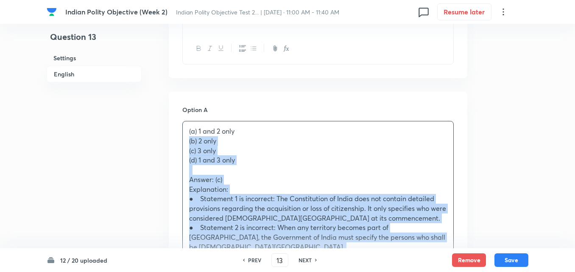
drag, startPoint x: 191, startPoint y: 147, endPoint x: 169, endPoint y: 143, distance: 21.9
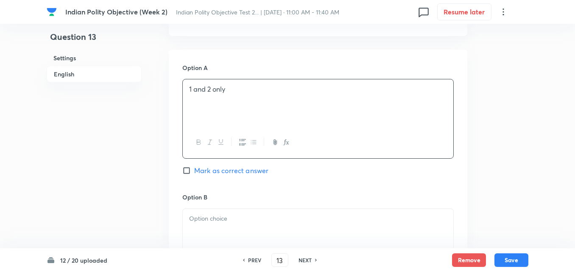
scroll to position [569, 0]
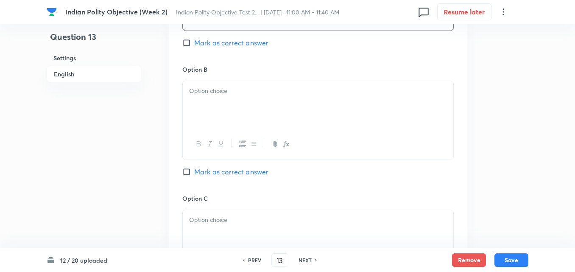
click at [211, 125] on div at bounding box center [318, 104] width 271 height 47
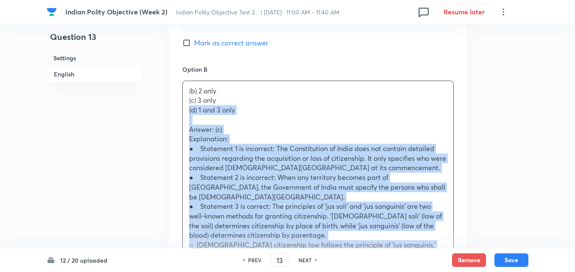
drag, startPoint x: 185, startPoint y: 111, endPoint x: 172, endPoint y: 107, distance: 13.7
click at [172, 107] on div "Option A 1 and 2 only Mark as correct answer Option B (b) 2 only (c) 3 only (d)…" at bounding box center [318, 258] width 299 height 672
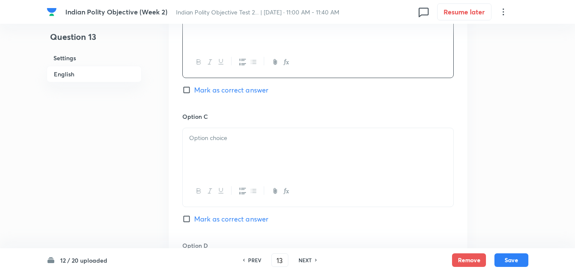
scroll to position [696, 0]
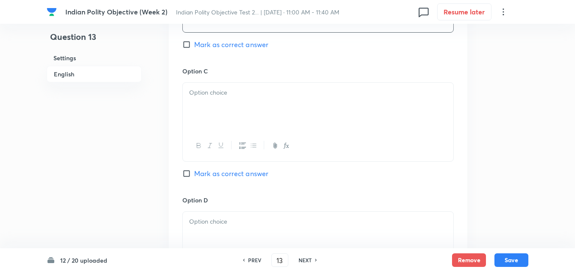
click at [217, 105] on div at bounding box center [318, 106] width 271 height 47
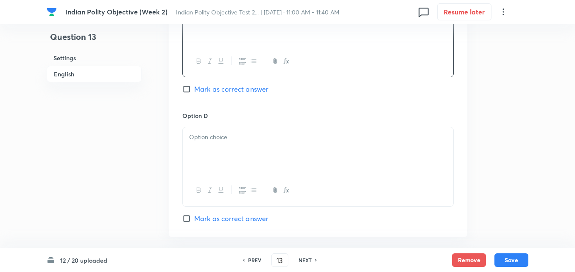
scroll to position [781, 0]
click at [215, 89] on span "Mark as correct answer" at bounding box center [231, 89] width 74 height 10
click at [194, 89] on input "Mark as correct answer" at bounding box center [188, 88] width 12 height 8
checkbox input "true"
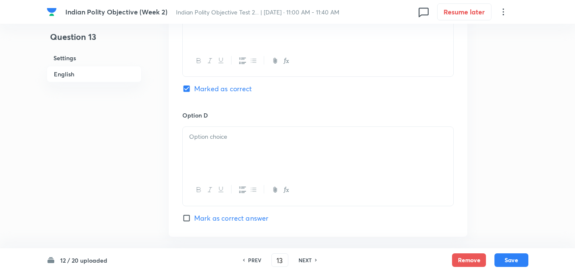
click at [240, 154] on div at bounding box center [318, 150] width 271 height 47
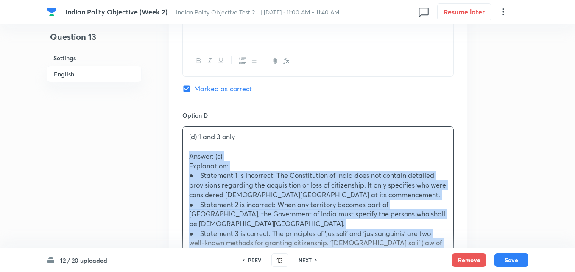
drag, startPoint x: 178, startPoint y: 156, endPoint x: 173, endPoint y: 156, distance: 5.2
click at [173, 156] on div "Option A 1 and 2 only Mark as correct answer Option B 2 only Mark as correct an…" at bounding box center [318, 36] width 299 height 653
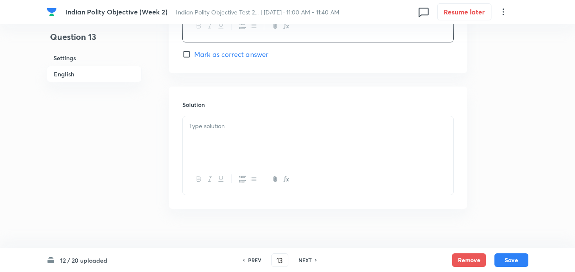
scroll to position [956, 0]
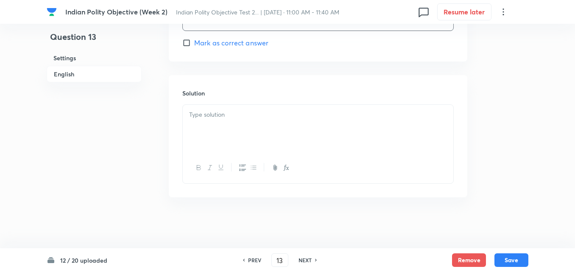
click at [228, 154] on div at bounding box center [318, 167] width 271 height 31
click at [230, 130] on div at bounding box center [318, 128] width 271 height 47
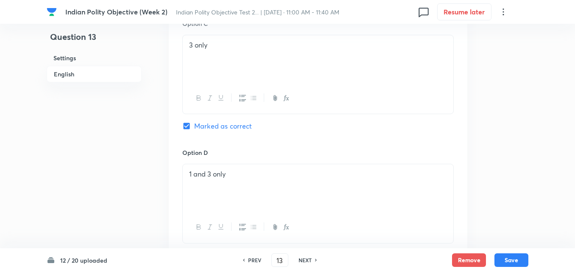
scroll to position [702, 0]
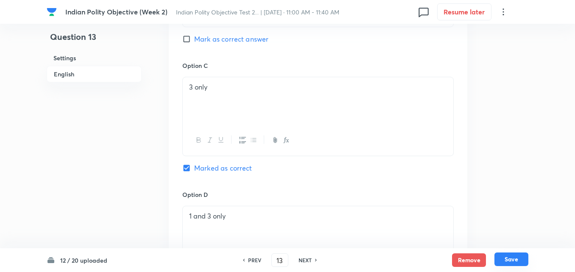
click at [514, 256] on button "Save" at bounding box center [511, 259] width 34 height 14
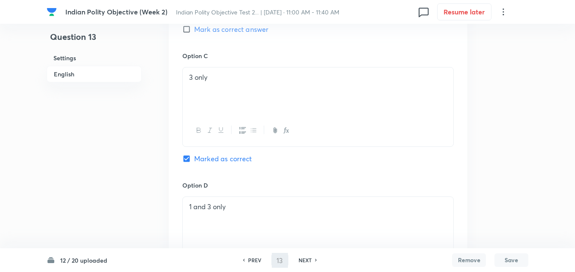
type input "14"
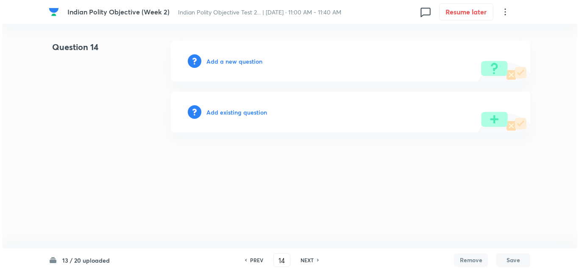
scroll to position [0, 0]
click at [227, 62] on h6 "Add a new question" at bounding box center [235, 61] width 56 height 9
click at [227, 62] on h6 "Choose a question type" at bounding box center [239, 61] width 65 height 9
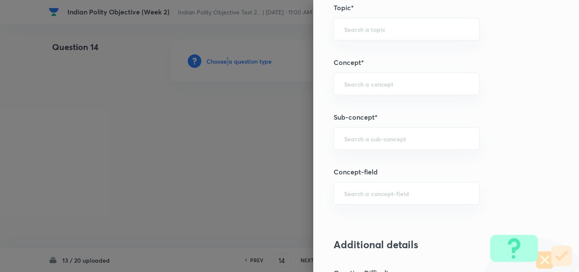
scroll to position [509, 0]
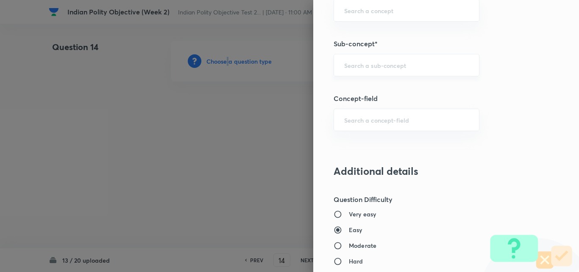
click at [391, 73] on div "​" at bounding box center [407, 65] width 146 height 22
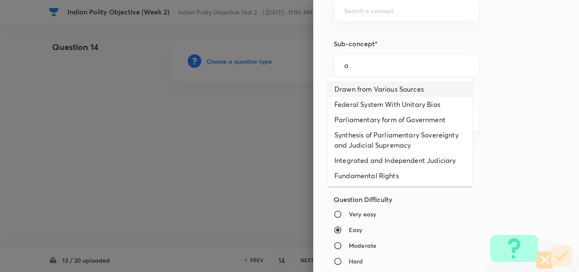
click at [383, 91] on li "Drawn from Various Sources" at bounding box center [400, 88] width 145 height 15
type input "Drawn from Various Sources"
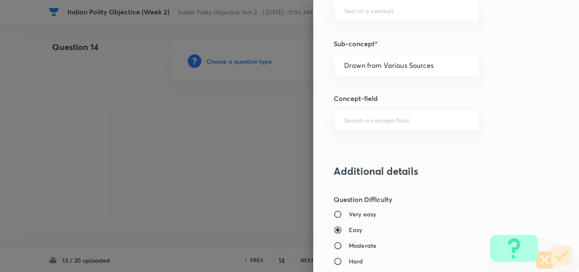
type input "Polity, Governance & IR"
type input "Indian Polity"
type input "Salient Features of Constitution"
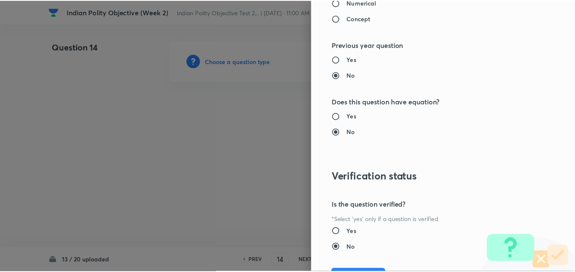
scroll to position [884, 0]
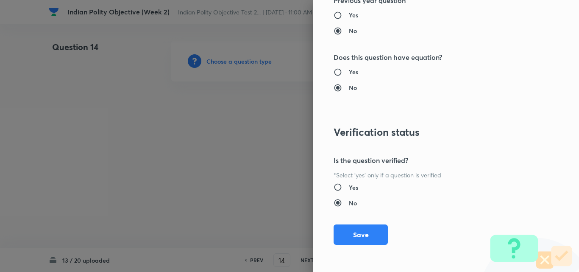
click at [359, 246] on div "Question settings Question type* Single choice correct Number of options* 2 3 4…" at bounding box center [446, 136] width 266 height 272
click at [358, 238] on button "Save" at bounding box center [361, 233] width 54 height 20
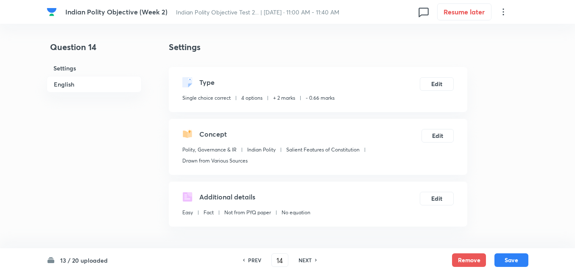
click at [85, 81] on h6 "English" at bounding box center [94, 84] width 95 height 17
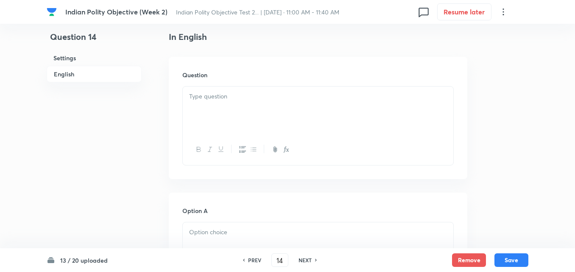
click at [231, 136] on div at bounding box center [318, 149] width 271 height 31
click at [226, 117] on div at bounding box center [318, 110] width 271 height 47
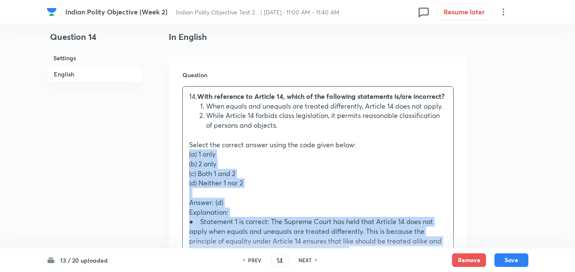
drag, startPoint x: 183, startPoint y: 154, endPoint x: 179, endPoint y: 155, distance: 4.3
click at [179, 154] on div "Question 14. With reference to Article 14, which of the following statements is…" at bounding box center [318, 224] width 299 height 335
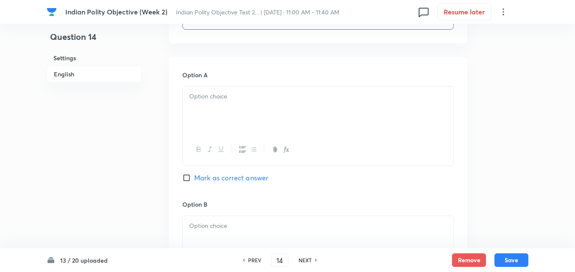
scroll to position [399, 0]
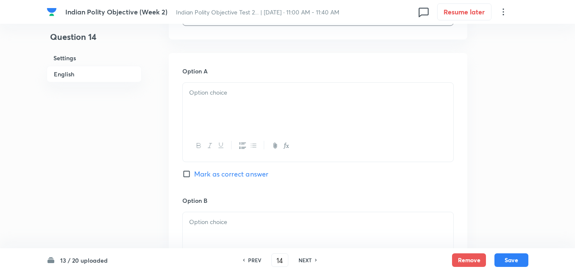
click at [203, 113] on div at bounding box center [318, 106] width 271 height 47
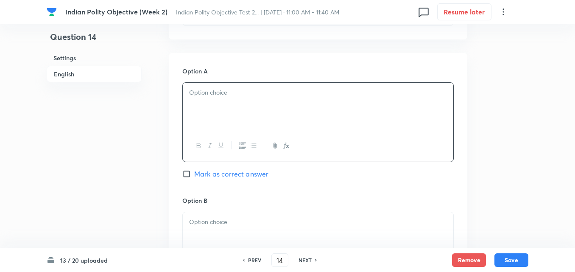
paste div
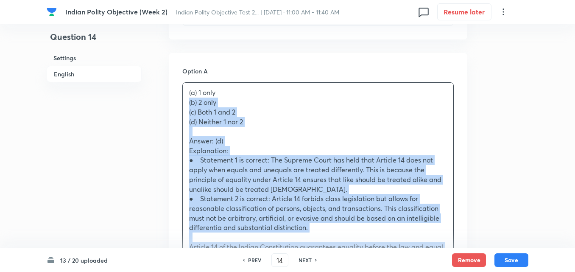
drag, startPoint x: 191, startPoint y: 104, endPoint x: 182, endPoint y: 105, distance: 8.5
click at [182, 105] on div "(a) 1 only (b) 2 only (c) Both 1 and 2 (d) Neither 1 nor 2 Answer: (d) Explanat…" at bounding box center [317, 199] width 271 height 235
click at [184, 106] on div "(a) 1 only (b) 2 only (c) Both 1 and 2 (d) Neither 1 nor 2 Answer: (d) Explanat…" at bounding box center [318, 184] width 271 height 203
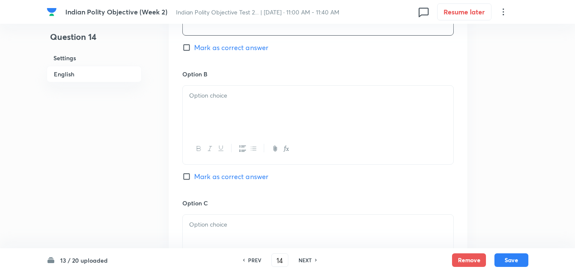
scroll to position [527, 0]
click at [217, 96] on p at bounding box center [318, 95] width 258 height 10
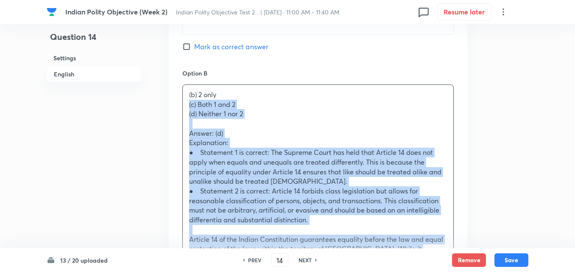
drag, startPoint x: 176, startPoint y: 104, endPoint x: 168, endPoint y: 104, distance: 7.6
click at [168, 104] on div "Question 14 Settings English Settings Type Single choice correct 4 options + 2 …" at bounding box center [288, 141] width 482 height 1254
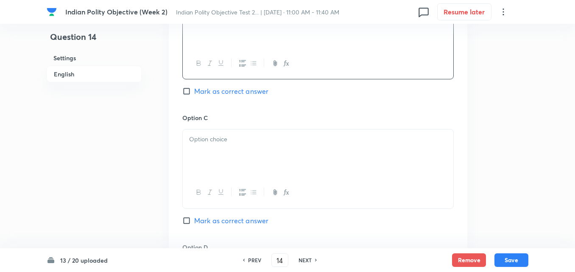
scroll to position [611, 0]
drag, startPoint x: 215, startPoint y: 124, endPoint x: 215, endPoint y: 142, distance: 18.7
click at [215, 132] on div "Option C Mark as correct answer" at bounding box center [317, 177] width 271 height 129
click at [215, 148] on div at bounding box center [318, 152] width 271 height 47
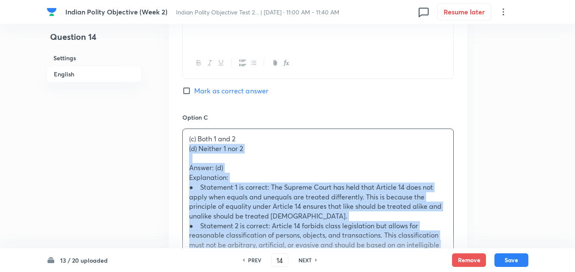
drag, startPoint x: 176, startPoint y: 151, endPoint x: 168, endPoint y: 148, distance: 8.4
click at [168, 148] on div "Question 14 Settings English Settings Type Single choice correct 4 options + 2 …" at bounding box center [288, 51] width 482 height 1244
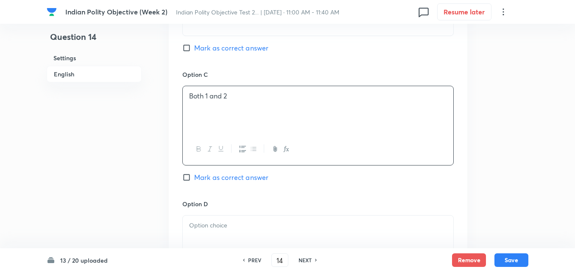
scroll to position [739, 0]
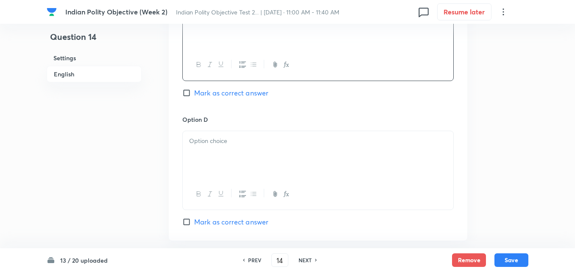
click at [213, 144] on p at bounding box center [318, 141] width 258 height 10
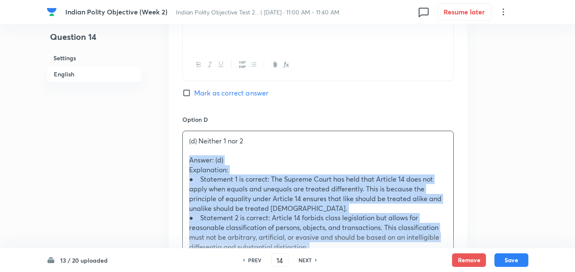
drag, startPoint x: 187, startPoint y: 160, endPoint x: 178, endPoint y: 160, distance: 8.5
click at [178, 160] on div "Option A 1 only [PERSON_NAME] as correct answer Option B 2 only [PERSON_NAME] a…" at bounding box center [318, 40] width 299 height 653
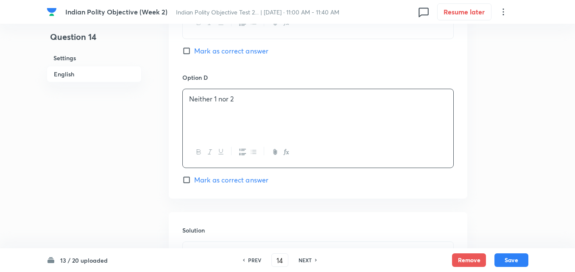
scroll to position [866, 0]
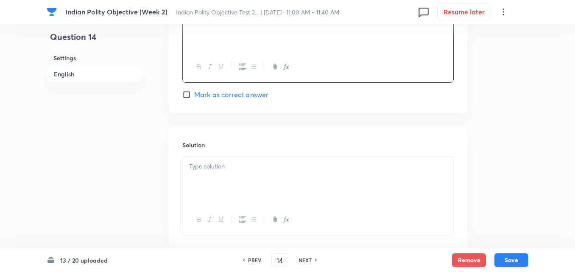
click at [236, 99] on span "Mark as correct answer" at bounding box center [231, 94] width 74 height 10
click at [194, 99] on input "Mark as correct answer" at bounding box center [188, 94] width 12 height 8
checkbox input "true"
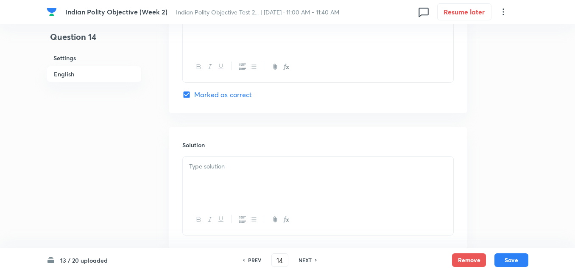
click at [204, 179] on div at bounding box center [318, 179] width 271 height 47
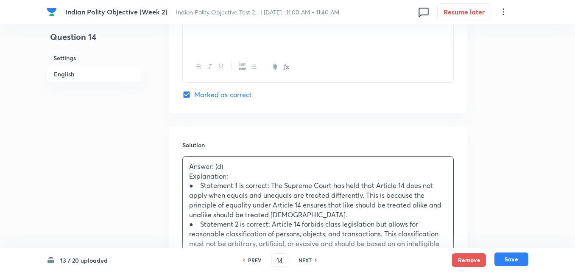
click at [506, 254] on button "Save" at bounding box center [511, 259] width 34 height 14
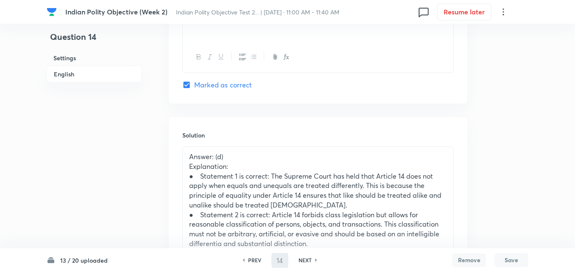
type input "15"
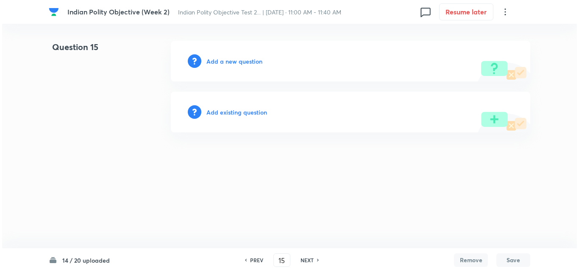
scroll to position [0, 0]
click at [245, 59] on h6 "Add a new question" at bounding box center [235, 61] width 56 height 9
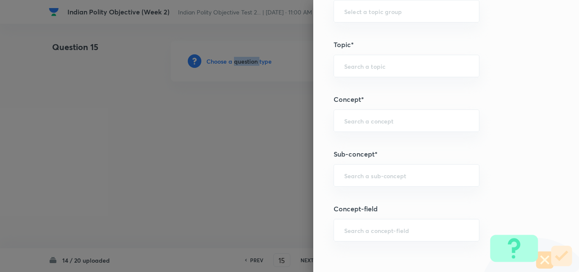
scroll to position [466, 0]
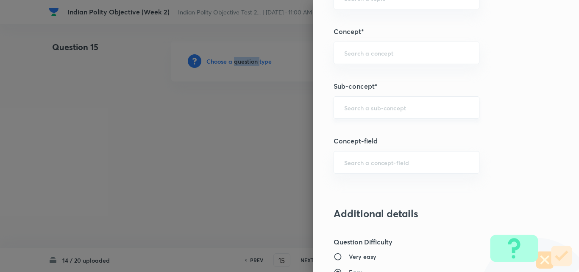
click at [379, 113] on div "​" at bounding box center [407, 107] width 146 height 22
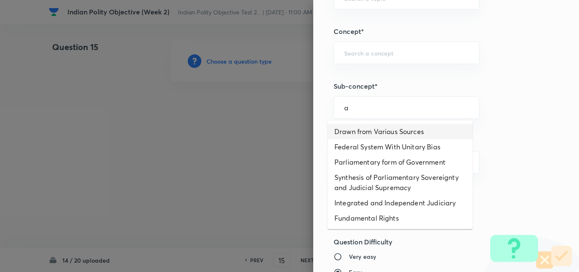
click at [379, 132] on li "Drawn from Various Sources" at bounding box center [400, 131] width 145 height 15
type input "Drawn from Various Sources"
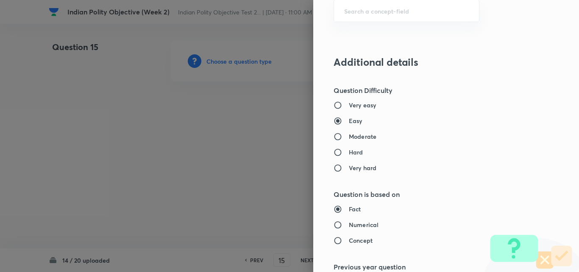
type input "Polity, Governance & IR"
type input "Indian Polity"
type input "Salient Features of Constitution"
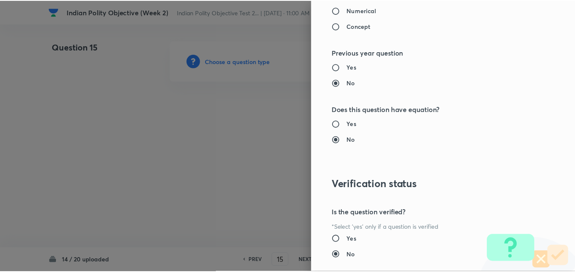
scroll to position [884, 0]
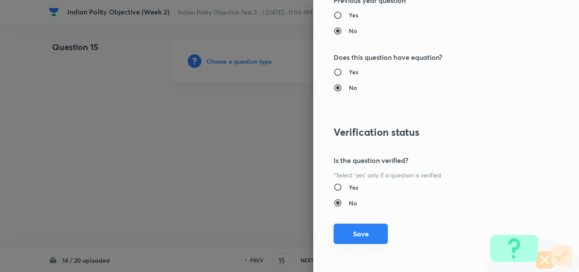
click at [368, 229] on button "Save" at bounding box center [361, 233] width 54 height 20
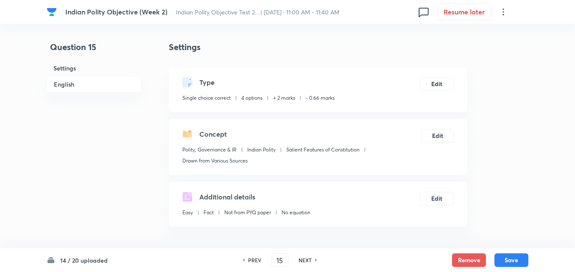
click at [75, 89] on h6 "English" at bounding box center [94, 84] width 95 height 17
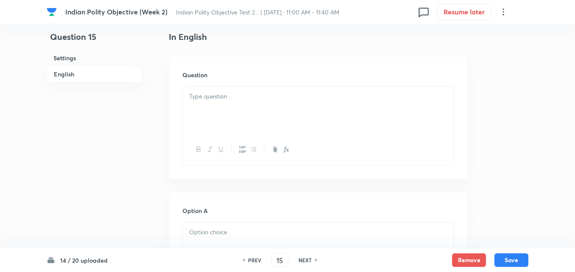
click at [231, 110] on div at bounding box center [318, 110] width 271 height 47
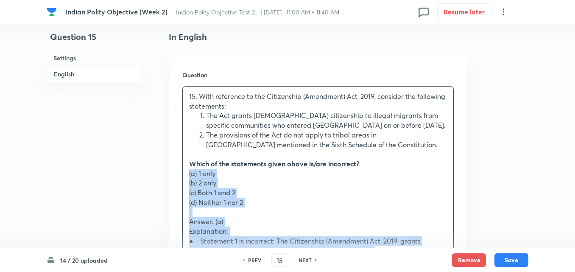
click at [184, 173] on div "15. With reference to the Citizenship (Amendment) Act, 2019, consider the follo…" at bounding box center [318, 227] width 271 height 280
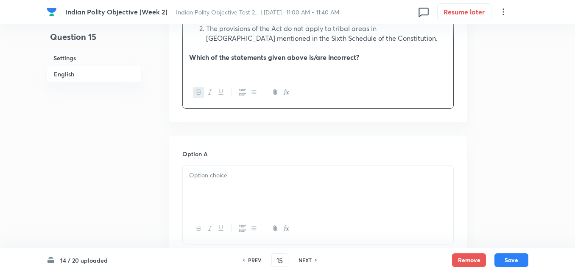
scroll to position [399, 0]
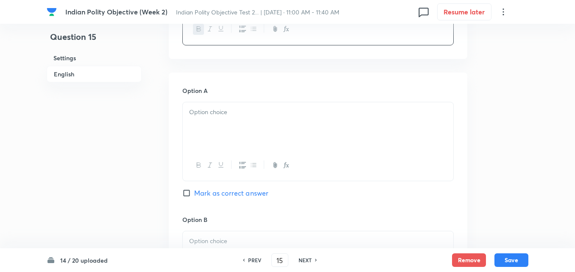
click at [209, 128] on div at bounding box center [318, 125] width 271 height 47
paste div
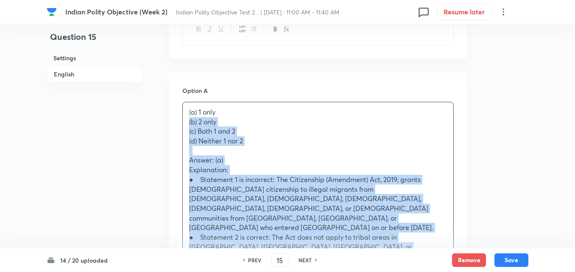
drag, startPoint x: 183, startPoint y: 124, endPoint x: 178, endPoint y: 124, distance: 4.7
drag, startPoint x: 191, startPoint y: 126, endPoint x: 175, endPoint y: 123, distance: 16.0
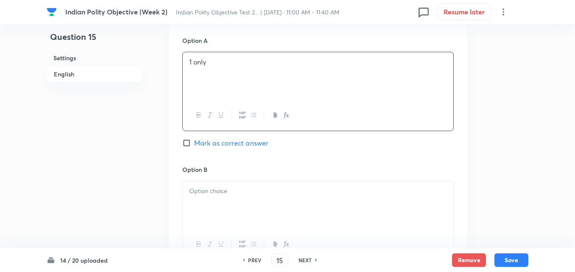
scroll to position [527, 0]
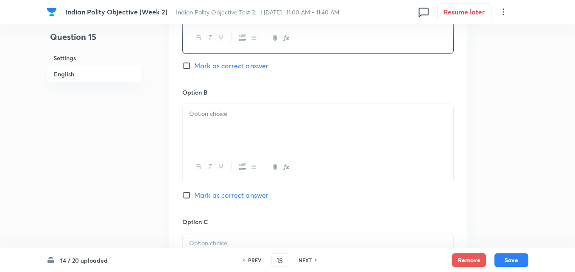
click at [217, 129] on div at bounding box center [318, 127] width 271 height 47
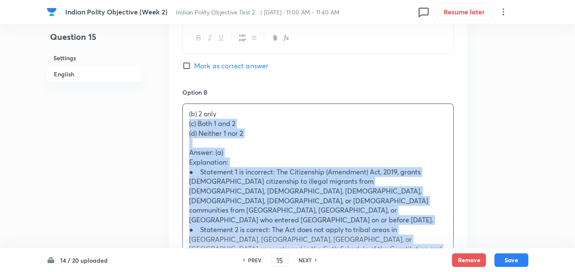
drag, startPoint x: 169, startPoint y: 122, endPoint x: 161, endPoint y: 123, distance: 8.2
click at [161, 123] on div "Question 15 Settings English Settings Type Single choice correct 4 options + 2 …" at bounding box center [288, 150] width 482 height 1273
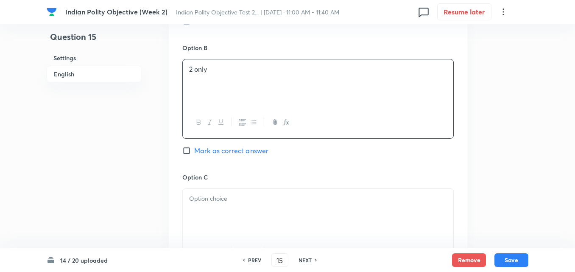
scroll to position [654, 0]
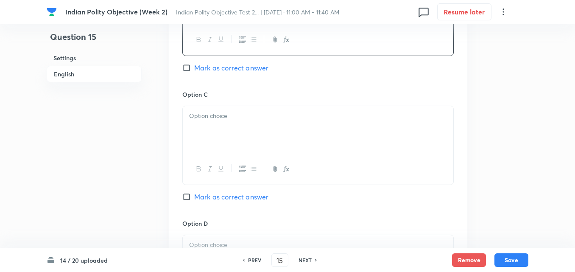
click at [211, 131] on div at bounding box center [318, 129] width 271 height 47
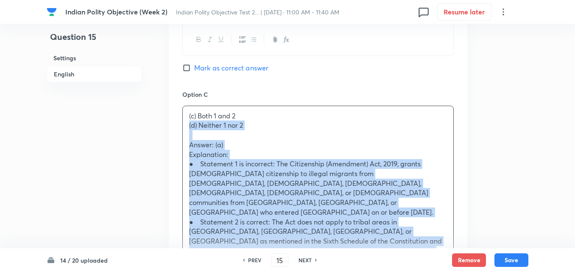
drag, startPoint x: 187, startPoint y: 129, endPoint x: 173, endPoint y: 129, distance: 14.0
click at [173, 129] on div "Option A 1 only Mark as correct answer Option B 2 only Mark as correct answer O…" at bounding box center [318, 149] width 299 height 663
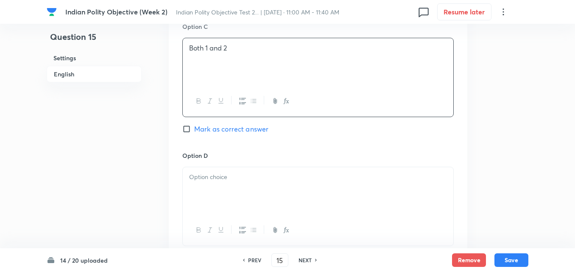
scroll to position [781, 0]
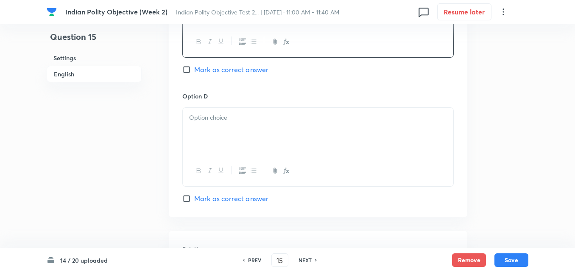
click at [225, 129] on div at bounding box center [318, 131] width 271 height 47
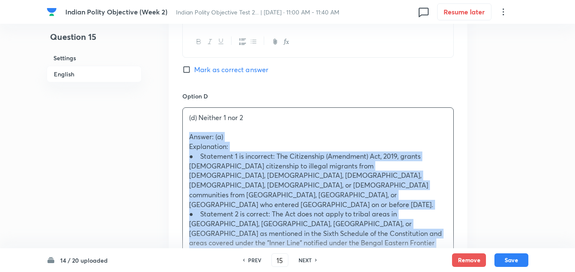
drag, startPoint x: 186, startPoint y: 137, endPoint x: 176, endPoint y: 136, distance: 10.3
click at [176, 136] on div "Option A 1 only Mark as correct answer Option B 2 only Mark as correct answer O…" at bounding box center [318, 17] width 299 height 653
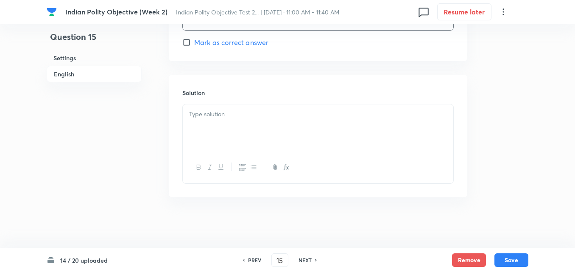
click at [228, 130] on div at bounding box center [318, 127] width 271 height 47
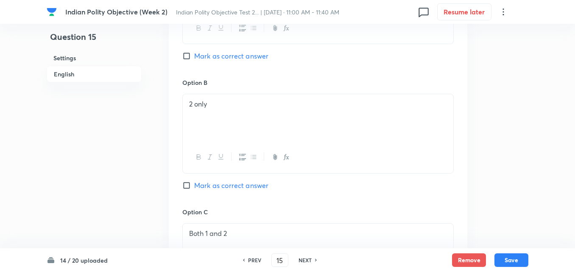
scroll to position [471, 0]
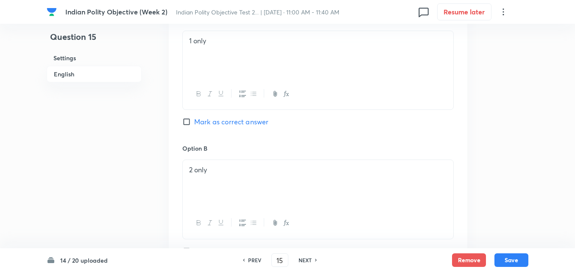
click at [235, 123] on span "Mark as correct answer" at bounding box center [231, 122] width 74 height 10
click at [194, 123] on input "Mark as correct answer" at bounding box center [188, 121] width 12 height 8
checkbox input "true"
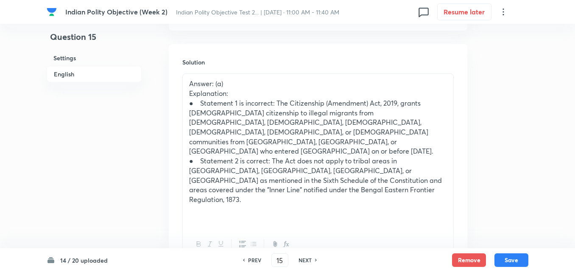
scroll to position [980, 0]
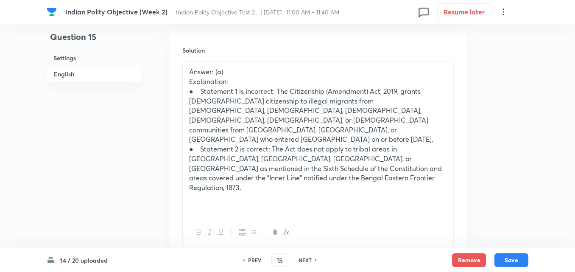
click at [511, 251] on div "14 / 20 uploaded PREV 15 ​ NEXT Remove Save" at bounding box center [288, 260] width 482 height 24
click at [514, 260] on button "Save" at bounding box center [511, 259] width 34 height 14
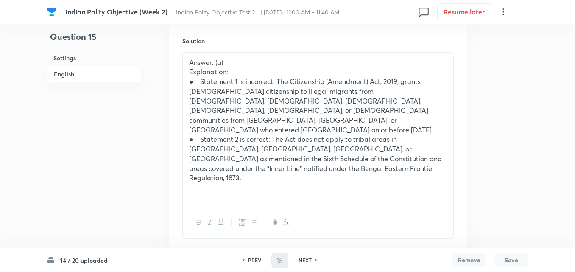
type input "16"
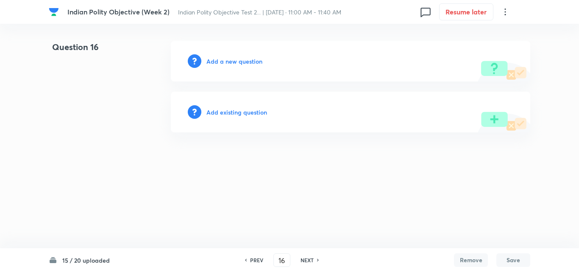
click at [231, 60] on h6 "Add a new question" at bounding box center [235, 61] width 56 height 9
click at [231, 60] on h6 "Choose a question type" at bounding box center [239, 61] width 65 height 9
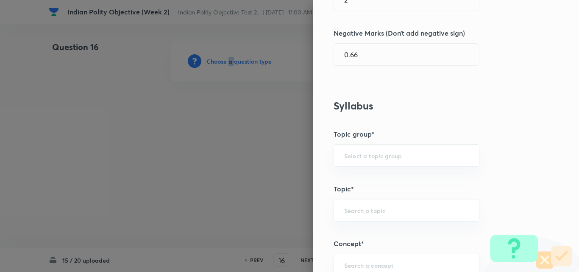
scroll to position [466, 0]
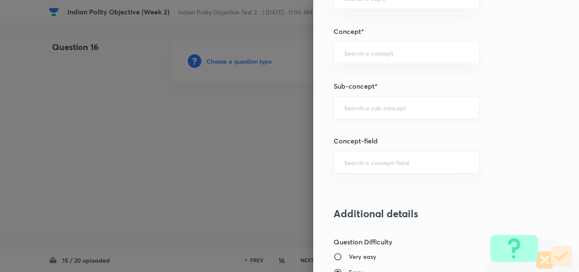
click at [382, 110] on input "text" at bounding box center [406, 107] width 125 height 8
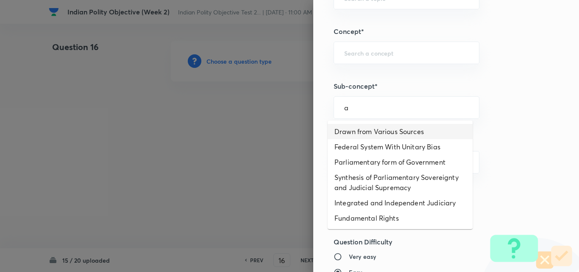
click at [374, 128] on li "Drawn from Various Sources" at bounding box center [400, 131] width 145 height 15
type input "Drawn from Various Sources"
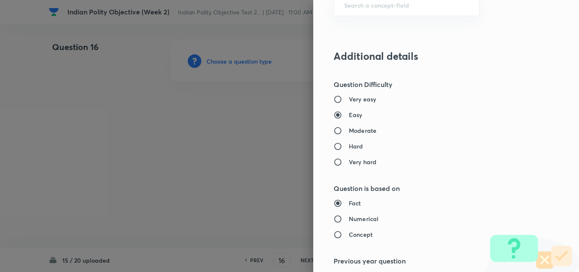
type input "Polity, Governance & IR"
type input "Indian Polity"
type input "Salient Features of Constitution"
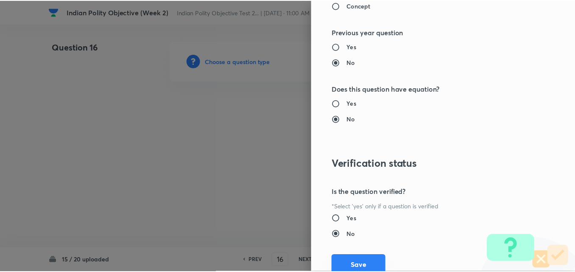
scroll to position [884, 0]
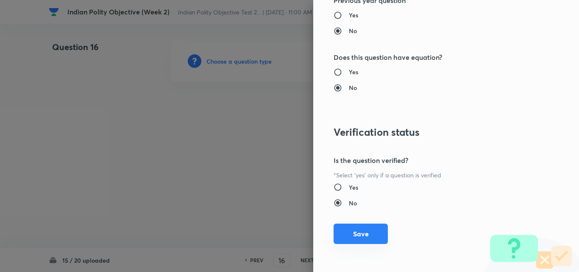
click at [358, 239] on button "Save" at bounding box center [361, 233] width 54 height 20
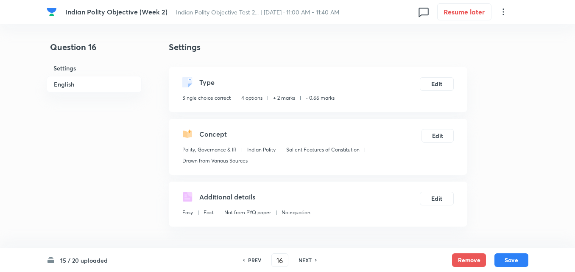
click at [77, 83] on h6 "English" at bounding box center [94, 84] width 95 height 17
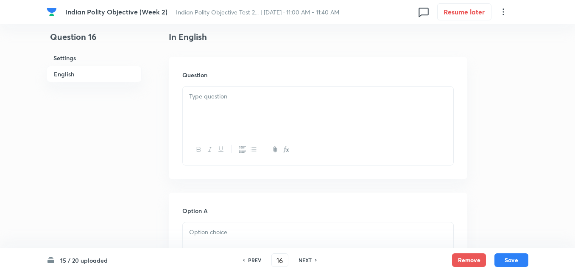
click at [222, 107] on div at bounding box center [318, 110] width 271 height 47
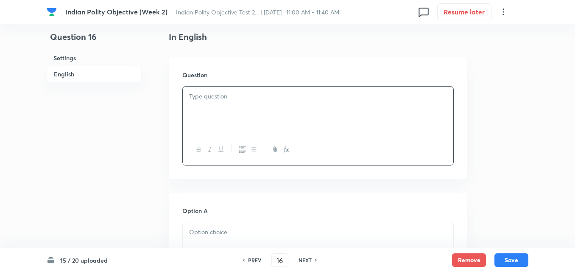
click at [237, 105] on div at bounding box center [318, 110] width 271 height 47
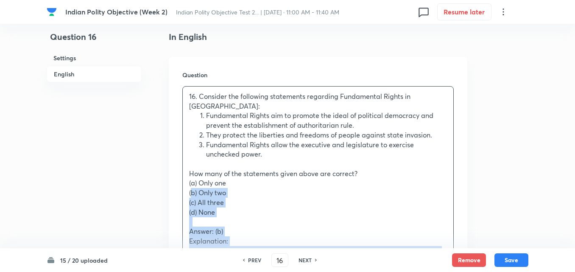
drag, startPoint x: 187, startPoint y: 177, endPoint x: 179, endPoint y: 180, distance: 9.0
click at [179, 180] on div "Question 16. Consider the following statements regarding Fundamental Rights in …" at bounding box center [318, 224] width 299 height 335
drag, startPoint x: 185, startPoint y: 179, endPoint x: 180, endPoint y: 178, distance: 5.2
click at [180, 178] on div "Question 16. Consider the following statements regarding Fundamental Rights in …" at bounding box center [318, 224] width 299 height 335
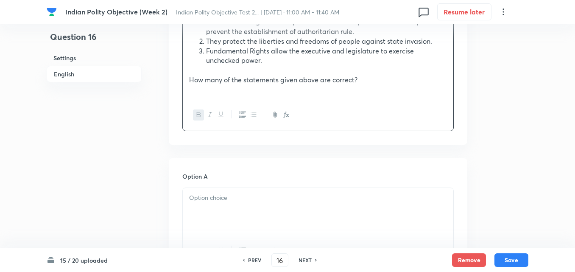
scroll to position [399, 0]
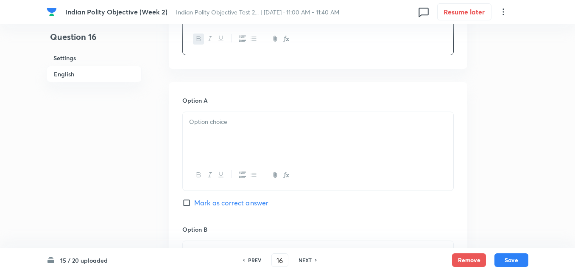
click at [219, 117] on p at bounding box center [318, 122] width 258 height 10
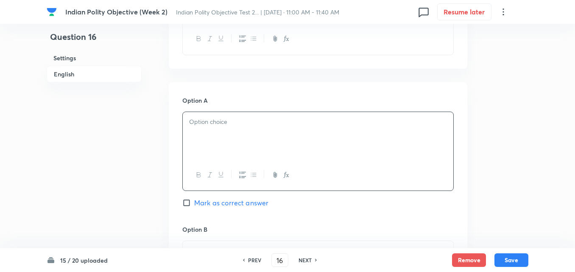
paste div
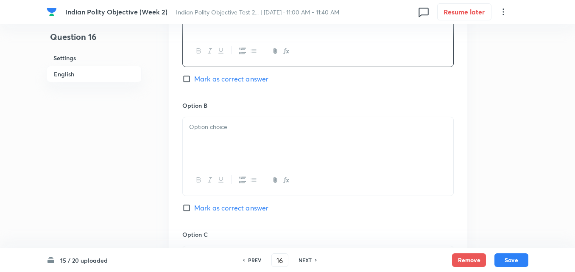
scroll to position [527, 0]
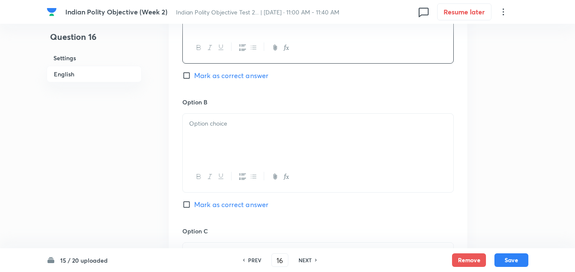
click at [212, 119] on p at bounding box center [318, 124] width 258 height 10
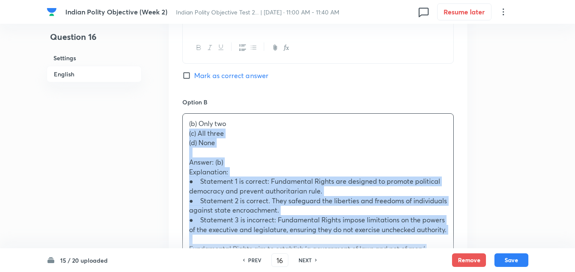
click at [174, 124] on div "Option A Only one Mark as correct answer Option B (b) Only two (c) All three (d…" at bounding box center [318, 276] width 299 height 643
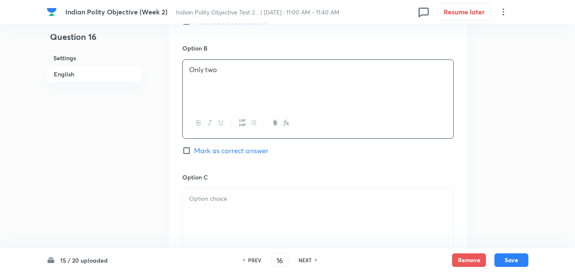
scroll to position [654, 0]
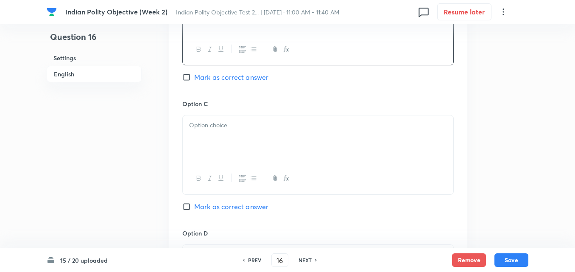
click at [211, 120] on div at bounding box center [318, 138] width 271 height 47
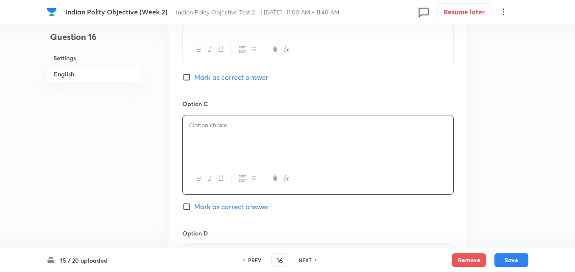
paste div
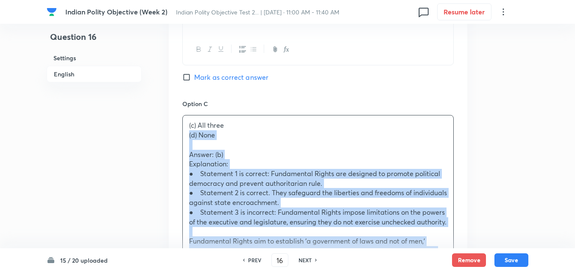
drag, startPoint x: 184, startPoint y: 124, endPoint x: 176, endPoint y: 126, distance: 8.9
click at [176, 126] on div "Option A Only one [PERSON_NAME] as correct answer Option B Only two Mark as cor…" at bounding box center [318, 145] width 299 height 634
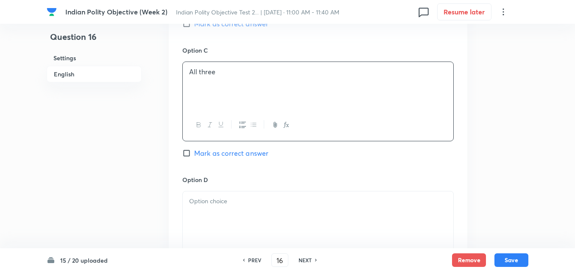
scroll to position [781, 0]
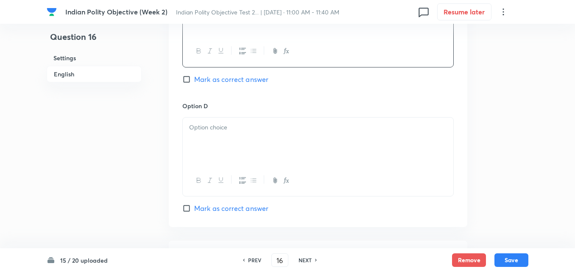
click at [223, 139] on div at bounding box center [318, 140] width 271 height 47
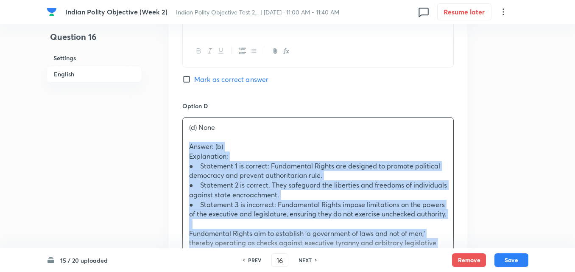
drag, startPoint x: 183, startPoint y: 136, endPoint x: 175, endPoint y: 135, distance: 7.7
click at [175, 135] on div "Option A Only one [PERSON_NAME] as correct answer Option B Only two Mark as cor…" at bounding box center [318, 13] width 299 height 624
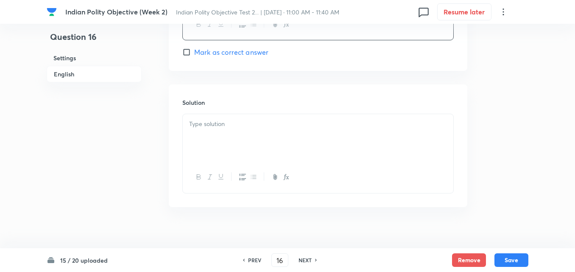
click at [221, 134] on div at bounding box center [318, 137] width 271 height 47
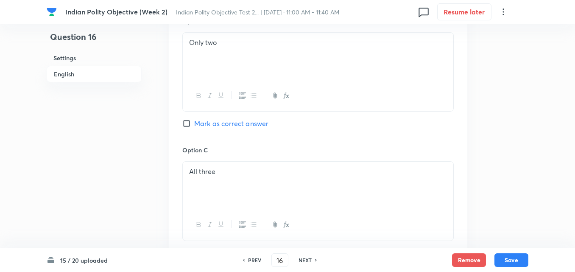
scroll to position [556, 0]
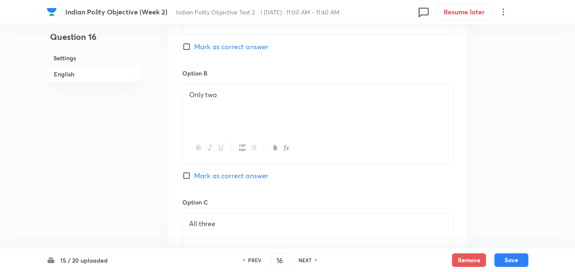
click at [228, 170] on span "Mark as correct answer" at bounding box center [231, 175] width 74 height 10
click at [194, 171] on input "Mark as correct answer" at bounding box center [188, 175] width 12 height 8
checkbox input "true"
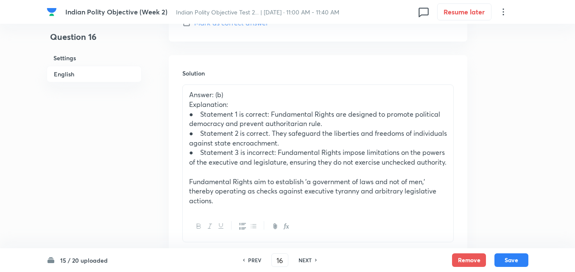
scroll to position [1022, 0]
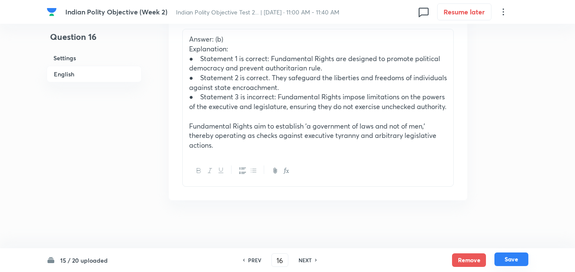
click at [509, 255] on button "Save" at bounding box center [511, 259] width 34 height 14
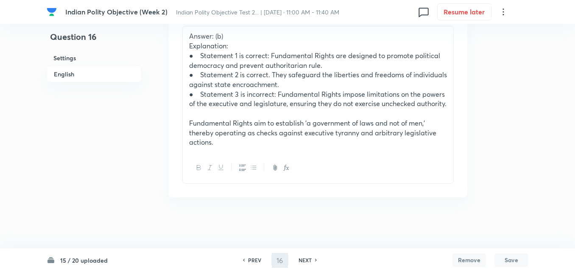
type input "17"
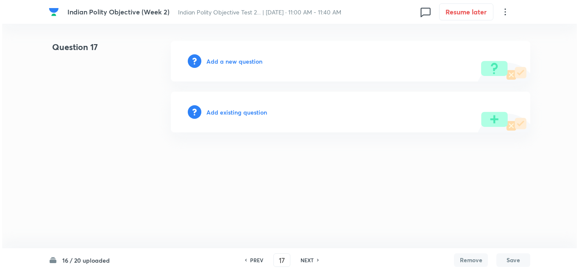
scroll to position [0, 0]
click at [232, 66] on div "Add a new question" at bounding box center [351, 61] width 360 height 41
click at [229, 59] on h6 "Add a new question" at bounding box center [235, 61] width 56 height 9
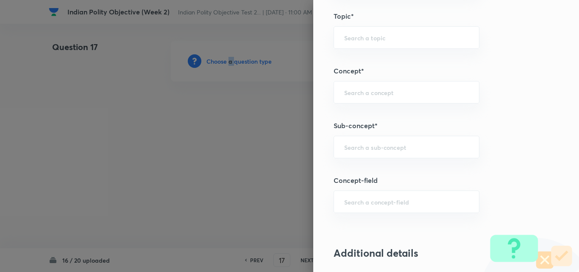
scroll to position [509, 0]
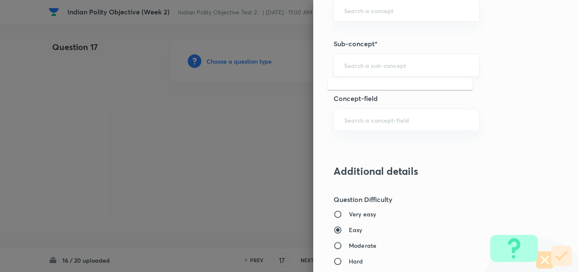
click at [389, 67] on input "text" at bounding box center [406, 65] width 125 height 8
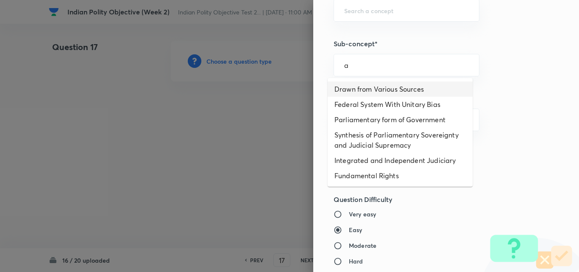
click at [380, 90] on li "Drawn from Various Sources" at bounding box center [400, 88] width 145 height 15
type input "Drawn from Various Sources"
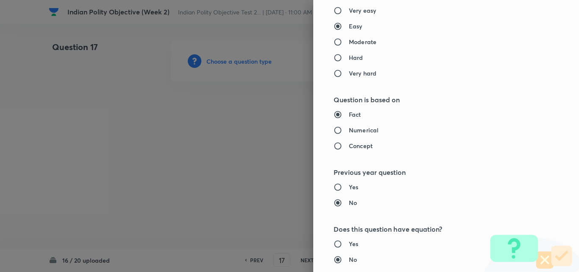
type input "Polity, Governance & IR"
type input "Indian Polity"
type input "Salient Features of Constitution"
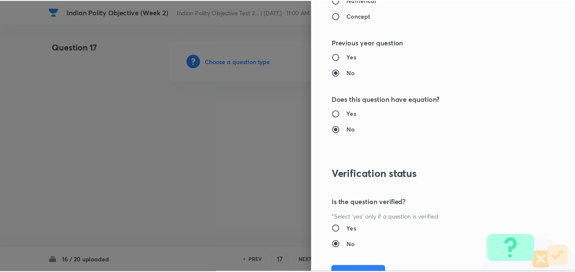
scroll to position [884, 0]
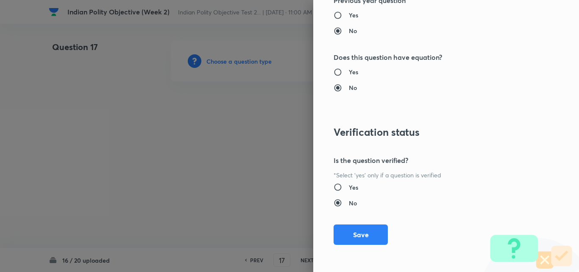
click at [365, 227] on button "Save" at bounding box center [361, 234] width 54 height 20
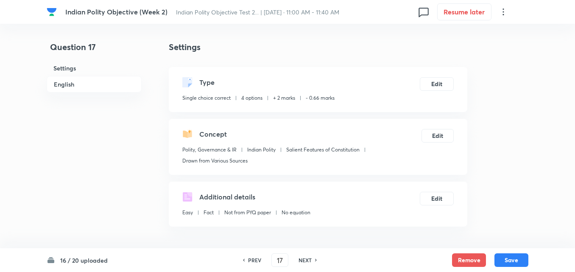
click at [82, 83] on h6 "English" at bounding box center [94, 84] width 95 height 17
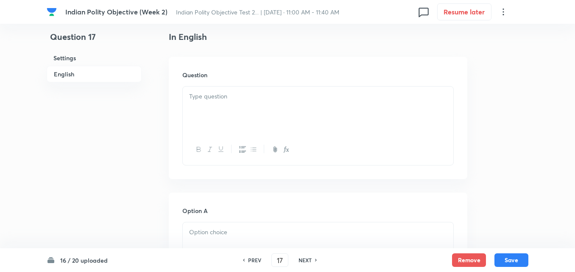
click at [221, 109] on div at bounding box center [318, 110] width 271 height 47
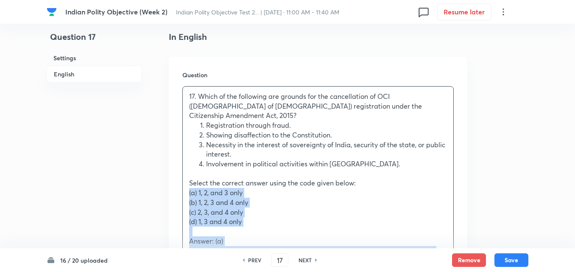
drag, startPoint x: 188, startPoint y: 185, endPoint x: 174, endPoint y: 187, distance: 14.1
click at [174, 187] on div "Question 17. Which of the following are grounds for the cancellation of OCI ([D…" at bounding box center [318, 234] width 299 height 355
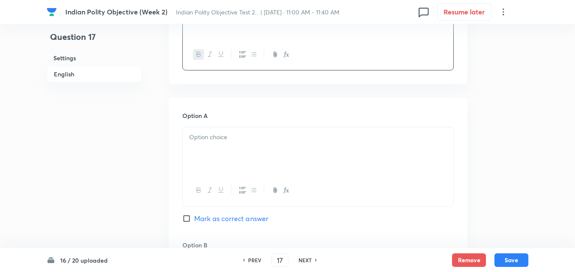
scroll to position [399, 0]
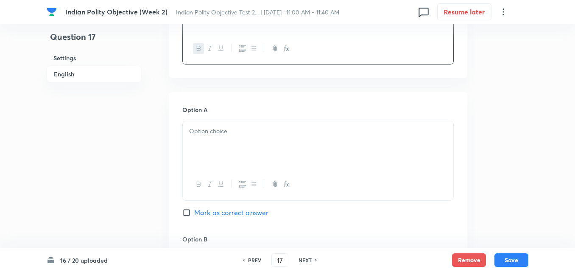
click at [230, 130] on div at bounding box center [318, 144] width 271 height 47
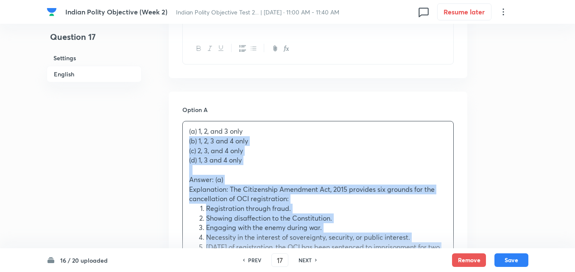
drag, startPoint x: 179, startPoint y: 132, endPoint x: 174, endPoint y: 133, distance: 4.7
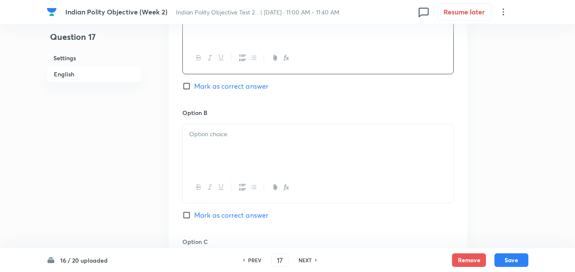
scroll to position [527, 0]
click at [216, 158] on div at bounding box center [318, 146] width 271 height 47
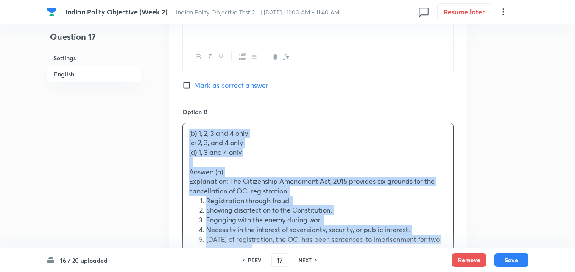
drag, startPoint x: 161, startPoint y: 131, endPoint x: 157, endPoint y: 128, distance: 4.6
click at [157, 128] on div "Question 17 Settings English Settings Type Single choice correct 4 options + 2 …" at bounding box center [288, 150] width 482 height 1273
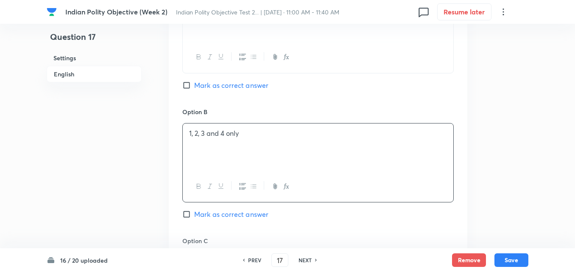
click at [218, 80] on span "Mark as correct answer" at bounding box center [231, 85] width 74 height 10
click at [194, 81] on input "Mark as correct answer" at bounding box center [188, 85] width 12 height 8
checkbox input "true"
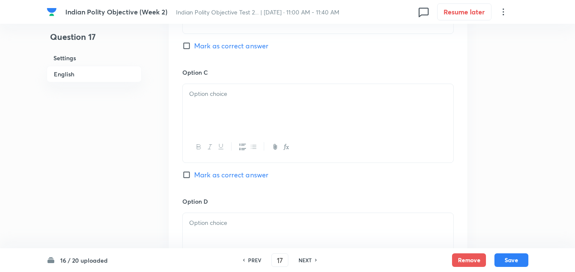
scroll to position [696, 0]
click at [214, 95] on div at bounding box center [318, 106] width 271 height 47
paste div
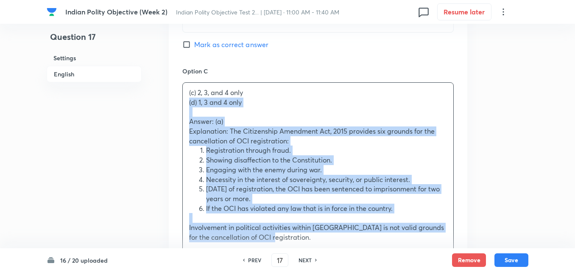
click at [177, 96] on div "Option A 1, 2, and 3 only Marked as correct Option B 1, 2, 3 and 4 only Mark as…" at bounding box center [318, 116] width 299 height 643
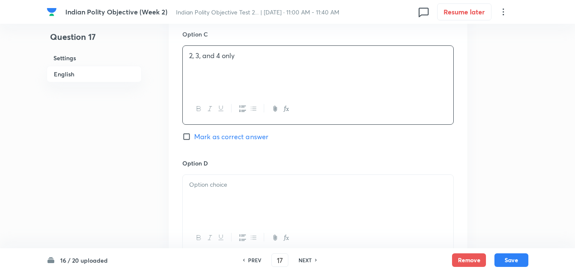
scroll to position [781, 0]
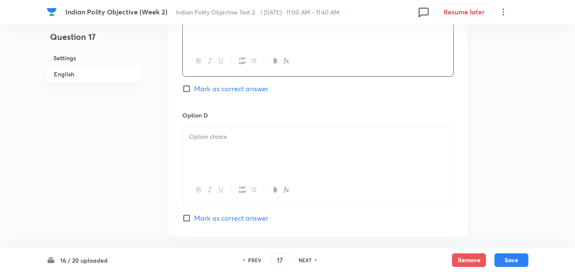
click at [206, 145] on div at bounding box center [318, 150] width 271 height 47
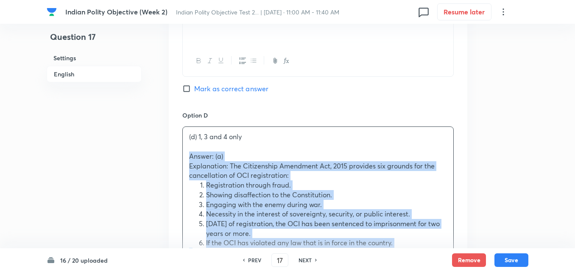
drag, startPoint x: 186, startPoint y: 148, endPoint x: 170, endPoint y: 145, distance: 15.4
click at [173, 148] on div "Option A 1, 2, and 3 only Marked as correct Option B 1, 2, 3 and 4 only Mark as…" at bounding box center [318, 27] width 299 height 634
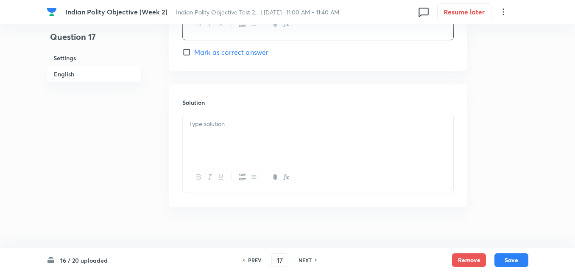
click at [232, 148] on div at bounding box center [318, 137] width 271 height 47
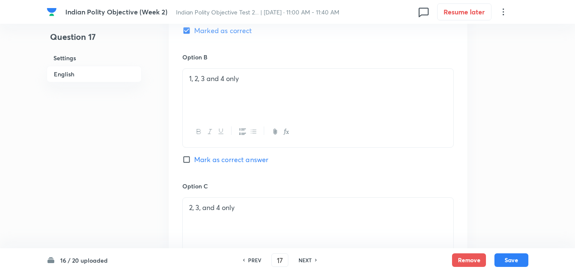
scroll to position [523, 0]
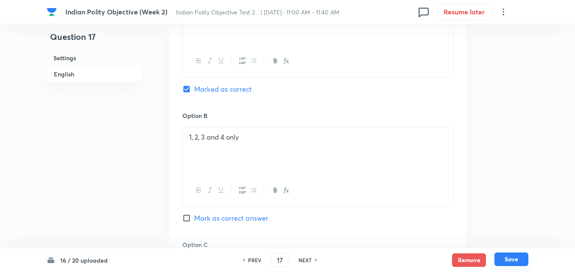
click at [514, 260] on button "Save" at bounding box center [511, 259] width 34 height 14
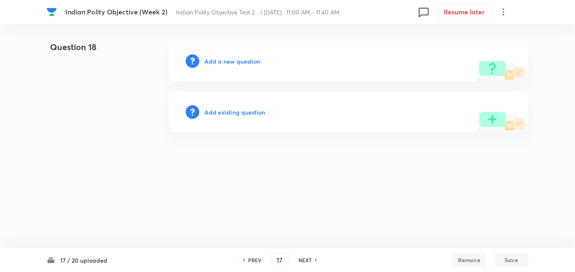
type input "18"
click at [231, 64] on h6 "Add a new question" at bounding box center [235, 61] width 56 height 9
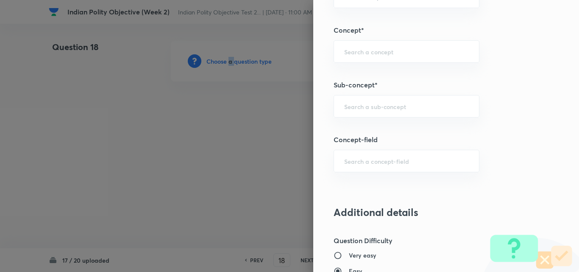
scroll to position [509, 0]
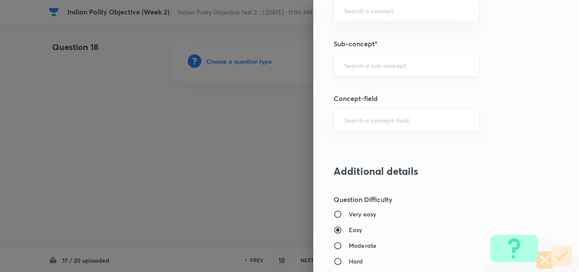
click at [388, 63] on input "text" at bounding box center [406, 65] width 125 height 8
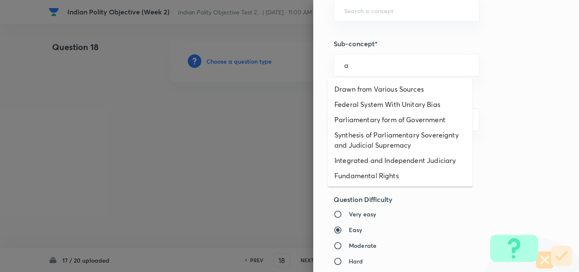
click at [382, 87] on li "Drawn from Various Sources" at bounding box center [400, 88] width 145 height 15
type input "Drawn from Various Sources"
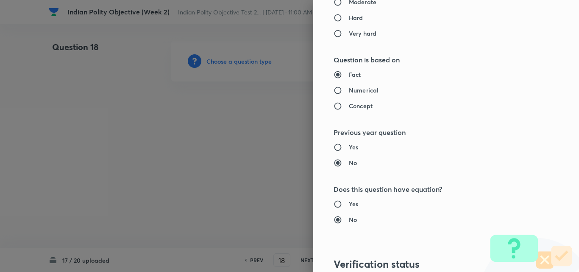
type input "Polity, Governance & IR"
type input "Indian Polity"
type input "Salient Features of Constitution"
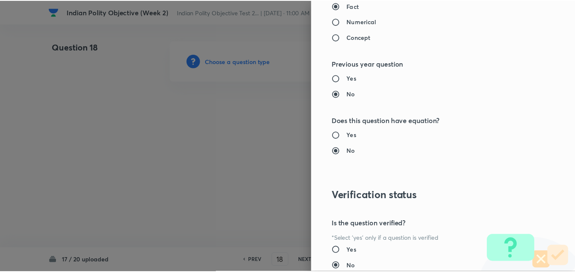
scroll to position [884, 0]
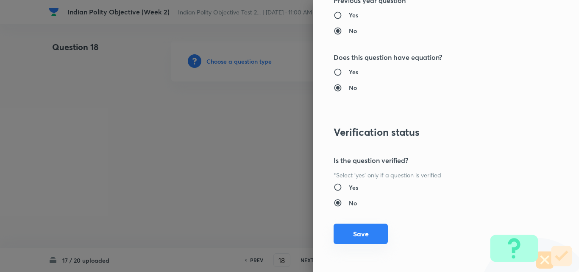
click at [359, 238] on button "Save" at bounding box center [361, 233] width 54 height 20
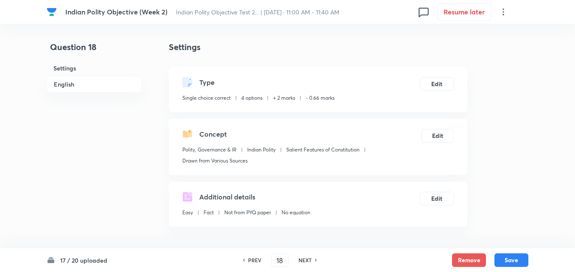
click at [83, 85] on h6 "English" at bounding box center [94, 84] width 95 height 17
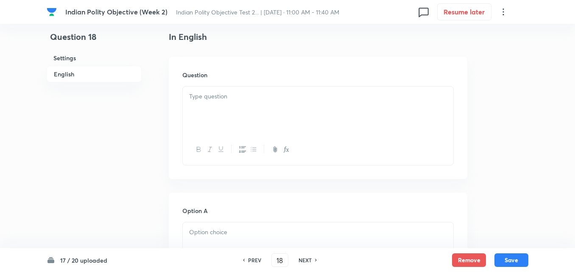
click at [231, 106] on div at bounding box center [318, 110] width 271 height 47
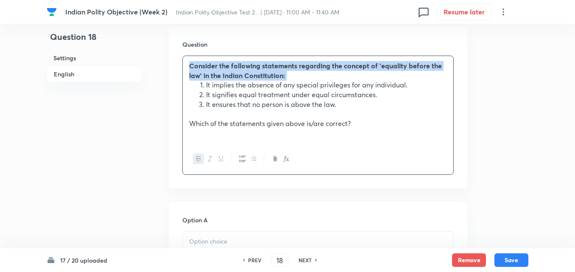
scroll to position [399, 0]
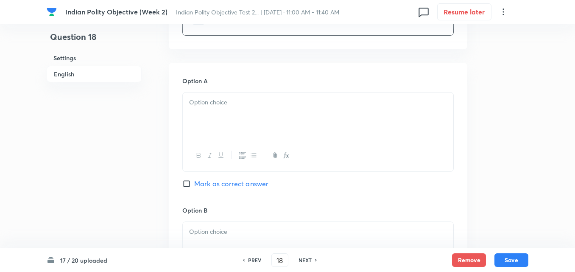
click at [227, 119] on div at bounding box center [318, 115] width 271 height 47
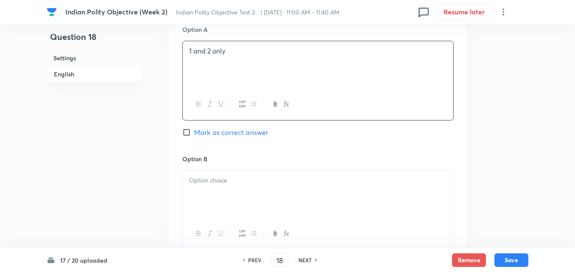
scroll to position [527, 0]
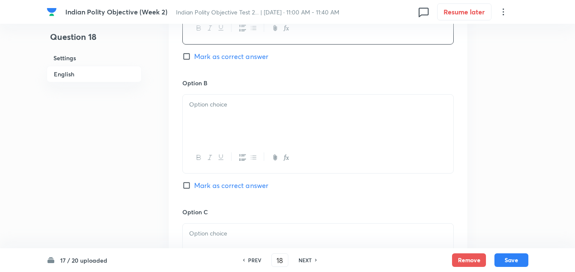
click at [225, 116] on div at bounding box center [318, 118] width 271 height 47
click at [213, 115] on div at bounding box center [318, 118] width 271 height 47
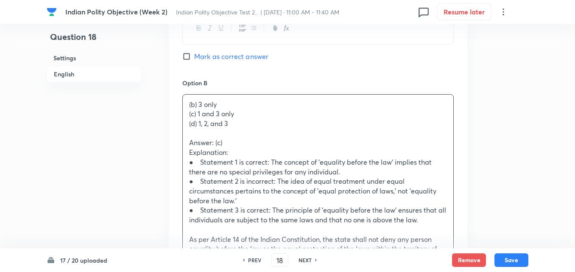
click at [284, 122] on p "(d) 1, 2, and 3" at bounding box center [318, 124] width 258 height 10
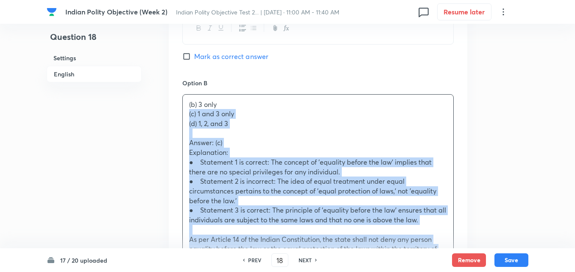
click at [180, 115] on div "Option A 1 and 2 only Mark as correct answer Option B (b) 3 only (c) 1 and 3 on…" at bounding box center [318, 272] width 299 height 672
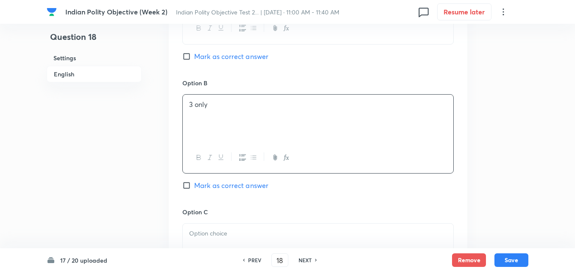
scroll to position [654, 0]
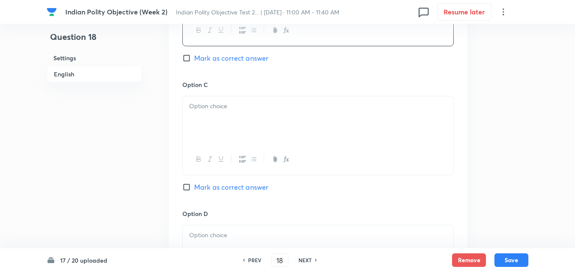
click at [226, 124] on div at bounding box center [318, 119] width 271 height 47
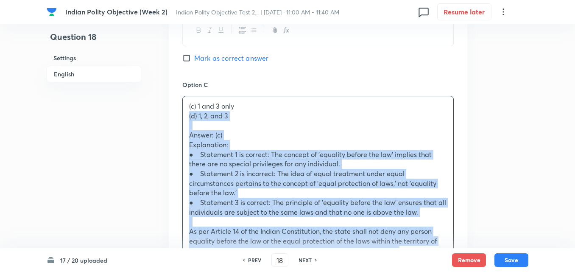
drag, startPoint x: 175, startPoint y: 114, endPoint x: 170, endPoint y: 114, distance: 5.6
click at [170, 114] on div "Option A 1 and 2 only Mark as correct answer Option B 3 only Mark as correct an…" at bounding box center [318, 139] width 299 height 663
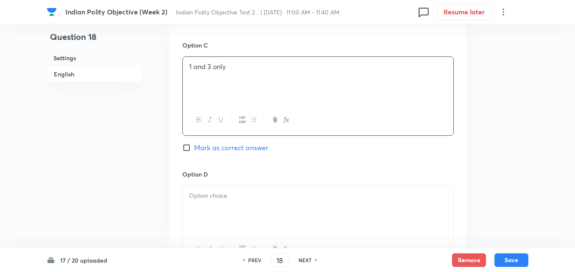
scroll to position [781, 0]
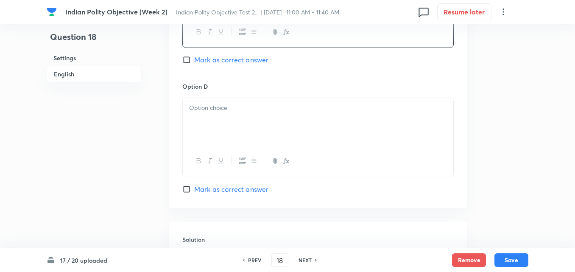
click at [240, 108] on p at bounding box center [318, 108] width 258 height 10
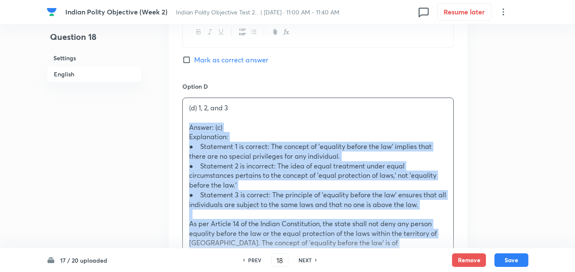
drag, startPoint x: 204, startPoint y: 123, endPoint x: 180, endPoint y: 127, distance: 24.0
click at [180, 127] on div "Option A 1 and 2 only Mark as correct answer Option B 3 only Mark as correct an…" at bounding box center [318, 7] width 299 height 653
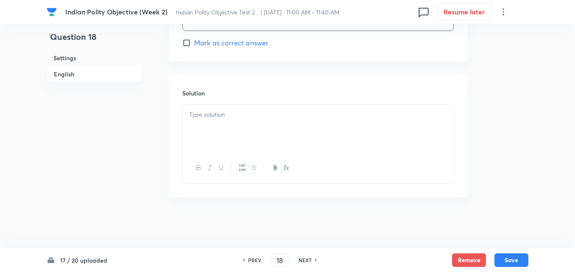
click at [246, 133] on div at bounding box center [318, 128] width 271 height 47
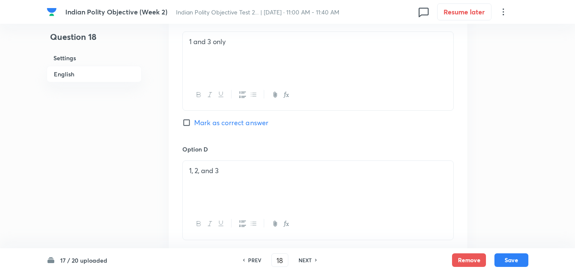
scroll to position [673, 0]
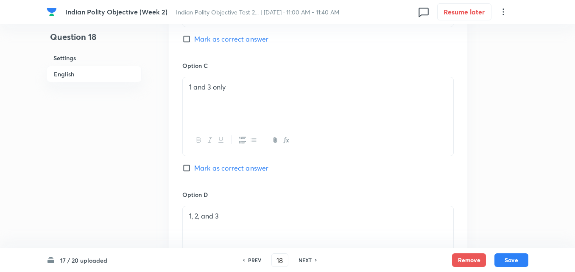
click at [227, 171] on span "Mark as correct answer" at bounding box center [231, 168] width 74 height 10
click at [194, 171] on input "Mark as correct answer" at bounding box center [188, 168] width 12 height 8
checkbox input "true"
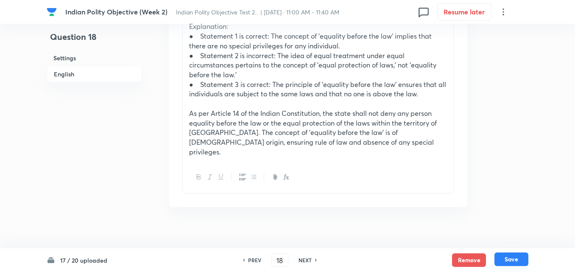
click at [504, 257] on button "Save" at bounding box center [511, 259] width 34 height 14
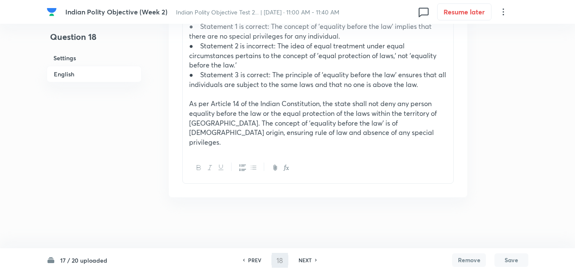
scroll to position [1015, 0]
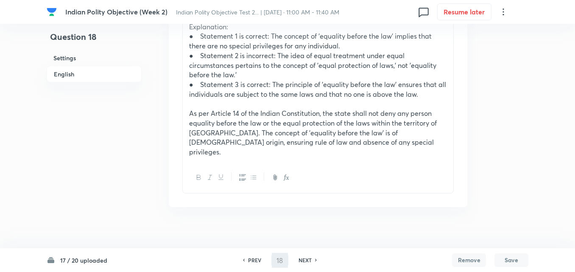
type input "19"
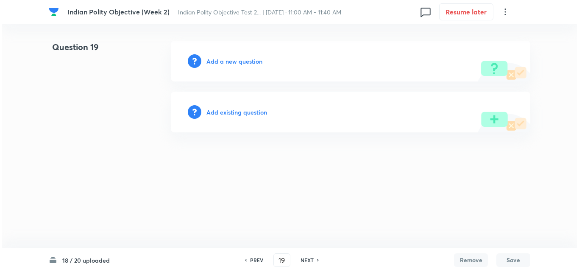
scroll to position [0, 0]
click at [235, 61] on h6 "Add a new question" at bounding box center [235, 61] width 56 height 9
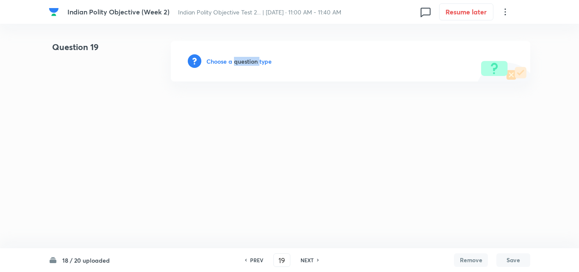
click at [235, 61] on h6 "Choose a question type" at bounding box center [239, 61] width 65 height 9
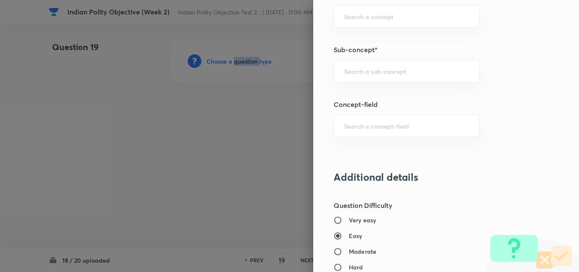
scroll to position [509, 0]
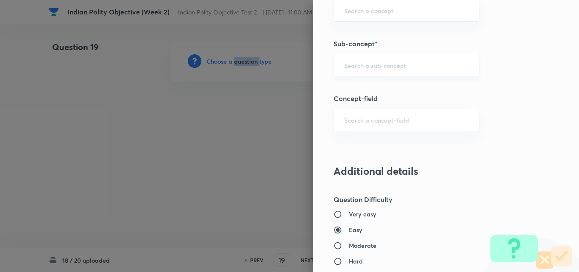
click at [400, 72] on div "​" at bounding box center [407, 65] width 146 height 22
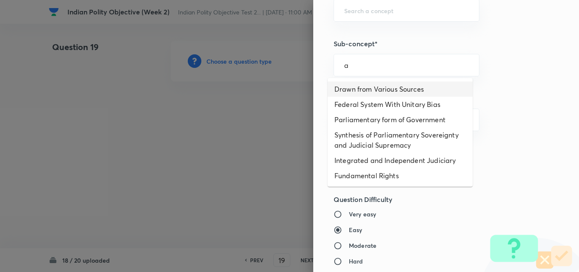
click at [383, 92] on li "Drawn from Various Sources" at bounding box center [400, 88] width 145 height 15
type input "Drawn from Various Sources"
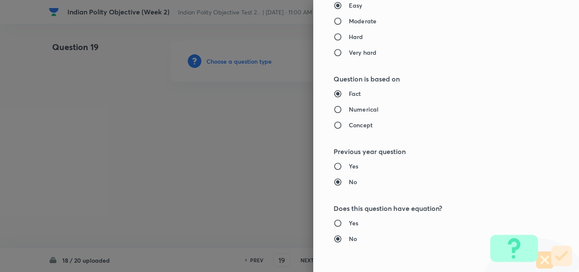
type input "Polity, Governance & IR"
type input "Indian Polity"
type input "Salient Features of Constitution"
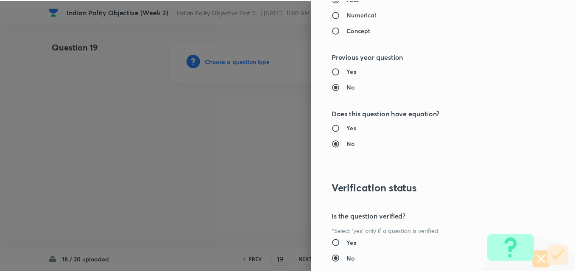
scroll to position [884, 0]
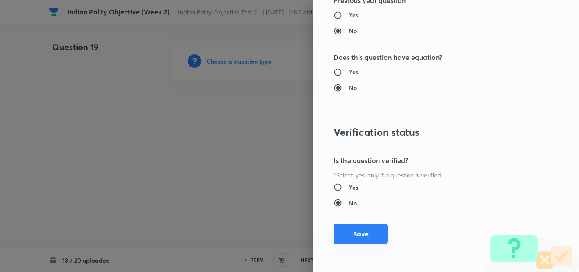
click at [361, 237] on button "Save" at bounding box center [361, 233] width 54 height 20
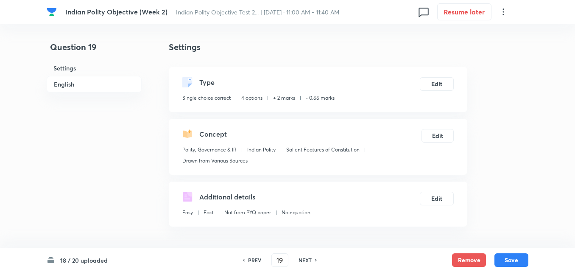
click at [84, 83] on h6 "English" at bounding box center [94, 84] width 95 height 17
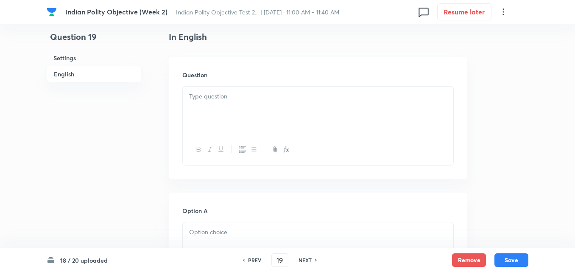
click at [234, 114] on div at bounding box center [318, 110] width 271 height 47
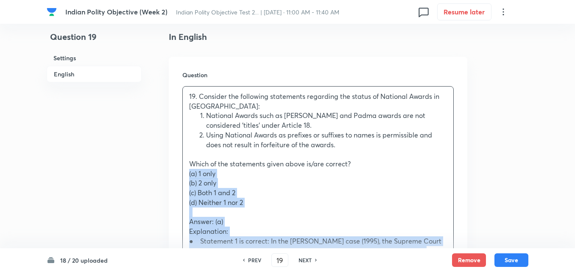
click at [182, 176] on div "Question 19. Consider the following statements regarding the status of National…" at bounding box center [318, 205] width 299 height 297
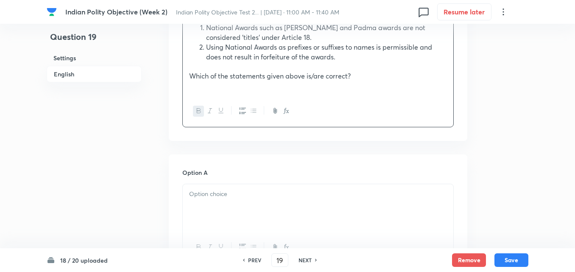
scroll to position [399, 0]
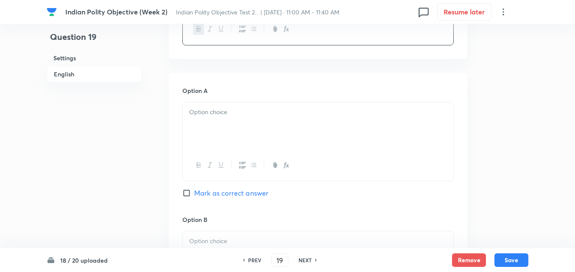
click at [223, 132] on div at bounding box center [318, 125] width 271 height 47
paste div
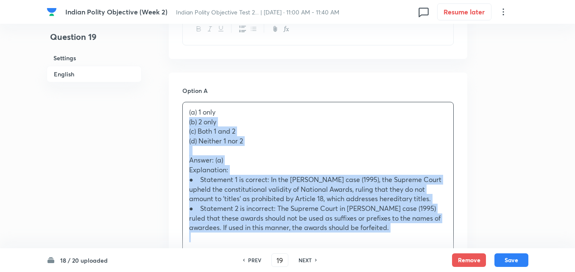
click at [183, 122] on div "(a) 1 only (b) 2 only (c) Both 1 and 2 (d) Neither 1 nor 2 Answer: (a) Explanat…" at bounding box center [318, 174] width 271 height 145
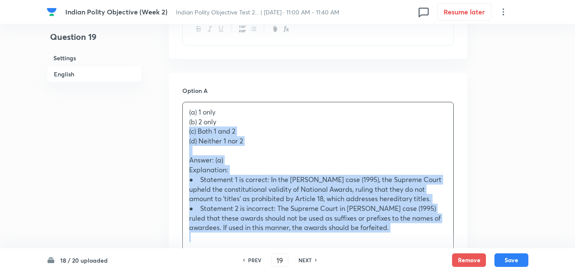
drag, startPoint x: 187, startPoint y: 134, endPoint x: 173, endPoint y: 129, distance: 13.9
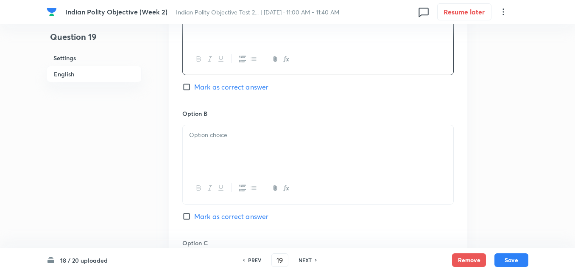
scroll to position [527, 0]
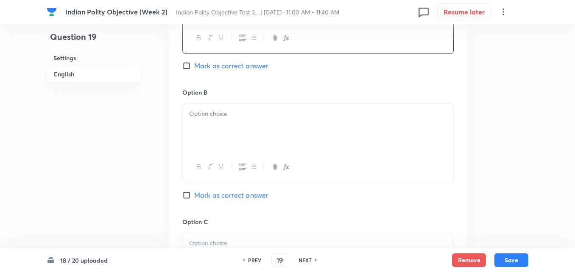
click at [213, 117] on p at bounding box center [318, 114] width 258 height 10
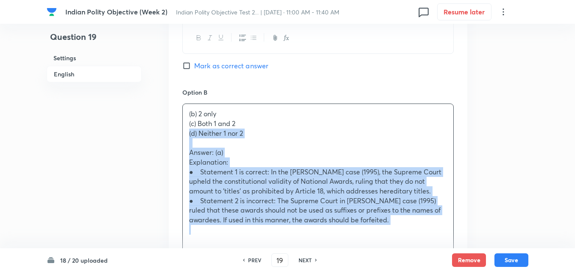
drag, startPoint x: 187, startPoint y: 130, endPoint x: 176, endPoint y: 129, distance: 11.1
click at [176, 129] on div "Option A 1 only [PERSON_NAME] as correct answer Option B (b) 2 only (c) Both 1 …" at bounding box center [318, 252] width 299 height 614
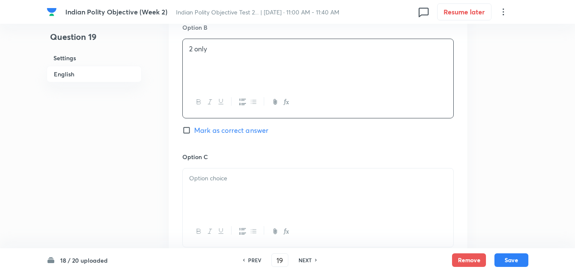
scroll to position [654, 0]
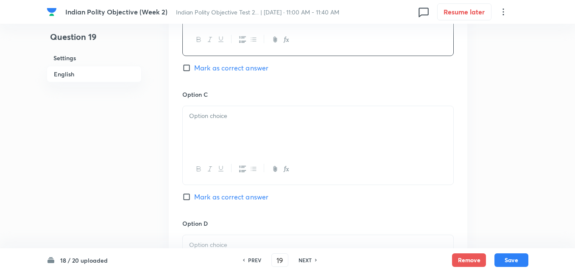
click at [216, 136] on div at bounding box center [318, 129] width 271 height 47
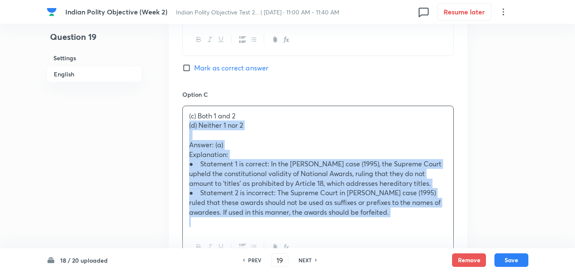
drag, startPoint x: 171, startPoint y: 128, endPoint x: 161, endPoint y: 126, distance: 10.4
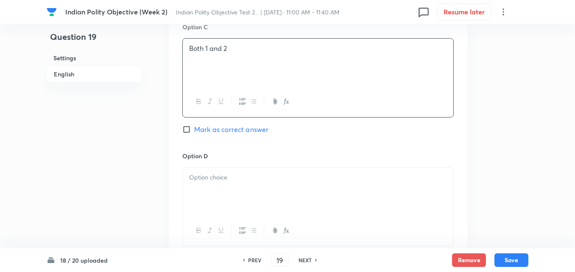
scroll to position [781, 0]
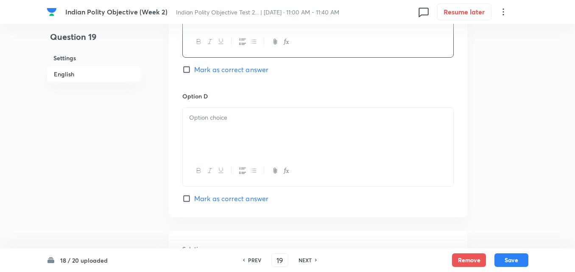
click at [232, 129] on div at bounding box center [318, 131] width 271 height 47
paste div
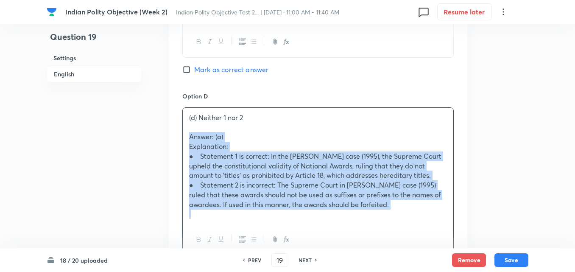
click at [186, 136] on div "(d) Neither 1 nor 2 Answer: (a) Explanation: ● Statement 1 is correct: In the […" at bounding box center [318, 166] width 271 height 116
click at [184, 136] on div "(d) Neither 1 nor 2 Answer: (a) Explanation: ● Statement 1 is correct: In the […" at bounding box center [318, 166] width 271 height 116
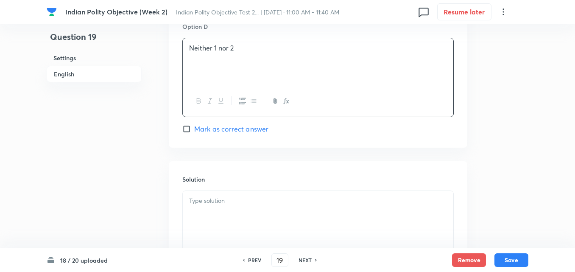
scroll to position [937, 0]
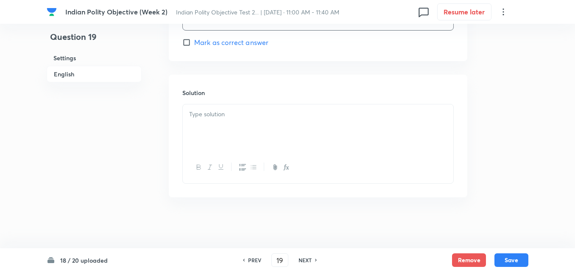
click at [223, 130] on div at bounding box center [318, 127] width 271 height 47
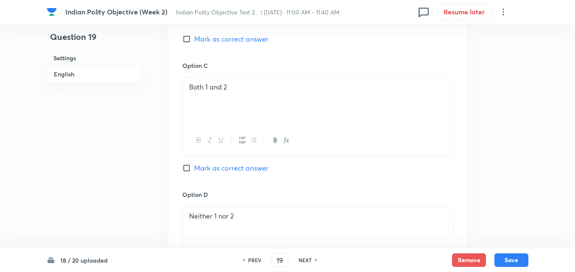
scroll to position [471, 0]
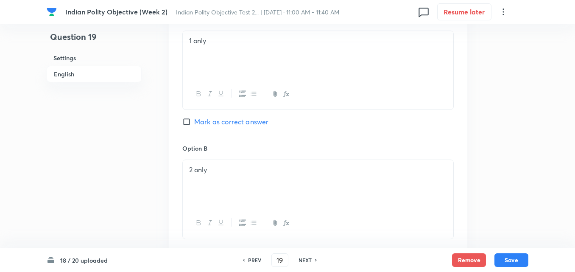
click at [237, 123] on span "Mark as correct answer" at bounding box center [231, 122] width 74 height 10
click at [194, 123] on input "Mark as correct answer" at bounding box center [188, 121] width 12 height 8
checkbox input "true"
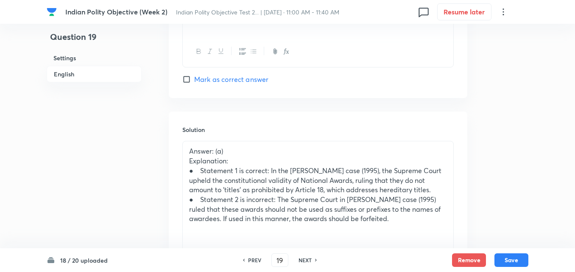
scroll to position [937, 0]
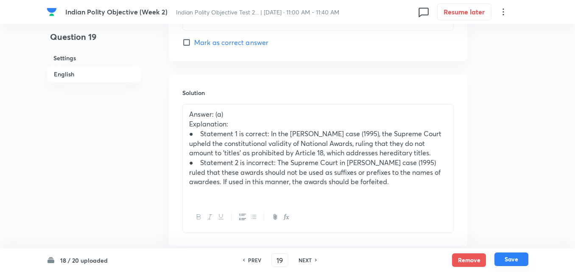
click at [516, 257] on button "Save" at bounding box center [511, 259] width 34 height 14
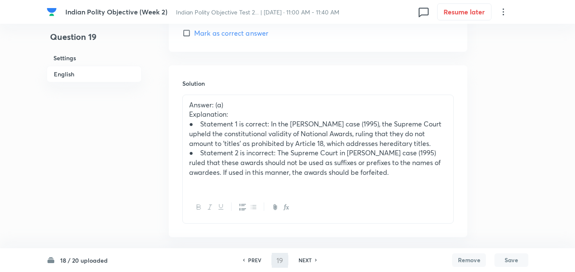
type input "20"
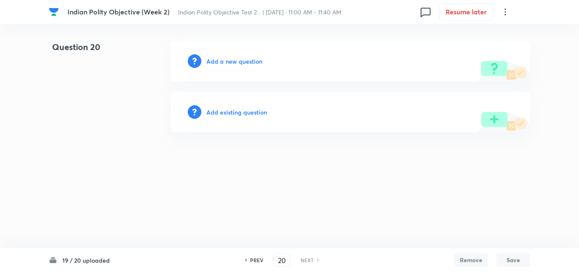
click at [230, 57] on h6 "Add a new question" at bounding box center [235, 61] width 56 height 9
click at [252, 67] on div "Choose a question type" at bounding box center [351, 61] width 360 height 41
click at [248, 62] on h6 "Choose a question type" at bounding box center [239, 61] width 65 height 9
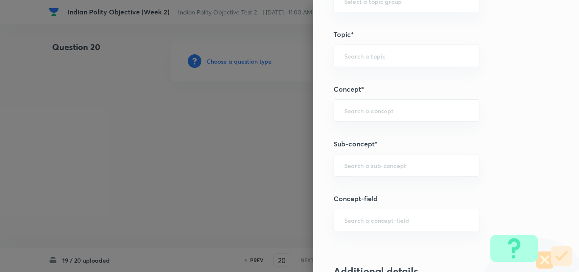
scroll to position [466, 0]
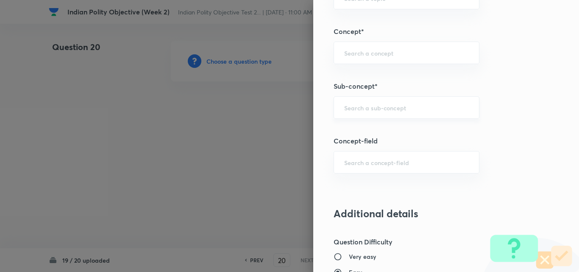
click at [382, 106] on input "text" at bounding box center [406, 107] width 125 height 8
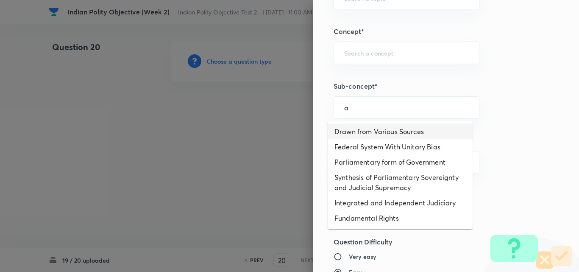
click at [376, 128] on li "Drawn from Various Sources" at bounding box center [400, 131] width 145 height 15
type input "Drawn from Various Sources"
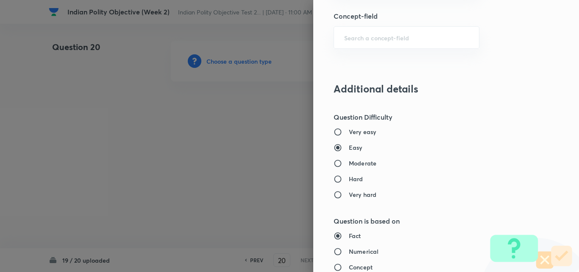
type input "Polity, Governance & IR"
type input "Indian Polity"
type input "Salient Features of Constitution"
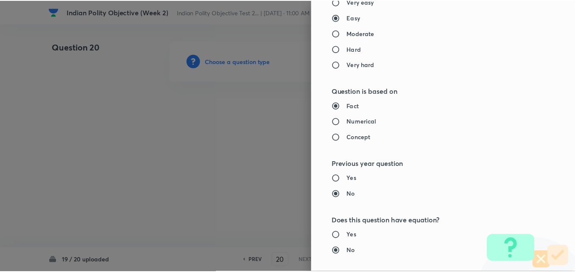
scroll to position [884, 0]
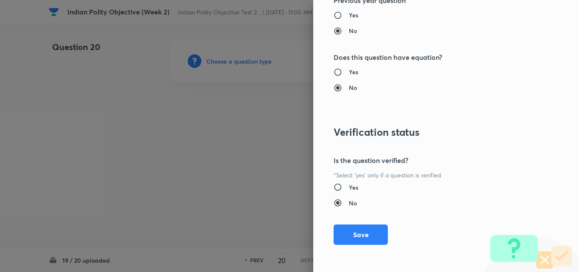
click at [366, 233] on button "Save" at bounding box center [361, 234] width 54 height 20
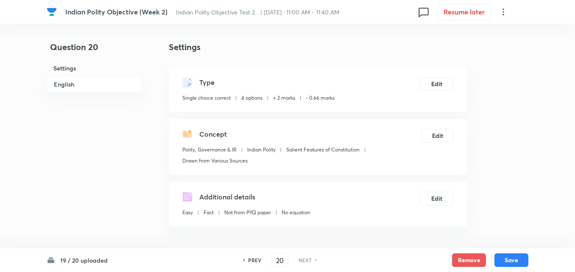
click at [81, 81] on h6 "English" at bounding box center [94, 84] width 95 height 17
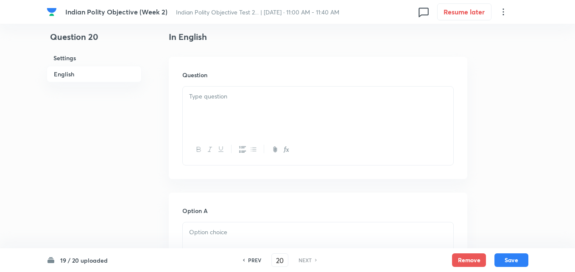
click at [246, 111] on div at bounding box center [318, 110] width 271 height 47
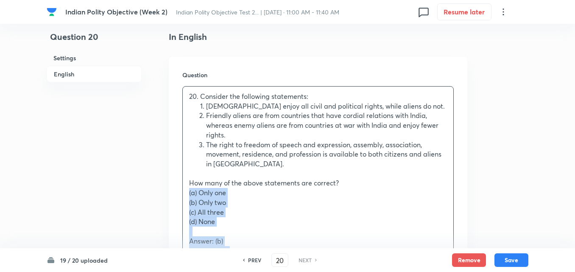
drag, startPoint x: 185, startPoint y: 193, endPoint x: 170, endPoint y: 188, distance: 16.0
click at [170, 188] on div "Question 20. Consider the following statements: [DEMOGRAPHIC_DATA] enjoy all ci…" at bounding box center [318, 220] width 299 height 326
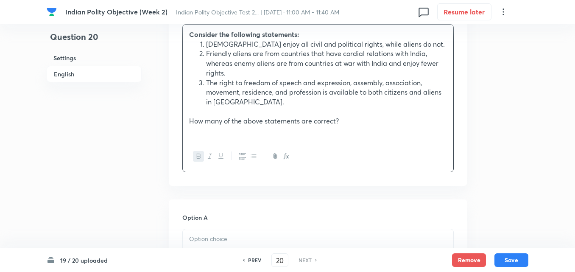
scroll to position [357, 0]
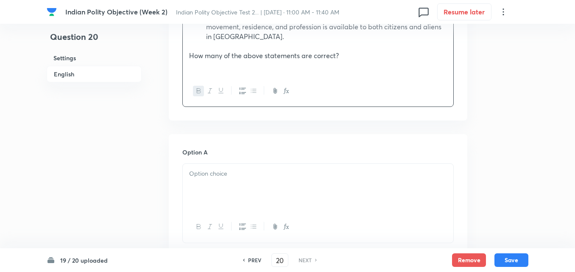
click at [242, 190] on div at bounding box center [318, 187] width 271 height 47
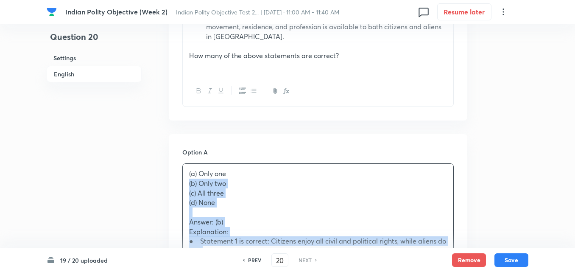
drag, startPoint x: 176, startPoint y: 182, endPoint x: 168, endPoint y: 181, distance: 7.3
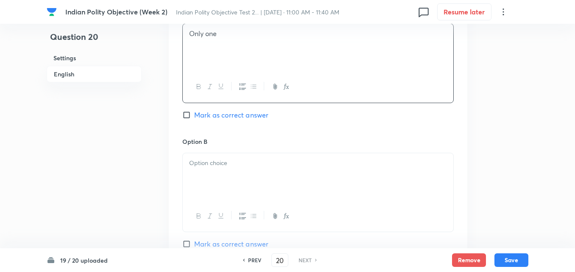
scroll to position [527, 0]
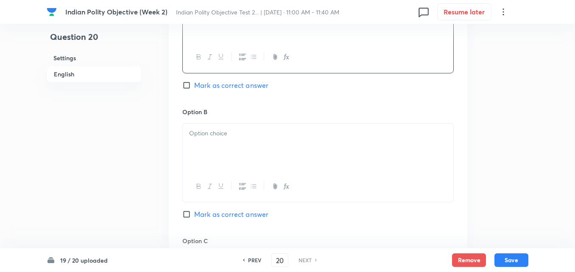
click at [218, 145] on div at bounding box center [318, 146] width 271 height 47
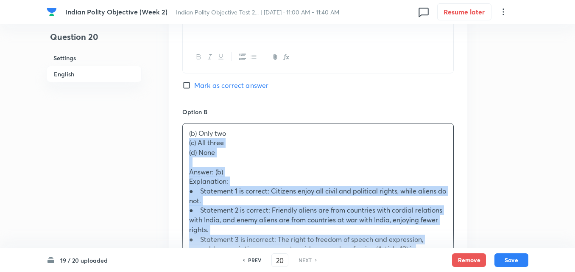
click at [179, 141] on div "Option A Only one Mark as correct answer Option B (b) Only two (c) All three (d…" at bounding box center [318, 276] width 299 height 624
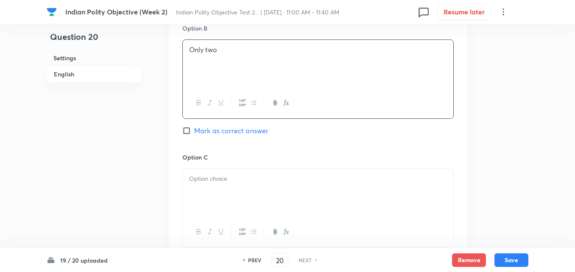
scroll to position [696, 0]
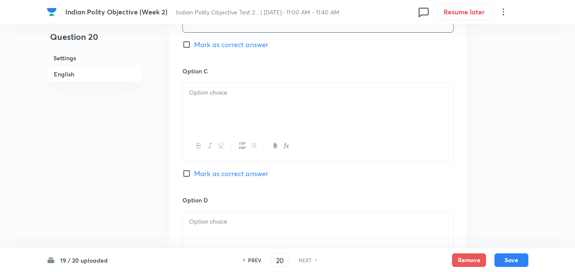
click at [204, 111] on div at bounding box center [318, 106] width 271 height 47
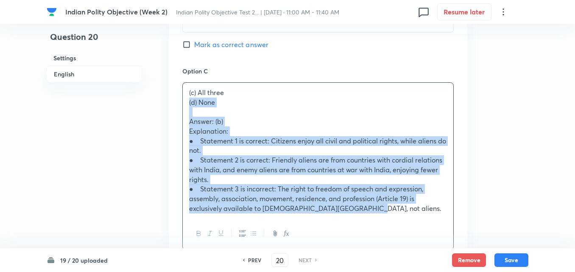
drag, startPoint x: 170, startPoint y: 105, endPoint x: 164, endPoint y: 103, distance: 6.5
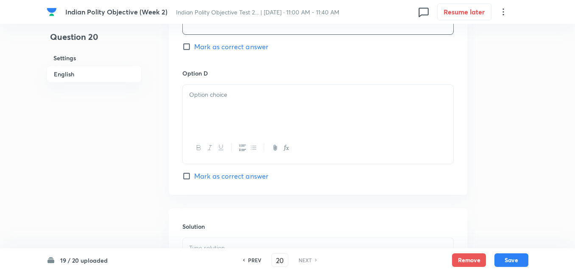
scroll to position [824, 0]
click at [219, 121] on div at bounding box center [318, 107] width 271 height 47
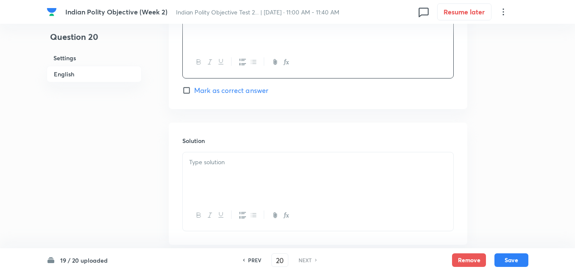
scroll to position [951, 0]
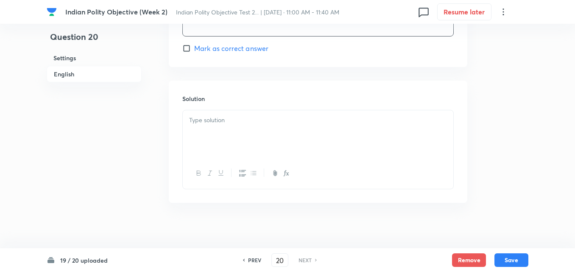
click at [230, 154] on div at bounding box center [318, 133] width 271 height 47
paste div
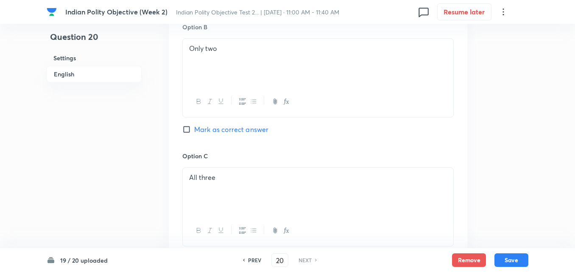
click at [235, 132] on span "Mark as correct answer" at bounding box center [231, 129] width 74 height 10
click at [194, 132] on input "Mark as correct answer" at bounding box center [188, 129] width 12 height 8
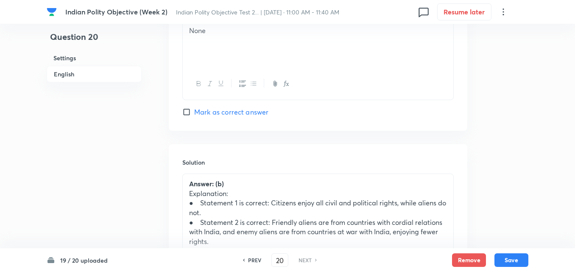
scroll to position [1015, 0]
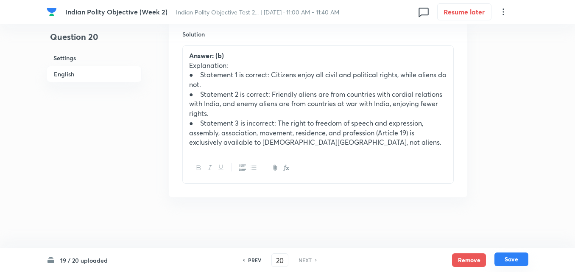
click at [513, 258] on button "Save" at bounding box center [511, 259] width 34 height 14
checkbox input "true"
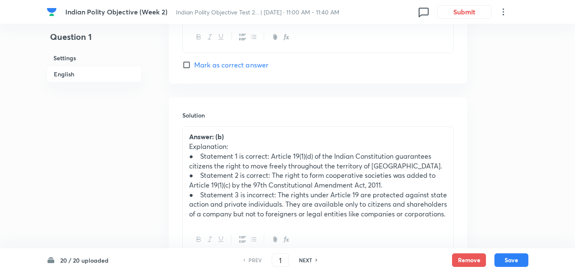
click at [73, 76] on h6 "English" at bounding box center [94, 74] width 95 height 17
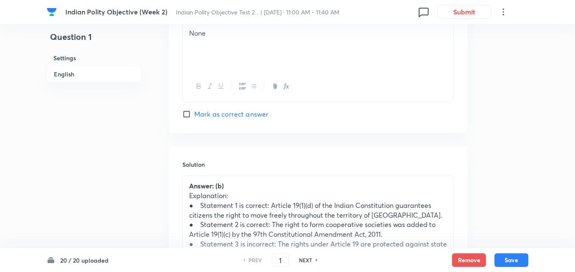
scroll to position [951, 0]
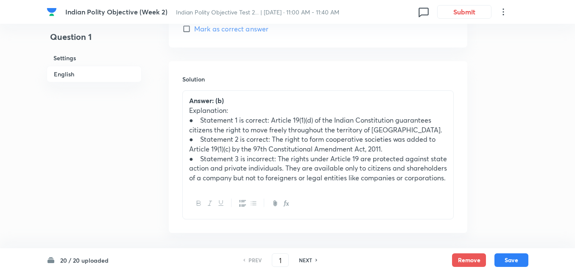
click at [304, 259] on h6 "NEXT" at bounding box center [305, 260] width 13 height 8
type input "2"
checkbox input "false"
checkbox input "true"
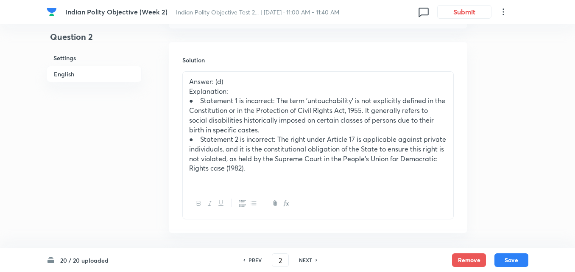
click at [304, 259] on h6 "NEXT" at bounding box center [305, 260] width 13 height 8
type input "3"
checkbox input "true"
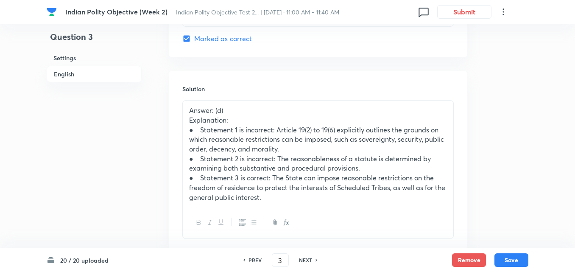
click at [304, 259] on h6 "NEXT" at bounding box center [305, 260] width 13 height 8
type input "4"
checkbox input "false"
checkbox input "true"
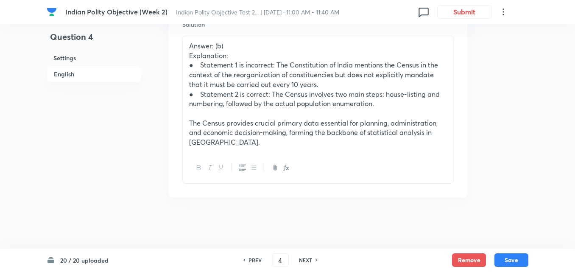
click at [304, 259] on h6 "NEXT" at bounding box center [305, 260] width 13 height 8
type input "5"
checkbox input "false"
checkbox input "true"
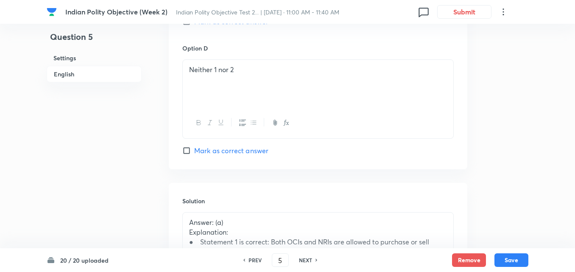
scroll to position [882, 0]
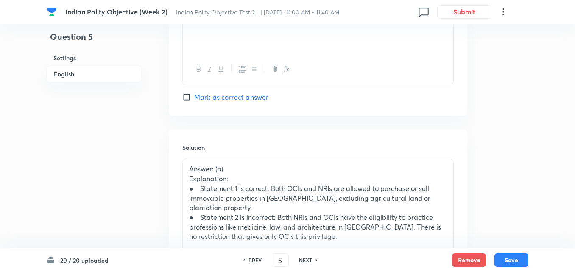
click at [304, 259] on h6 "NEXT" at bounding box center [305, 260] width 13 height 8
type input "6"
checkbox input "false"
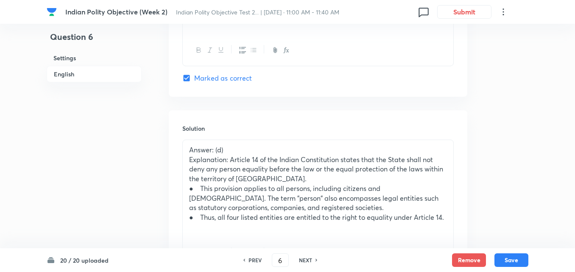
checkbox input "true"
click at [304, 259] on h6 "NEXT" at bounding box center [305, 260] width 13 height 8
type input "7"
checkbox input "false"
checkbox input "true"
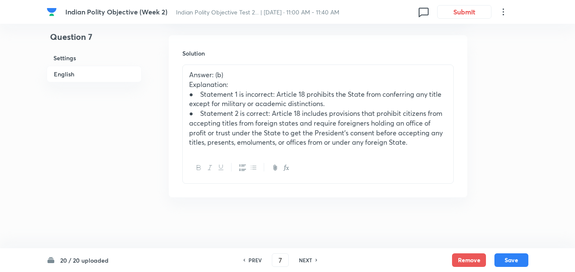
click at [304, 259] on h6 "NEXT" at bounding box center [305, 260] width 13 height 8
type input "8"
checkbox input "false"
checkbox input "true"
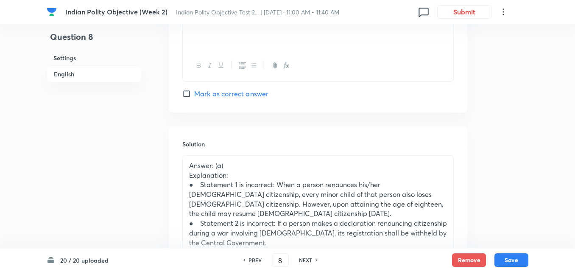
click at [304, 259] on h6 "NEXT" at bounding box center [305, 260] width 13 height 8
type input "9"
checkbox input "true"
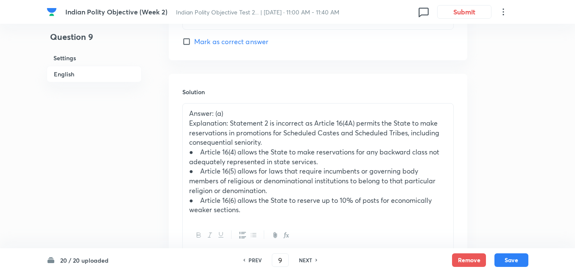
click at [304, 259] on h6 "NEXT" at bounding box center [305, 260] width 13 height 8
type input "10"
checkbox input "false"
checkbox input "true"
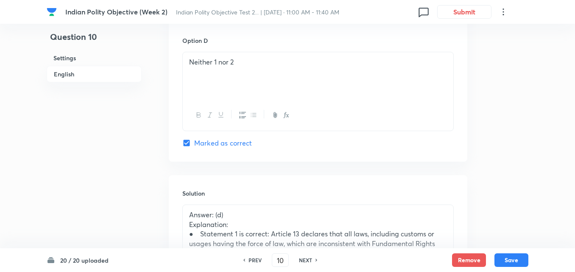
scroll to position [863, 0]
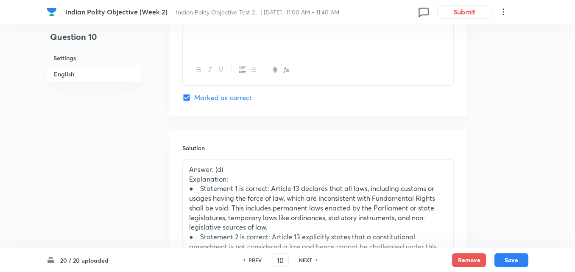
click at [304, 259] on h6 "NEXT" at bounding box center [305, 260] width 13 height 8
type input "11"
checkbox input "false"
checkbox input "true"
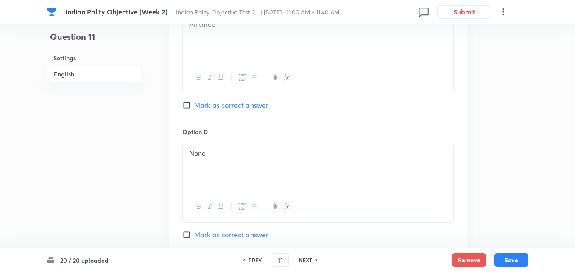
scroll to position [990, 0]
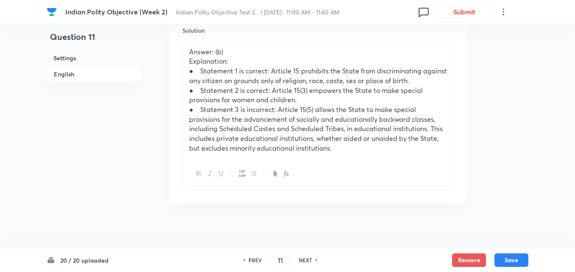
click at [304, 259] on h6 "NEXT" at bounding box center [305, 260] width 13 height 8
type input "12"
checkbox input "false"
checkbox input "true"
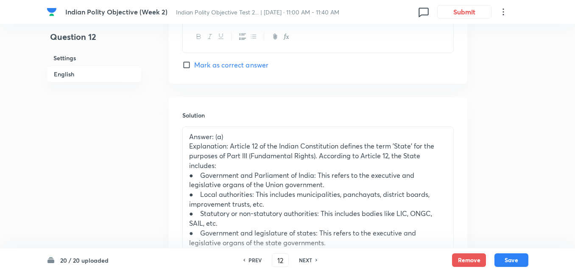
click at [304, 259] on h6 "NEXT" at bounding box center [305, 260] width 13 height 8
type input "13"
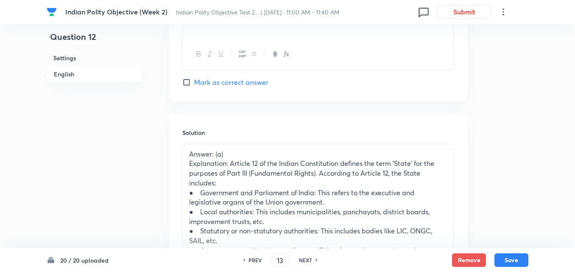
checkbox input "false"
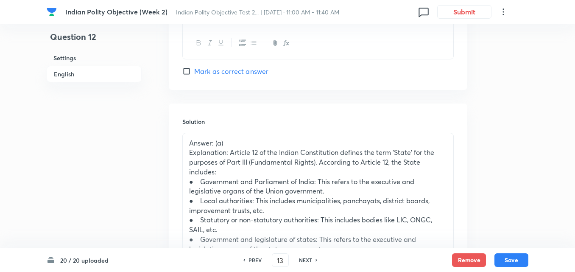
checkbox input "true"
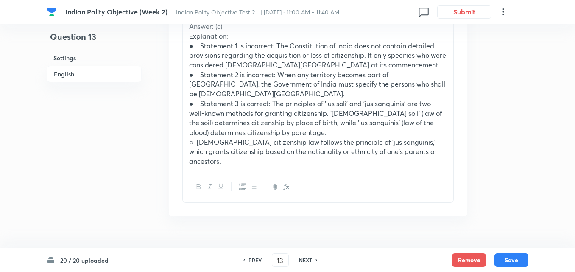
click at [304, 259] on h6 "NEXT" at bounding box center [305, 260] width 13 height 8
type input "14"
checkbox input "false"
checkbox input "true"
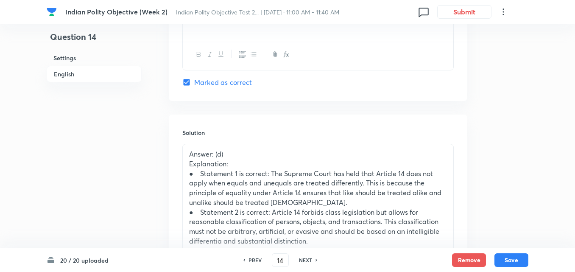
scroll to position [803, 0]
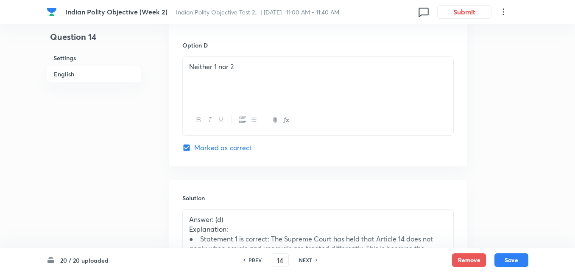
click at [302, 259] on h6 "NEXT" at bounding box center [305, 260] width 13 height 8
type input "15"
checkbox input "false"
checkbox input "true"
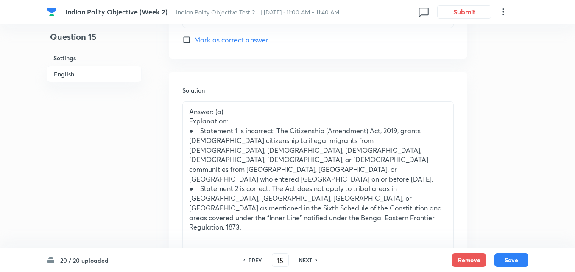
click at [302, 259] on h6 "NEXT" at bounding box center [305, 260] width 13 height 8
type input "16"
checkbox input "false"
checkbox input "true"
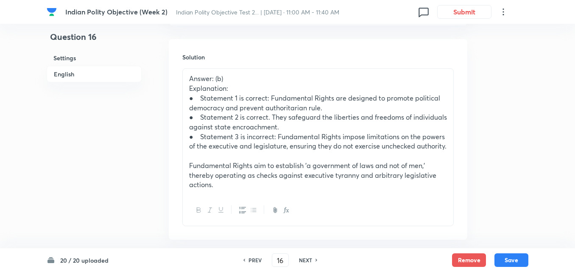
click at [302, 259] on h6 "NEXT" at bounding box center [305, 260] width 13 height 8
type input "17"
checkbox input "false"
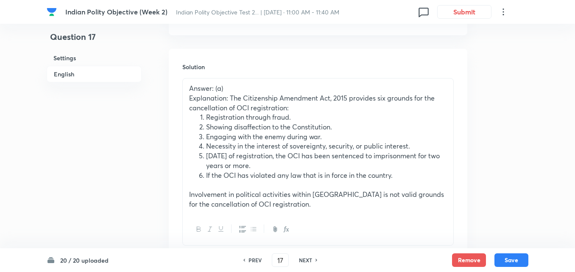
checkbox input "true"
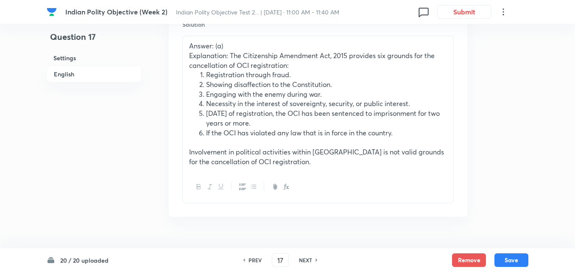
click at [302, 259] on h6 "NEXT" at bounding box center [305, 260] width 13 height 8
type input "18"
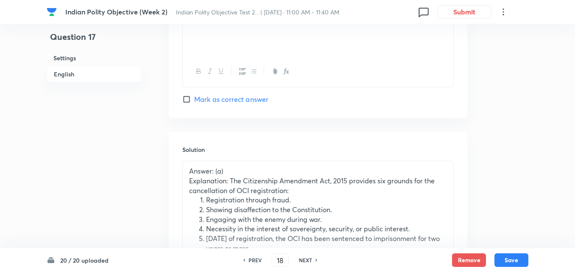
checkbox input "false"
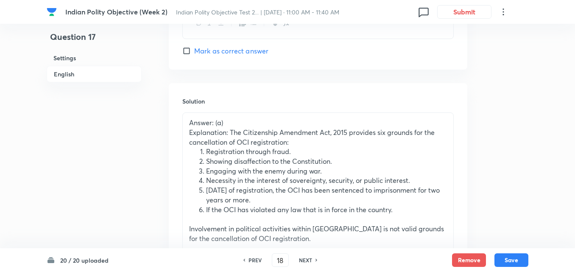
checkbox input "true"
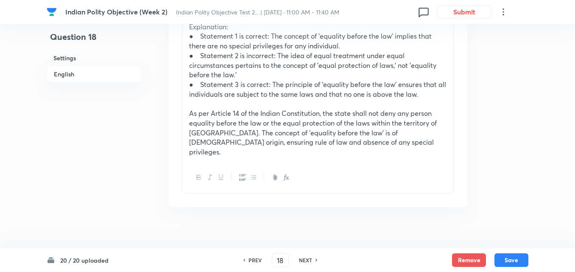
click at [302, 259] on h6 "NEXT" at bounding box center [305, 260] width 13 height 8
type input "19"
checkbox input "false"
checkbox input "true"
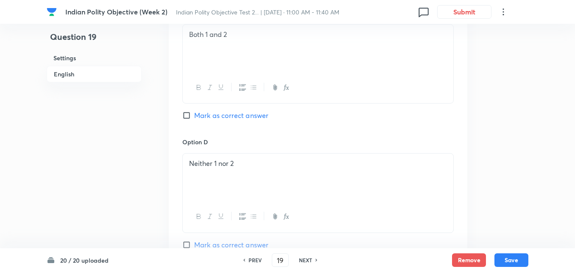
scroll to position [807, 0]
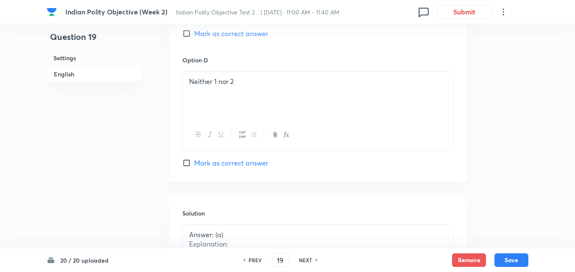
click at [302, 259] on h6 "NEXT" at bounding box center [305, 260] width 13 height 8
type input "20"
checkbox input "false"
checkbox input "true"
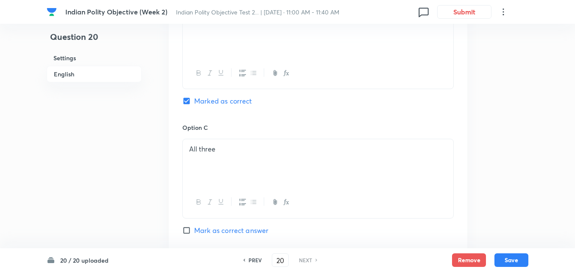
scroll to position [553, 0]
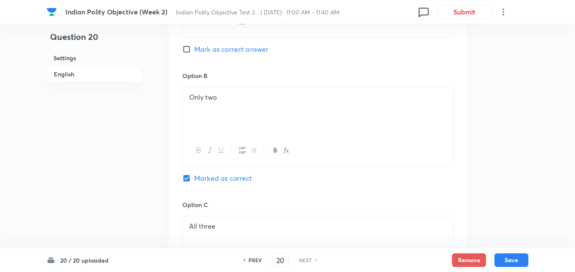
drag, startPoint x: 174, startPoint y: 14, endPoint x: 363, endPoint y: 11, distance: 189.2
click at [363, 11] on div "Indian Polity Objective (Week 2) Indian Polity Objective Test 2... | Aug 31, 20…" at bounding box center [237, 12] width 345 height 8
copy span "Indian Polity Objective Test 2... | [DATE] · 11:00 AM - 11:40 AM"
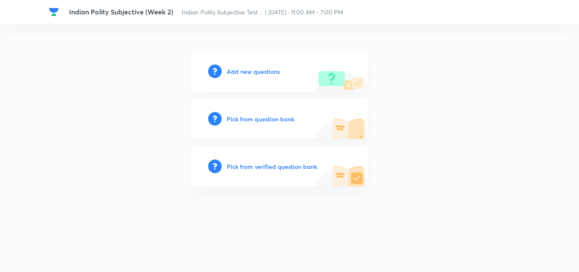
click at [256, 75] on h6 "Add new questions" at bounding box center [253, 71] width 53 height 9
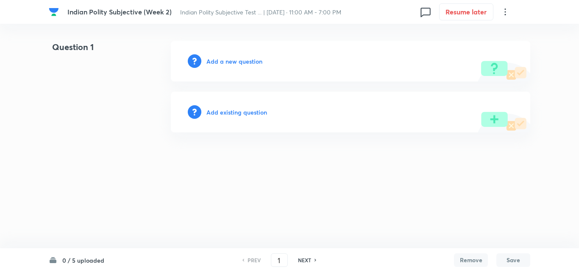
click at [248, 62] on h6 "Add a new question" at bounding box center [235, 61] width 56 height 9
click at [248, 62] on h6 "Choose a question type" at bounding box center [239, 61] width 65 height 9
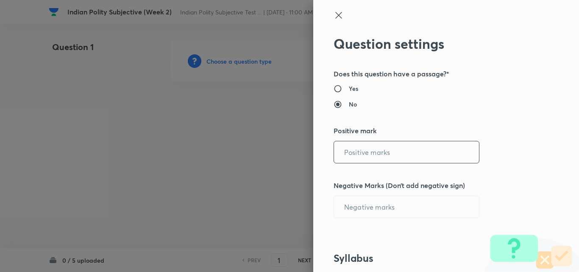
type input "1"
type input "0"
click at [363, 155] on input "1" at bounding box center [406, 152] width 145 height 22
type input "15"
click at [503, 142] on div "Question settings Does this question have a passage?* Yes No Positive mark 15 ​…" at bounding box center [446, 136] width 266 height 272
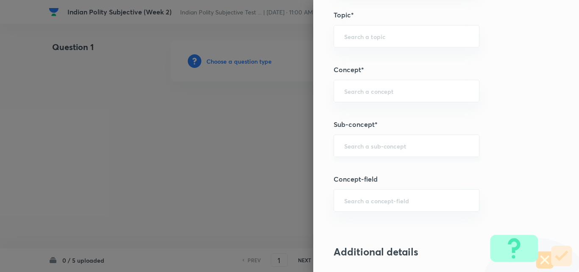
scroll to position [382, 0]
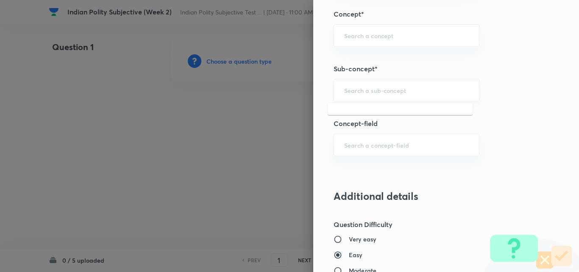
click at [382, 94] on input "text" at bounding box center [406, 90] width 125 height 8
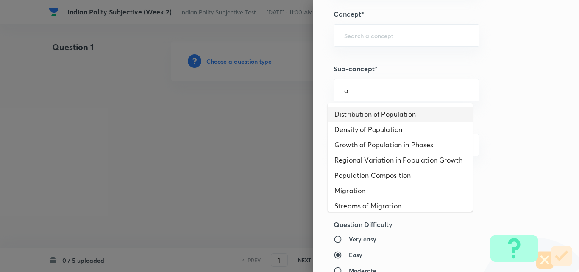
click at [378, 108] on li "Distribution of Population" at bounding box center [400, 113] width 145 height 15
type input "Distribution of Population"
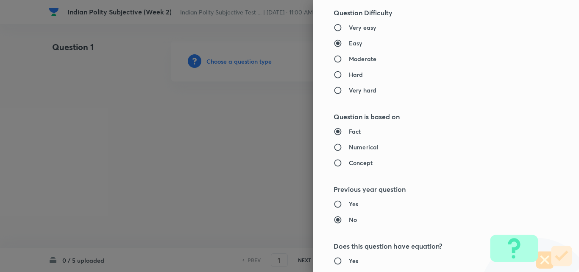
type input "Geography"
type input "Human Geography"
type input "Population:Growth and Composition"
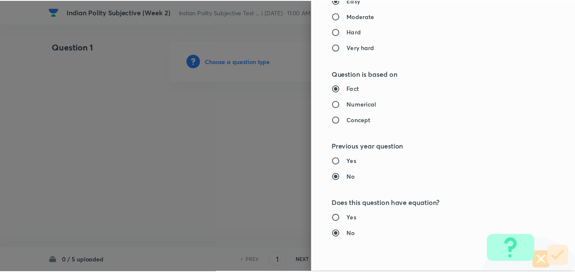
scroll to position [782, 0]
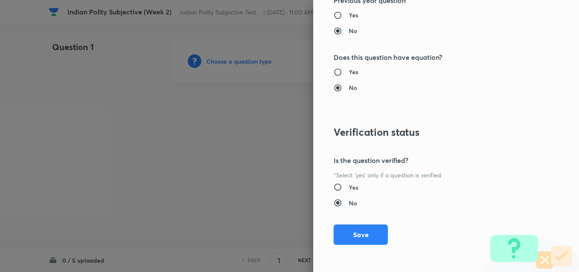
click at [366, 246] on div "Question settings Does this question have a passage?* Yes No Positive mark 15 ​…" at bounding box center [446, 136] width 266 height 272
click at [360, 240] on button "Save" at bounding box center [361, 233] width 54 height 20
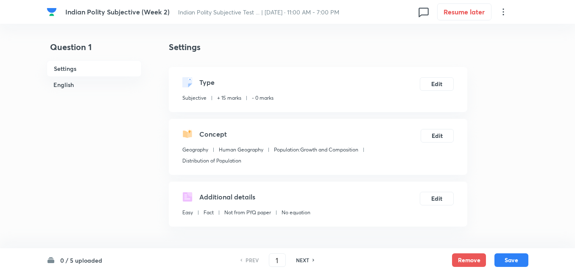
click at [82, 84] on h6 "English" at bounding box center [94, 85] width 95 height 16
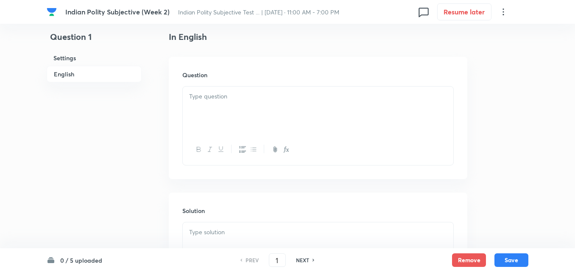
click at [229, 104] on div at bounding box center [318, 110] width 271 height 47
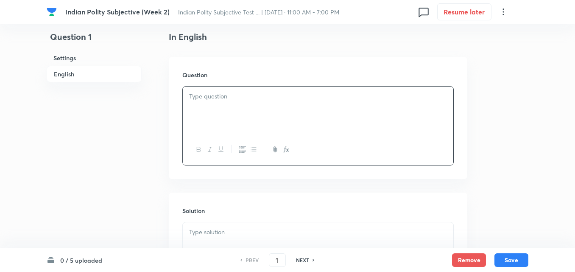
paste div
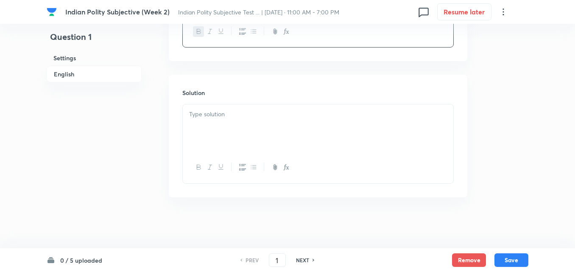
click at [262, 136] on div at bounding box center [318, 127] width 271 height 47
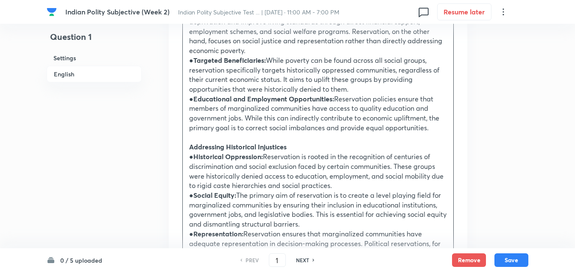
scroll to position [688, 0]
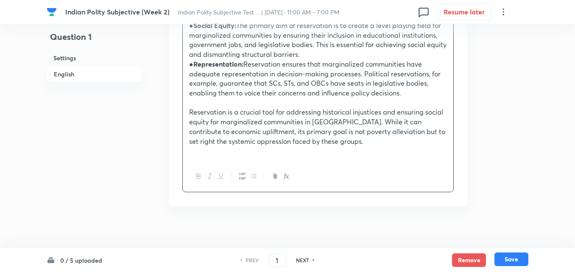
click at [514, 262] on button "Save" at bounding box center [511, 259] width 34 height 14
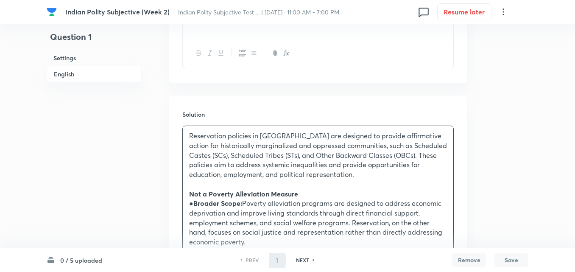
type input "2"
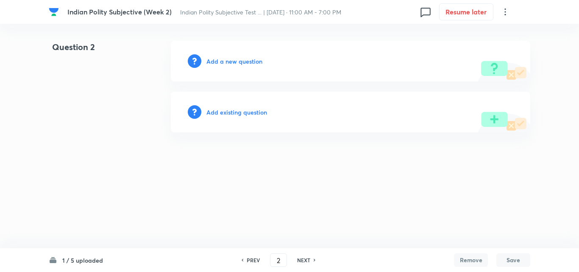
click at [235, 59] on h6 "Add a new question" at bounding box center [235, 61] width 56 height 9
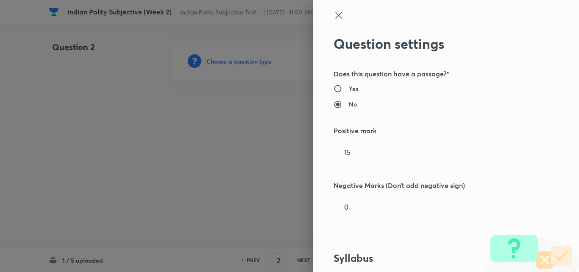
type input "Geography"
type input "Human Geography"
type input "Population:Growth and Composition"
type input "Distribution of Population"
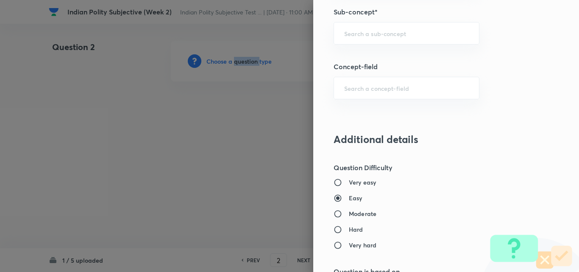
scroll to position [424, 0]
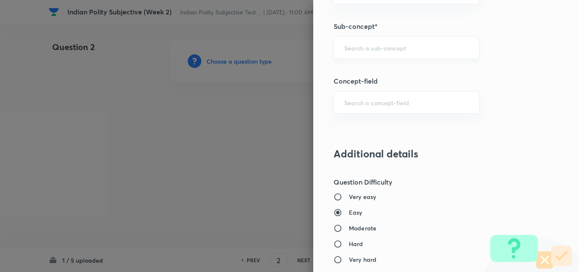
click at [373, 45] on input "text" at bounding box center [406, 48] width 125 height 8
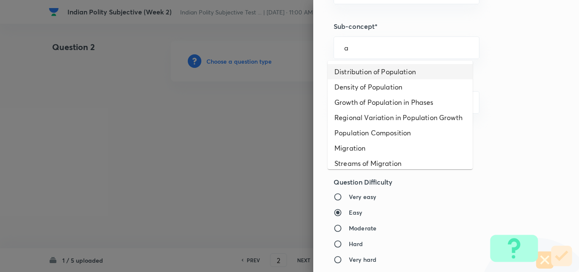
click at [370, 65] on li "Distribution of Population" at bounding box center [400, 71] width 145 height 15
type input "Distribution of Population"
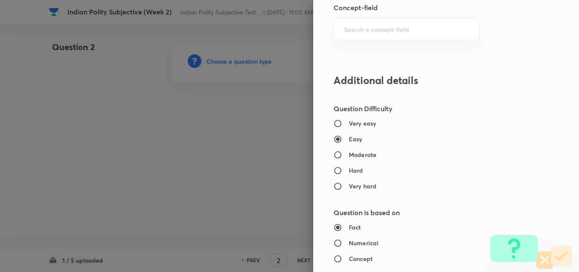
type input "Geography"
type input "Human Geography"
type input "Population:Growth and Composition"
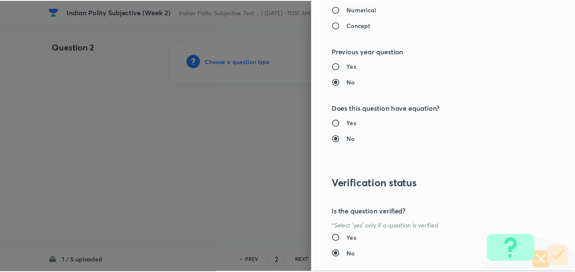
scroll to position [782, 0]
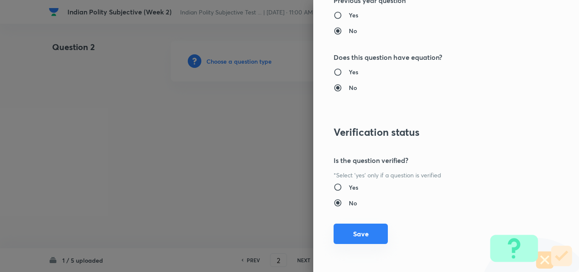
click at [347, 236] on button "Save" at bounding box center [361, 233] width 54 height 20
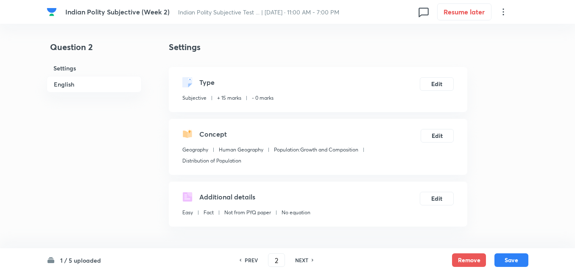
click at [69, 88] on h6 "English" at bounding box center [94, 84] width 95 height 17
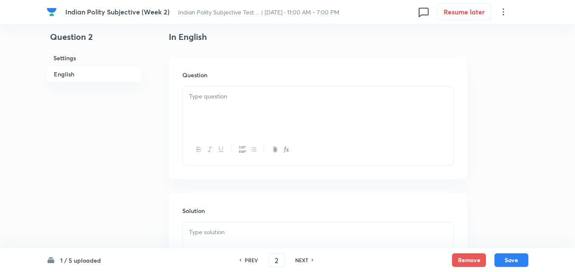
click at [223, 113] on div at bounding box center [318, 110] width 271 height 47
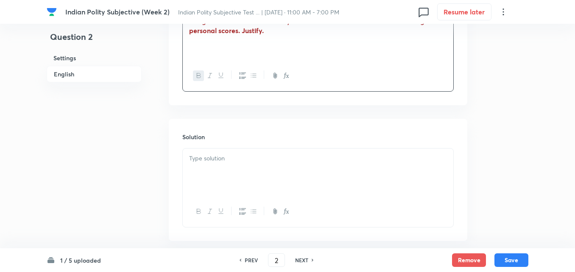
click at [222, 160] on p at bounding box center [318, 159] width 258 height 10
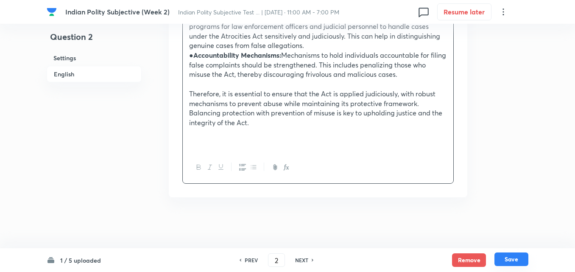
click at [508, 260] on button "Save" at bounding box center [511, 259] width 34 height 14
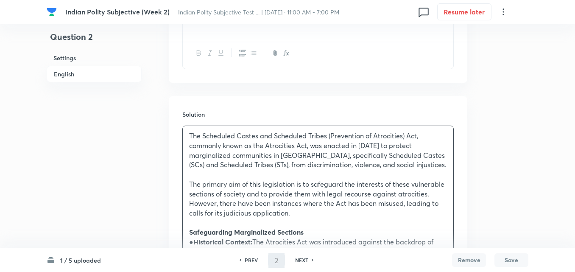
type input "3"
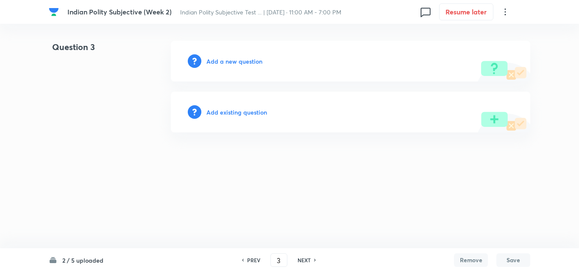
click at [231, 63] on h6 "Add a new question" at bounding box center [235, 61] width 56 height 9
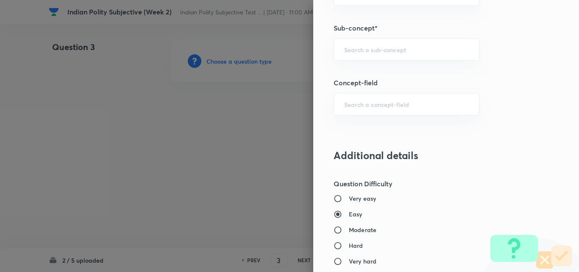
scroll to position [466, 0]
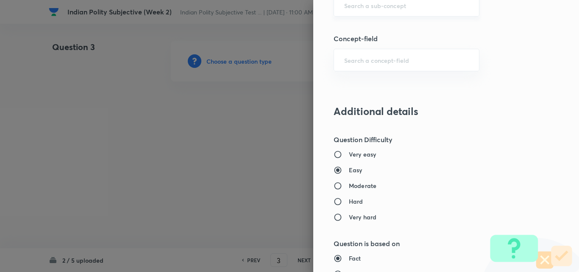
click at [376, 8] on input "text" at bounding box center [406, 5] width 125 height 8
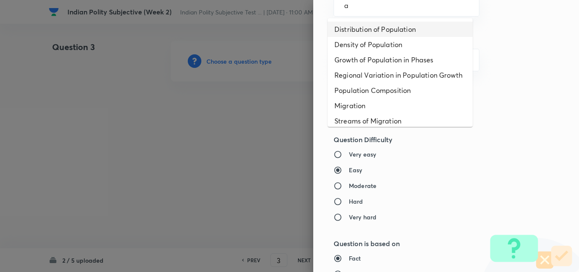
click at [374, 24] on li "Distribution of Population" at bounding box center [400, 29] width 145 height 15
type input "Distribution of Population"
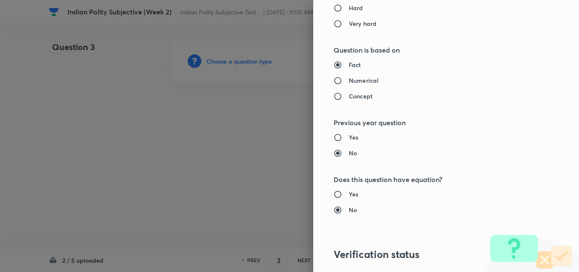
type input "Geography"
type input "Human Geography"
type input "Population:Growth and Composition"
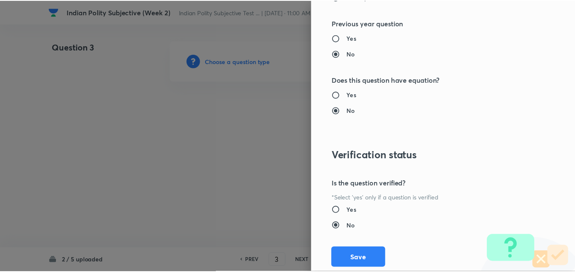
scroll to position [782, 0]
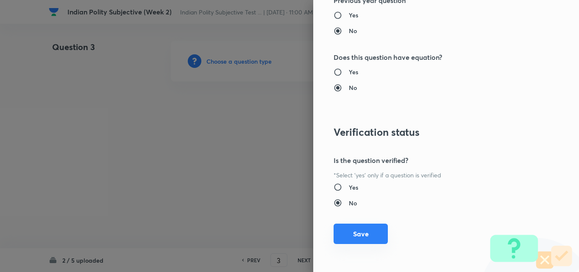
click at [359, 226] on button "Save" at bounding box center [361, 233] width 54 height 20
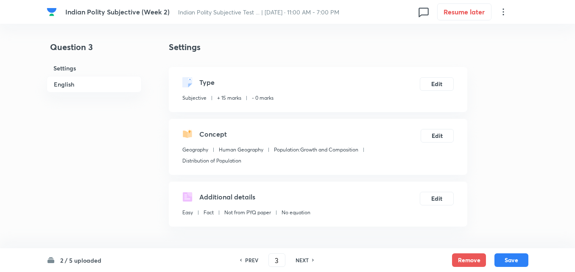
click at [76, 87] on h6 "English" at bounding box center [94, 84] width 95 height 17
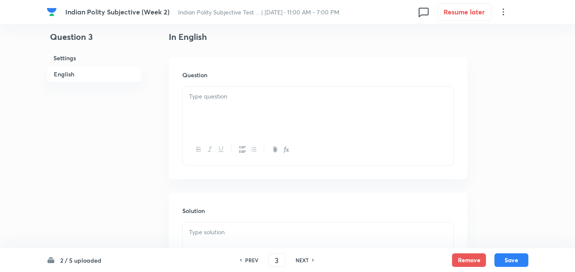
click at [63, 75] on h6 "English" at bounding box center [94, 74] width 95 height 17
click at [221, 100] on p at bounding box center [318, 97] width 258 height 10
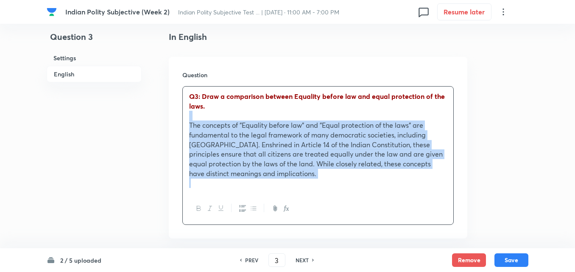
drag, startPoint x: 188, startPoint y: 115, endPoint x: 177, endPoint y: 117, distance: 10.7
click at [177, 117] on div "Question Q3: Draw a comparison between Equality before law and equal protection…" at bounding box center [318, 147] width 299 height 181
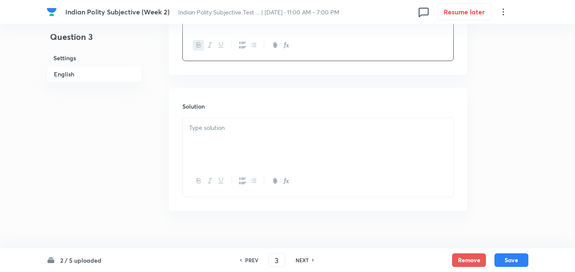
scroll to position [348, 0]
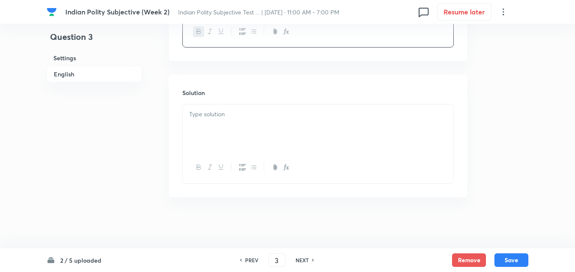
click at [235, 117] on p at bounding box center [318, 114] width 258 height 10
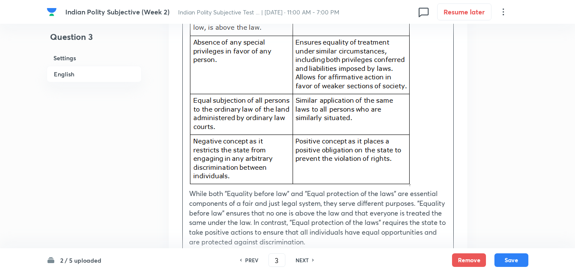
scroll to position [602, 0]
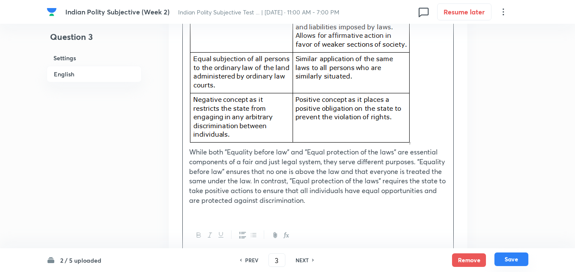
click at [511, 257] on button "Save" at bounding box center [511, 259] width 34 height 14
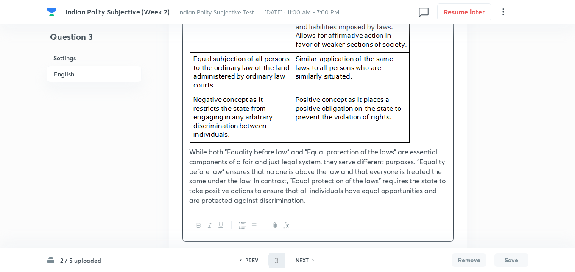
scroll to position [326, 0]
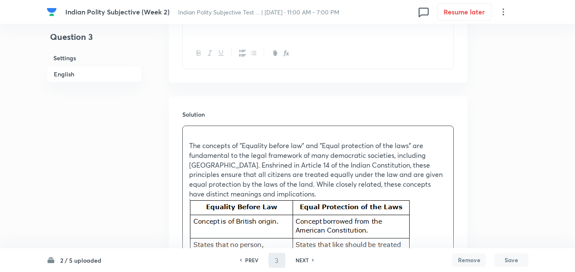
type input "4"
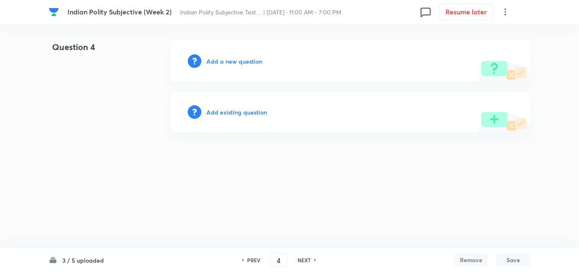
click at [237, 61] on h6 "Add a new question" at bounding box center [235, 61] width 56 height 9
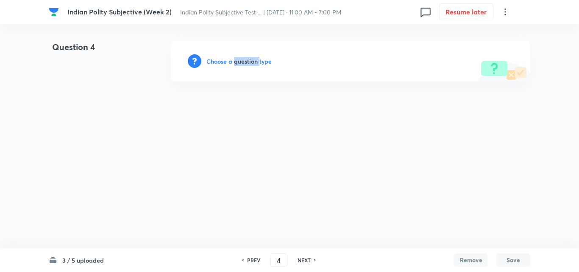
click at [237, 61] on h6 "Choose a question type" at bounding box center [239, 61] width 65 height 9
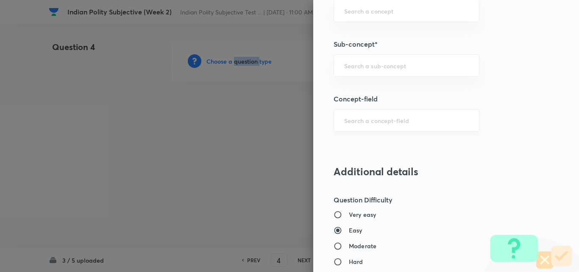
scroll to position [424, 0]
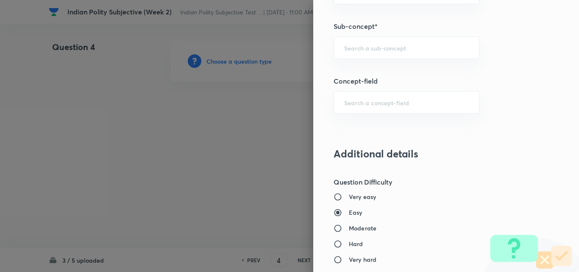
click at [380, 62] on div "Question settings Does this question have a passage?* Yes No Positive mark 15 ​…" at bounding box center [446, 136] width 266 height 272
click at [376, 47] on input "text" at bounding box center [406, 48] width 125 height 8
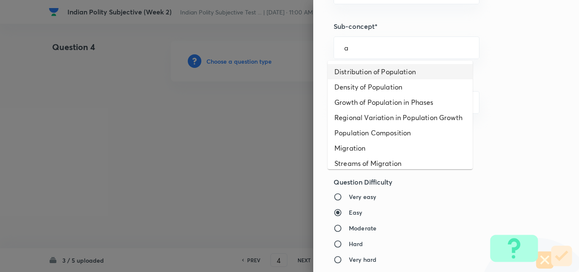
click at [377, 67] on li "Distribution of Population" at bounding box center [400, 71] width 145 height 15
type input "Distribution of Population"
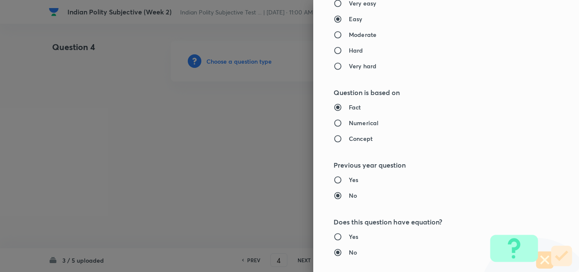
type input "Geography"
type input "Human Geography"
type input "Population:Growth and Composition"
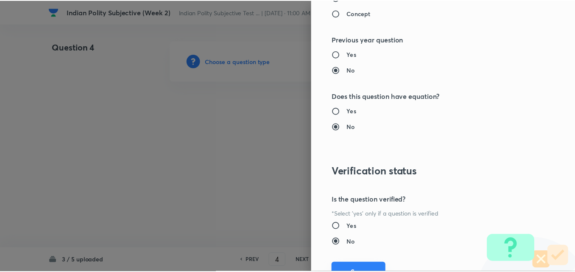
scroll to position [782, 0]
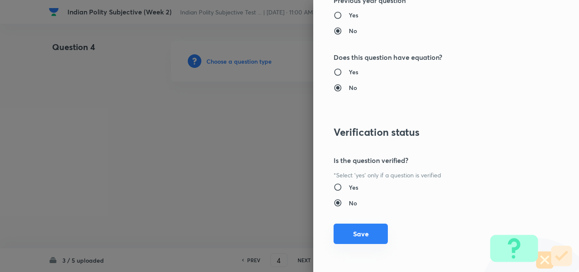
click at [367, 237] on button "Save" at bounding box center [361, 233] width 54 height 20
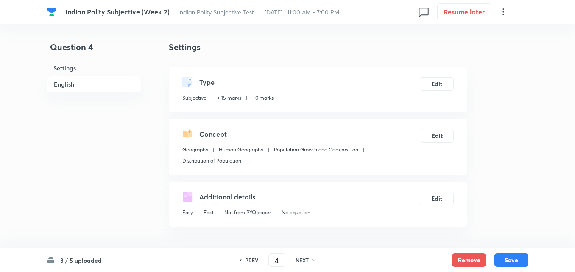
click at [75, 87] on h6 "English" at bounding box center [94, 84] width 95 height 17
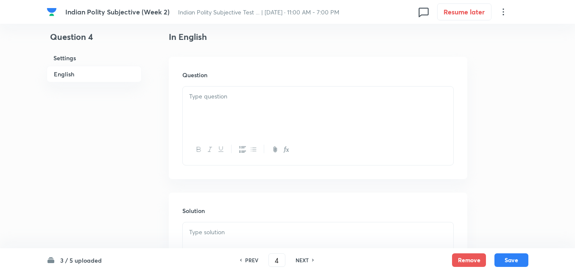
click at [226, 106] on div at bounding box center [318, 110] width 271 height 47
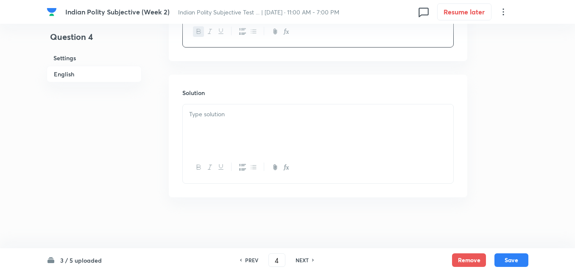
click at [217, 138] on div at bounding box center [318, 127] width 271 height 47
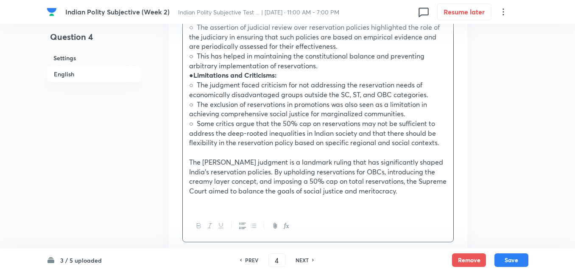
scroll to position [754, 0]
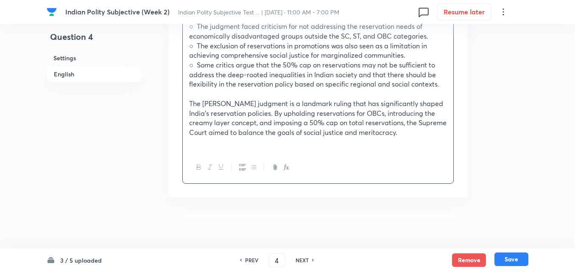
click at [521, 261] on button "Save" at bounding box center [511, 259] width 34 height 14
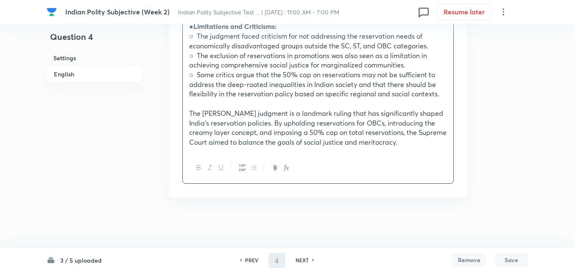
scroll to position [326, 0]
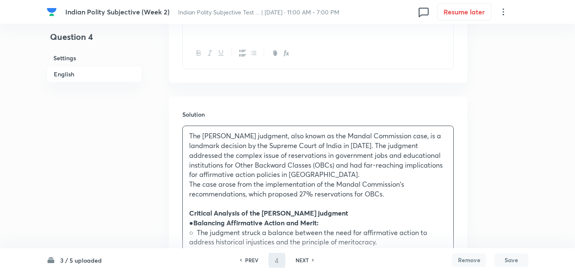
type input "5"
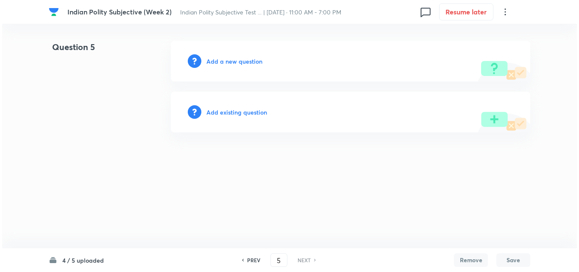
scroll to position [0, 0]
click at [220, 63] on h6 "Add a new question" at bounding box center [235, 61] width 56 height 9
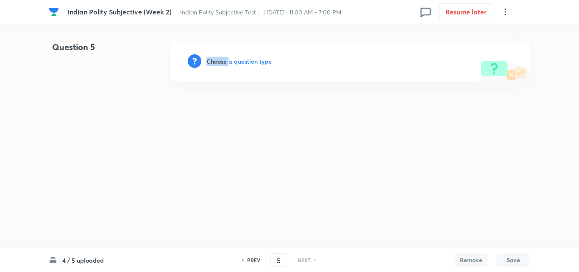
click at [220, 63] on h6 "Choose a question type" at bounding box center [239, 61] width 65 height 9
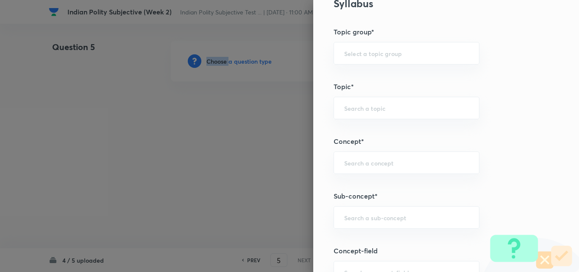
scroll to position [424, 0]
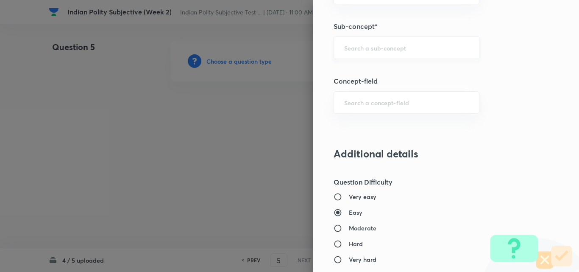
click at [387, 50] on input "text" at bounding box center [406, 48] width 125 height 8
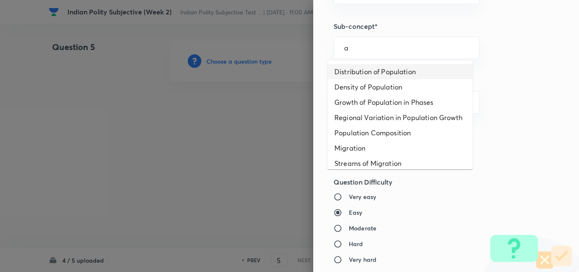
click at [393, 72] on li "Distribution of Population" at bounding box center [400, 71] width 145 height 15
type input "Distribution of Population"
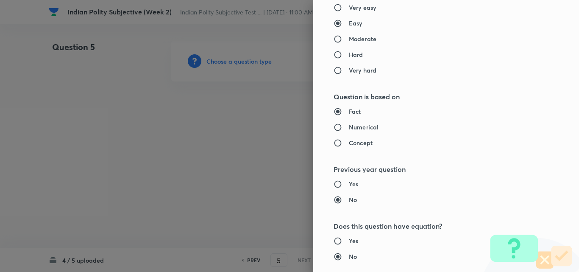
type input "Geography"
type input "Human Geography"
type input "Population:Growth and Composition"
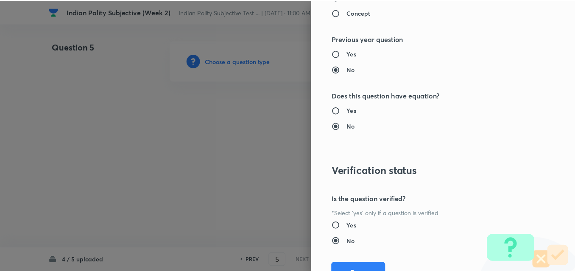
scroll to position [782, 0]
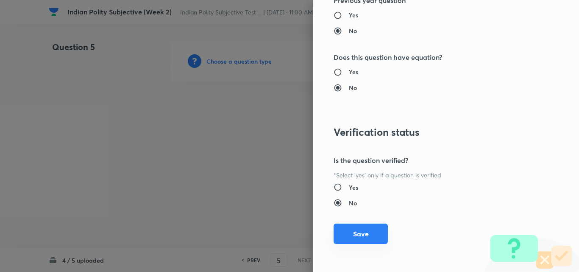
click at [363, 229] on button "Save" at bounding box center [361, 233] width 54 height 20
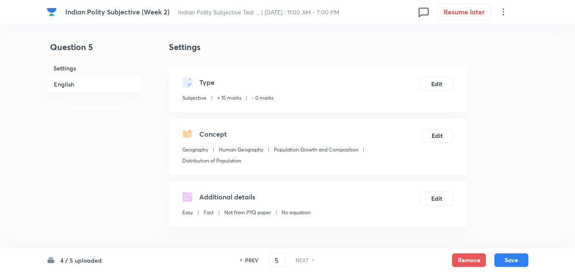
click at [82, 80] on h6 "English" at bounding box center [94, 84] width 95 height 17
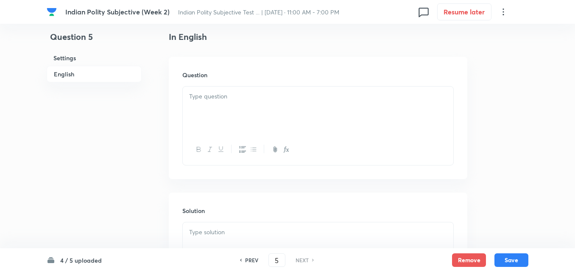
click at [253, 115] on div at bounding box center [318, 110] width 271 height 47
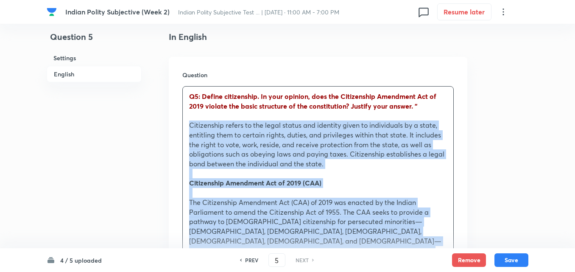
drag, startPoint x: 187, startPoint y: 126, endPoint x: 182, endPoint y: 125, distance: 5.2
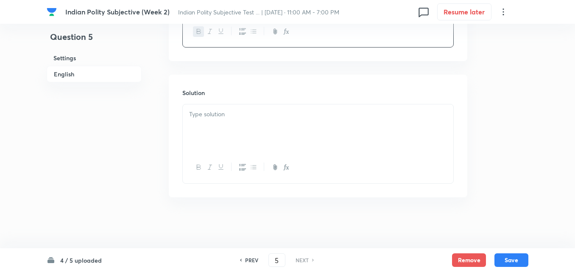
click at [238, 134] on div at bounding box center [318, 127] width 271 height 47
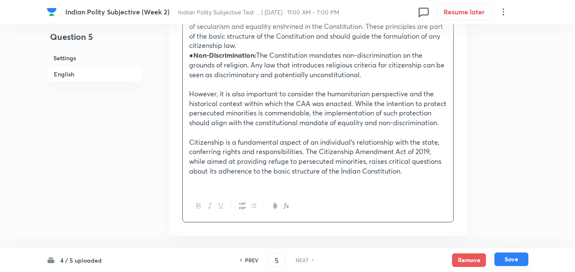
click at [512, 261] on button "Save" at bounding box center [511, 259] width 34 height 14
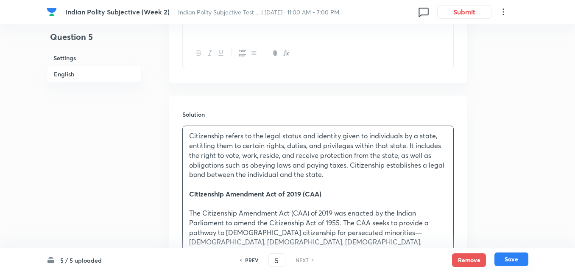
click at [517, 256] on button "Save" at bounding box center [511, 259] width 34 height 14
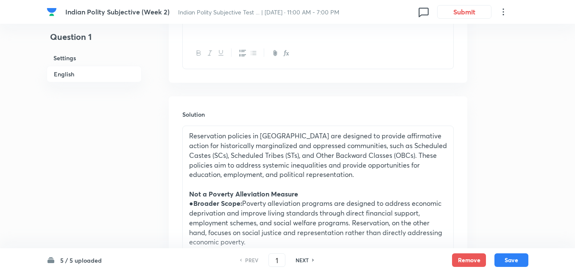
click at [71, 77] on h6 "English" at bounding box center [94, 74] width 95 height 17
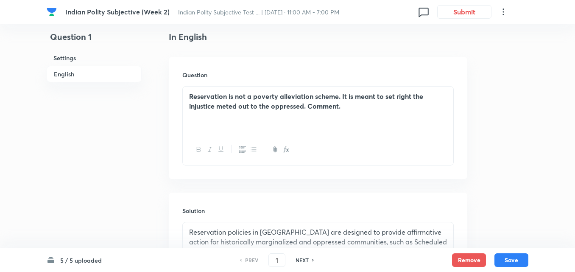
click at [307, 258] on h6 "NEXT" at bounding box center [302, 260] width 13 height 8
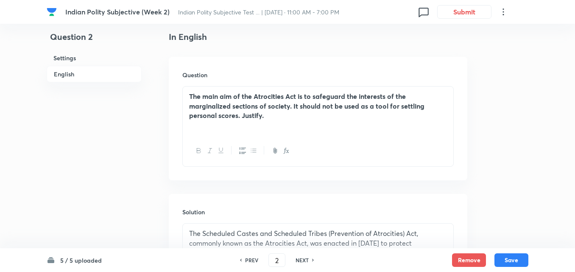
click at [307, 258] on h6 "NEXT" at bounding box center [302, 260] width 13 height 8
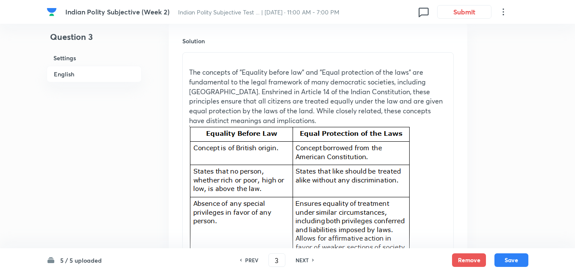
click at [310, 258] on div "NEXT" at bounding box center [303, 260] width 22 height 8
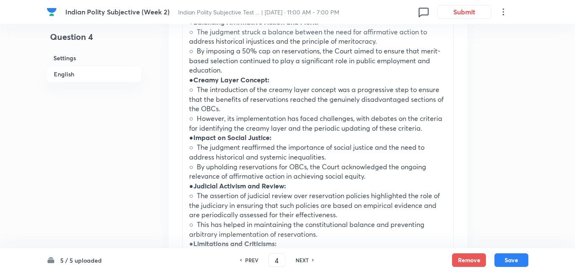
click at [310, 258] on div "NEXT" at bounding box center [303, 260] width 22 height 8
type input "5"
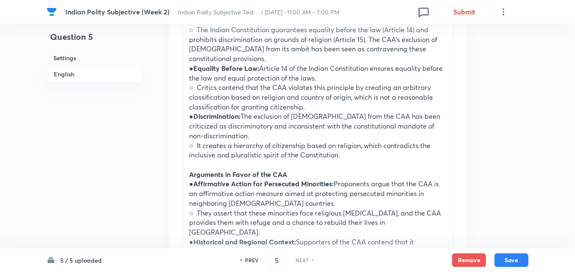
click at [310, 258] on div "NEXT" at bounding box center [303, 260] width 22 height 8
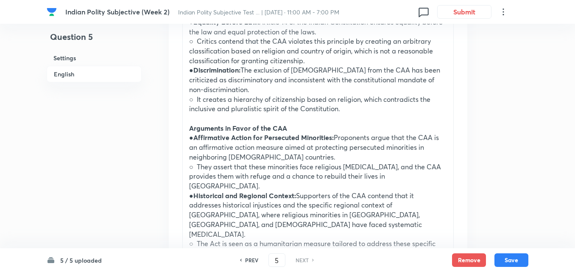
scroll to position [781, 0]
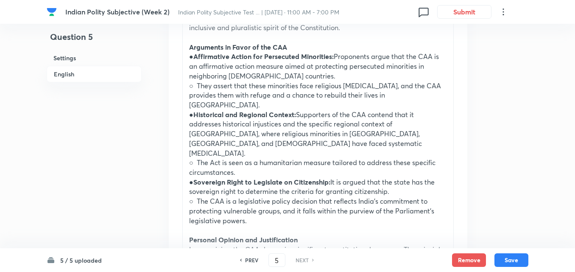
drag, startPoint x: 175, startPoint y: 10, endPoint x: 357, endPoint y: 11, distance: 181.9
click at [357, 11] on div "Indian Polity Subjective (Week 2) Indian Polity Subjective Test ... | Aug 31, 2…" at bounding box center [237, 12] width 345 height 8
copy span "Indian Polity Subjective Test ... | Aug 31, 2025 · 11:00 AM - 7:00 PM"
